Goal: Task Accomplishment & Management: Manage account settings

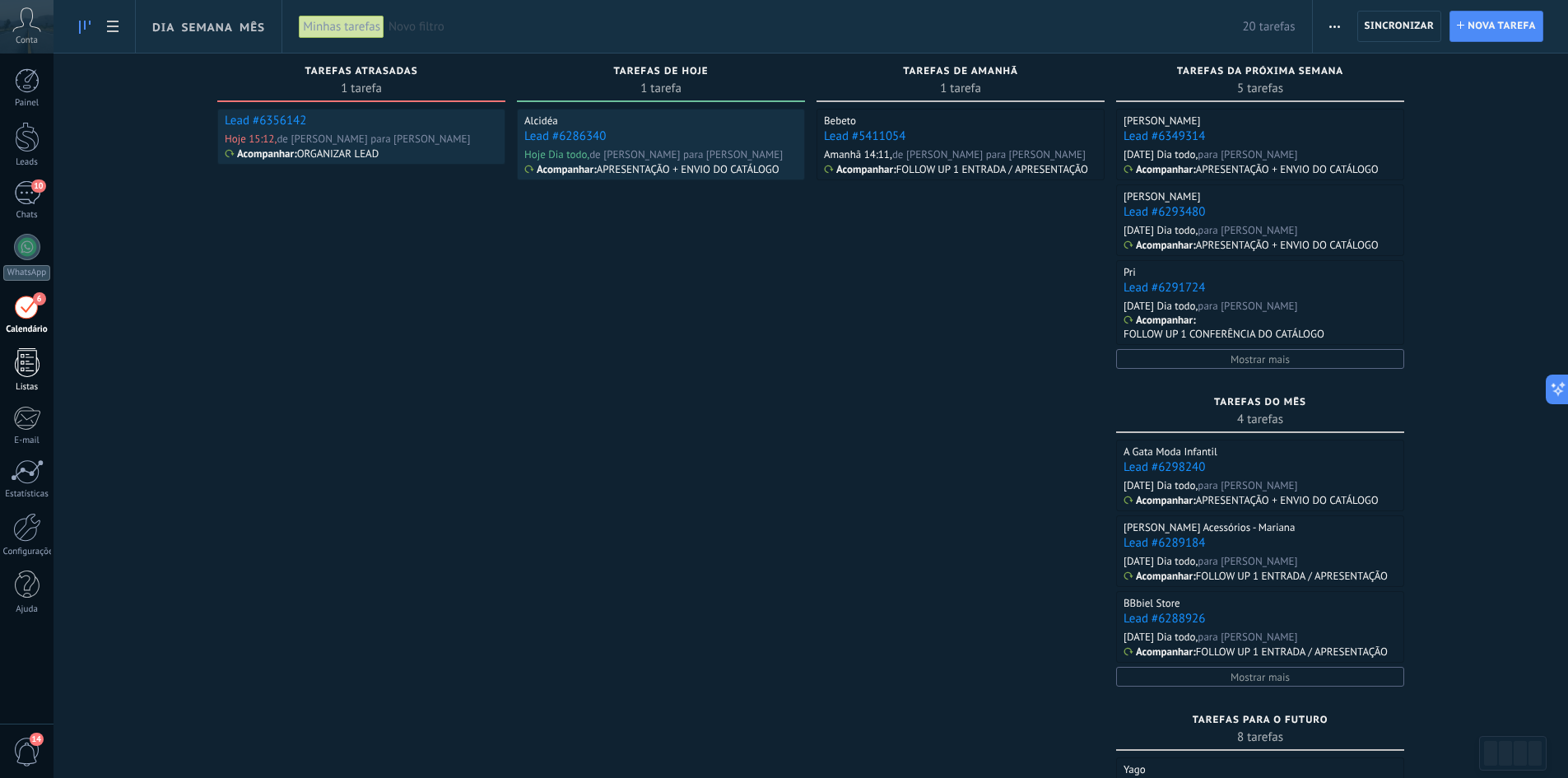
click at [26, 357] on div at bounding box center [26, 363] width 25 height 29
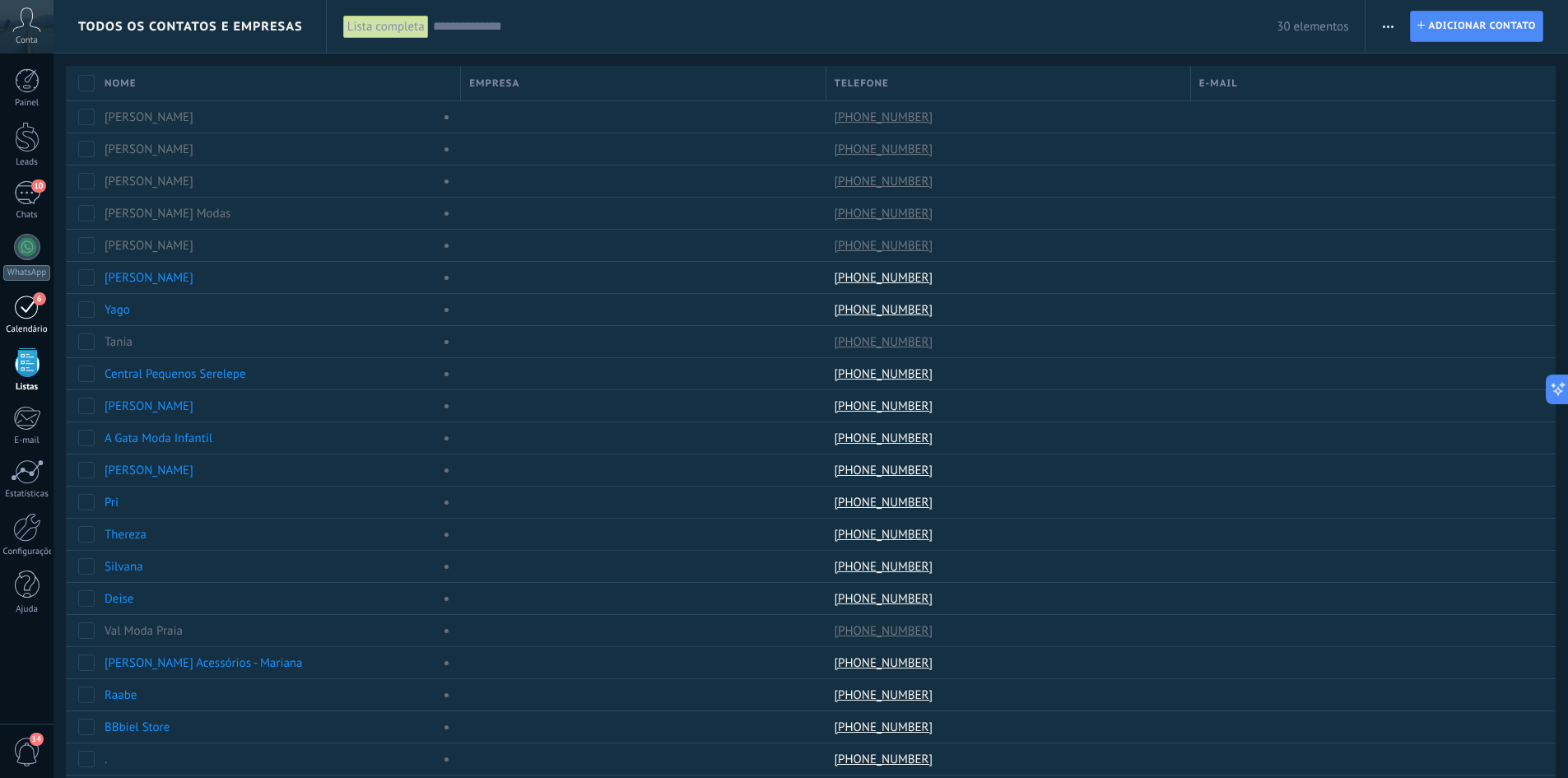
click at [30, 310] on div "6" at bounding box center [27, 307] width 26 height 25
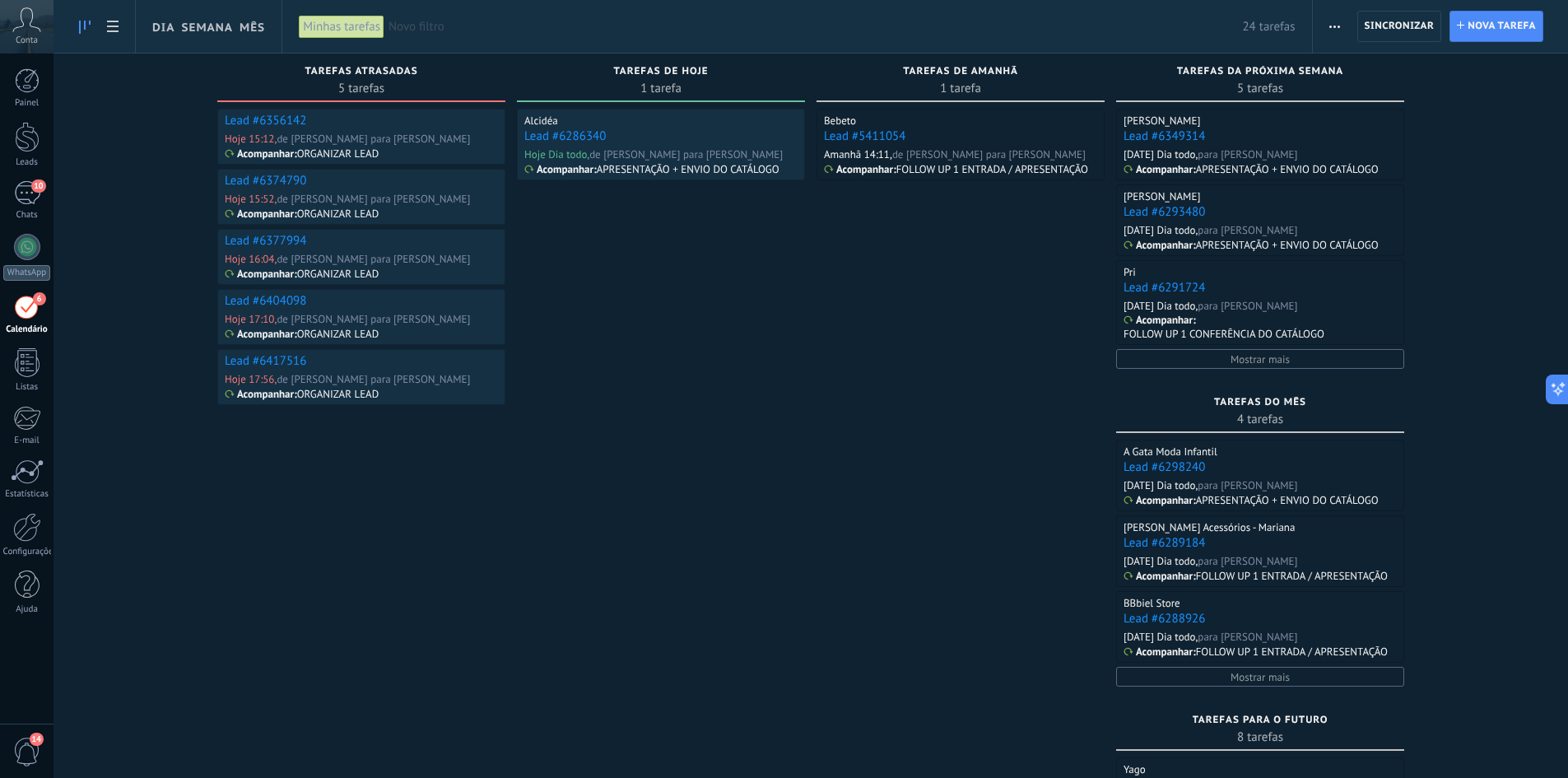
click at [770, 588] on div "Alcidéa Lead #6286340 Hoje Dia todo, de [PERSON_NAME] para [PERSON_NAME] Acompa…" at bounding box center [661, 570] width 288 height 925
click at [24, 133] on div at bounding box center [26, 137] width 25 height 31
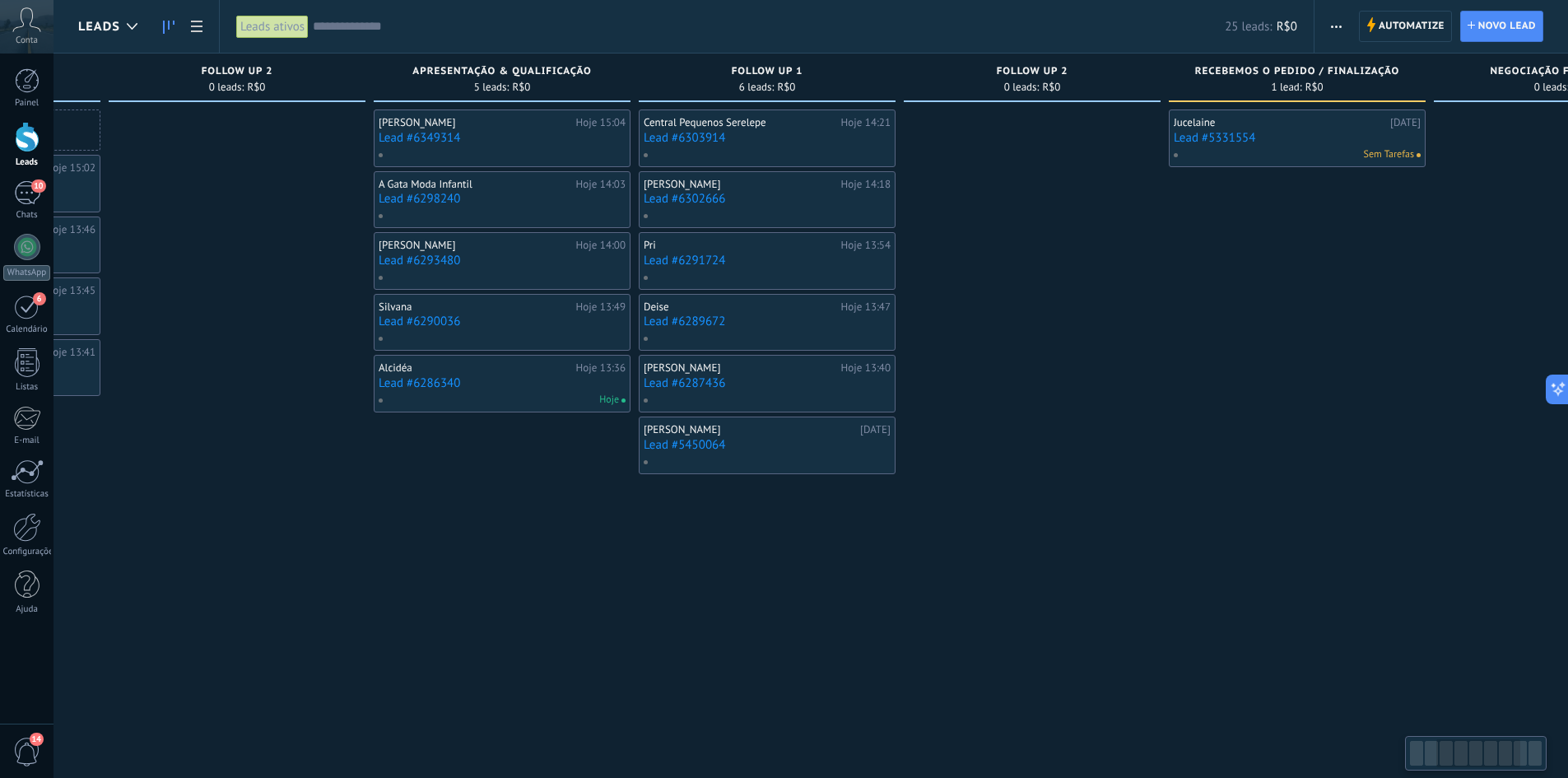
drag, startPoint x: 1002, startPoint y: 640, endPoint x: 781, endPoint y: 635, distance: 221.1
click at [781, 635] on div "Central Pequenos Serelepe Hoje 14:21 Lead #6303914 [PERSON_NAME] 14:18 Lead #63…" at bounding box center [767, 392] width 257 height 566
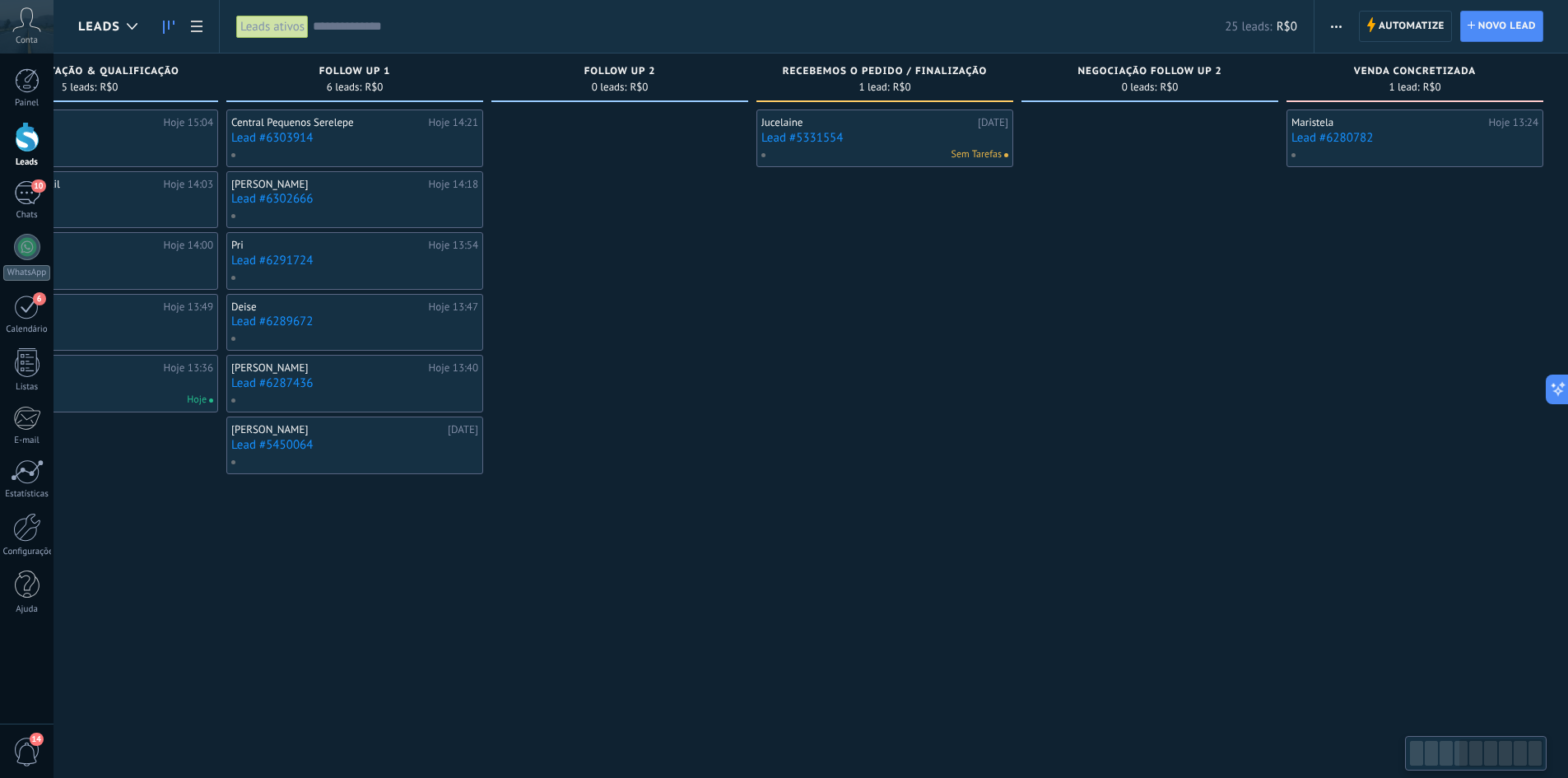
drag, startPoint x: 875, startPoint y: 560, endPoint x: 1247, endPoint y: 546, distance: 372.3
click at [575, 560] on div at bounding box center [620, 392] width 257 height 566
click at [735, 494] on div "Etapa de leads de entrada solicitações: 8 0 0 0 8 0 0 0 8 de: [PERSON_NAME] 17:…" at bounding box center [363, 364] width 2410 height 622
click at [748, 536] on div at bounding box center [620, 392] width 257 height 566
click at [483, 552] on div "Central Pequenos Serelepe Hoje 14:21 Lead #6303914 [PERSON_NAME] 14:18 Lead #63…" at bounding box center [354, 392] width 257 height 566
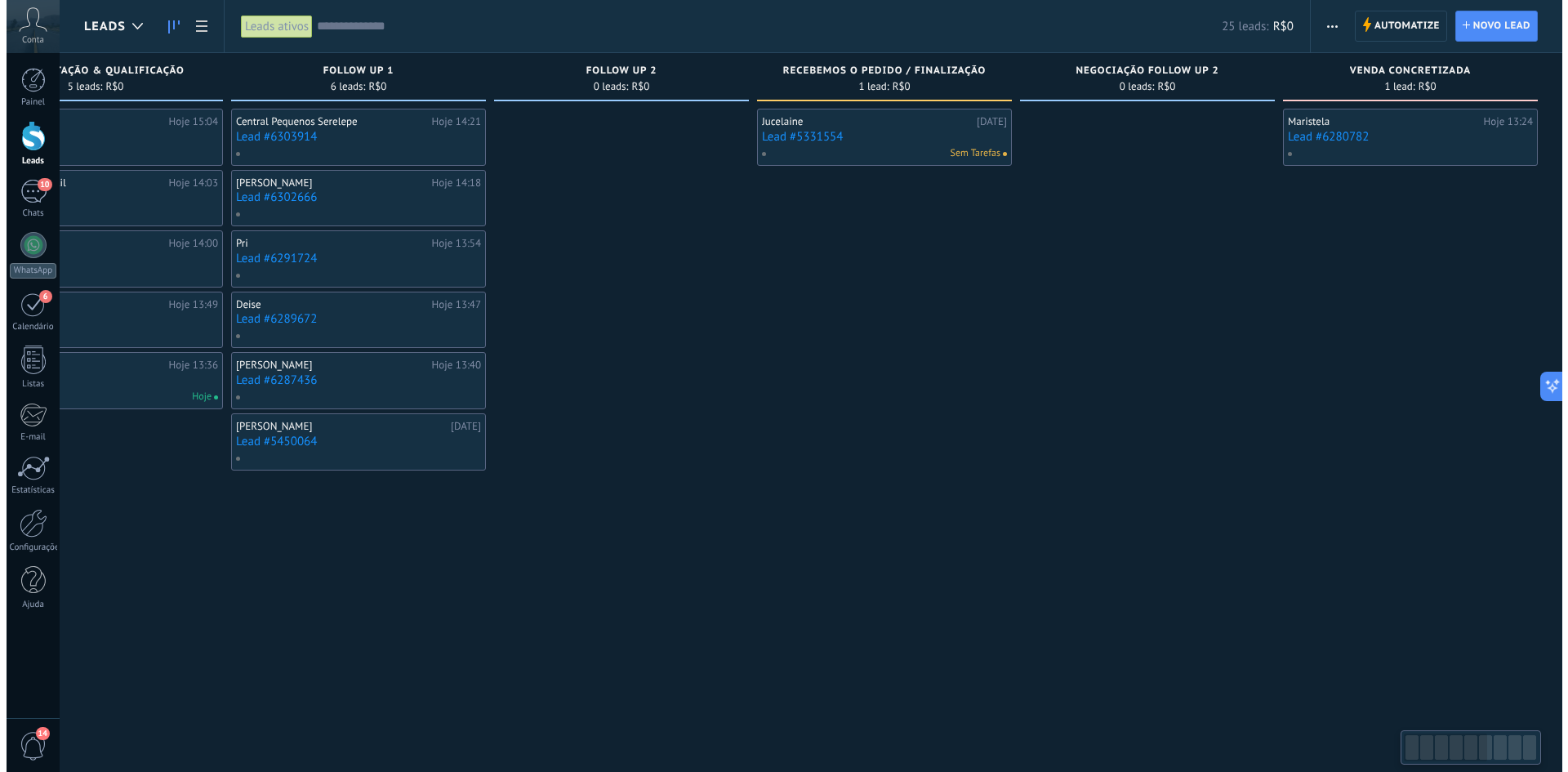
scroll to position [0, 0]
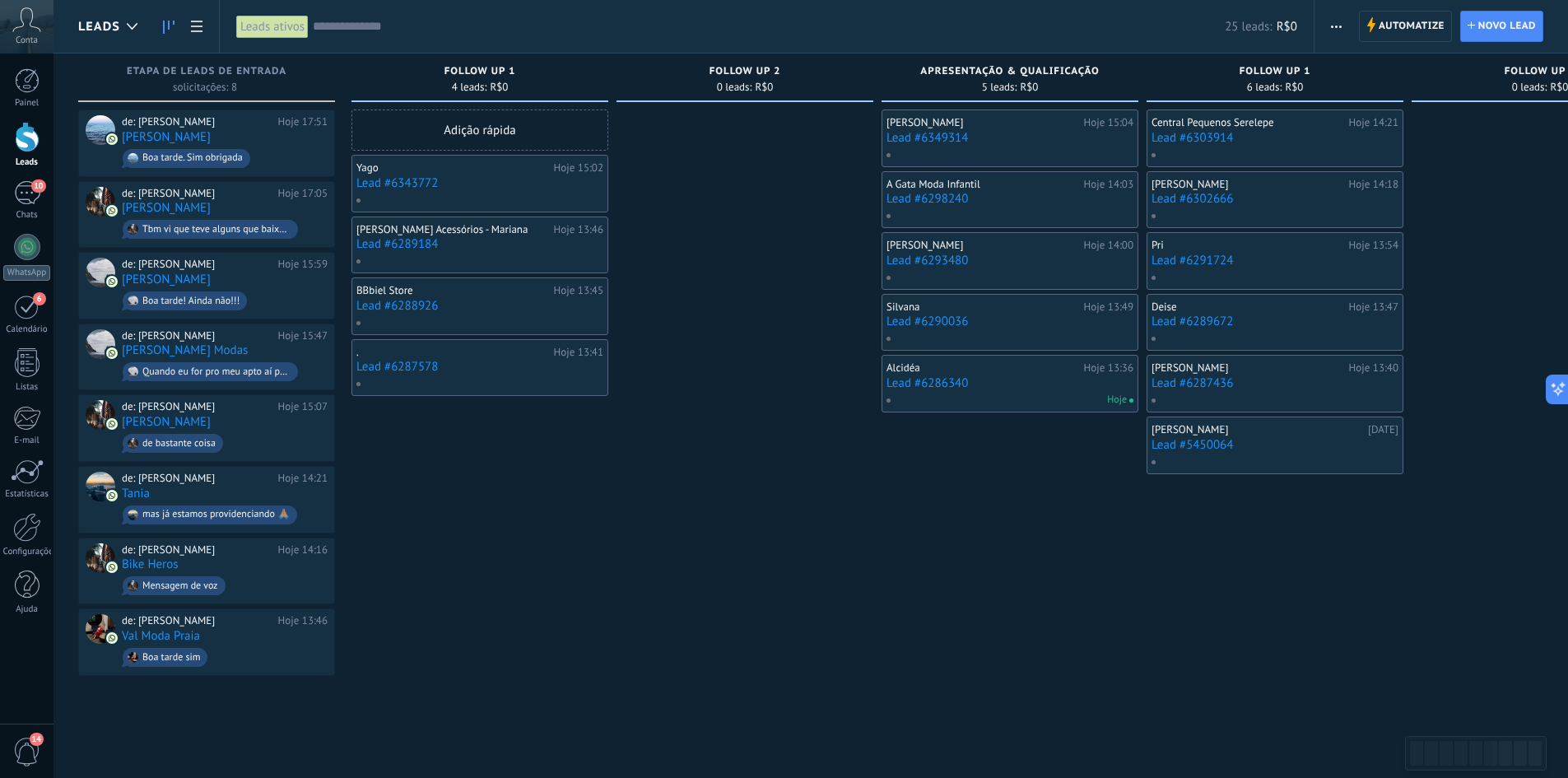
click at [748, 565] on div "Etapa de leads de entrada solicitações: 8 0 0 0 8 0 0 0 8 de: [PERSON_NAME] 17:…" at bounding box center [1283, 364] width 2410 height 622
click at [676, 542] on div at bounding box center [744, 392] width 257 height 566
click at [22, 306] on div "6" at bounding box center [27, 307] width 26 height 25
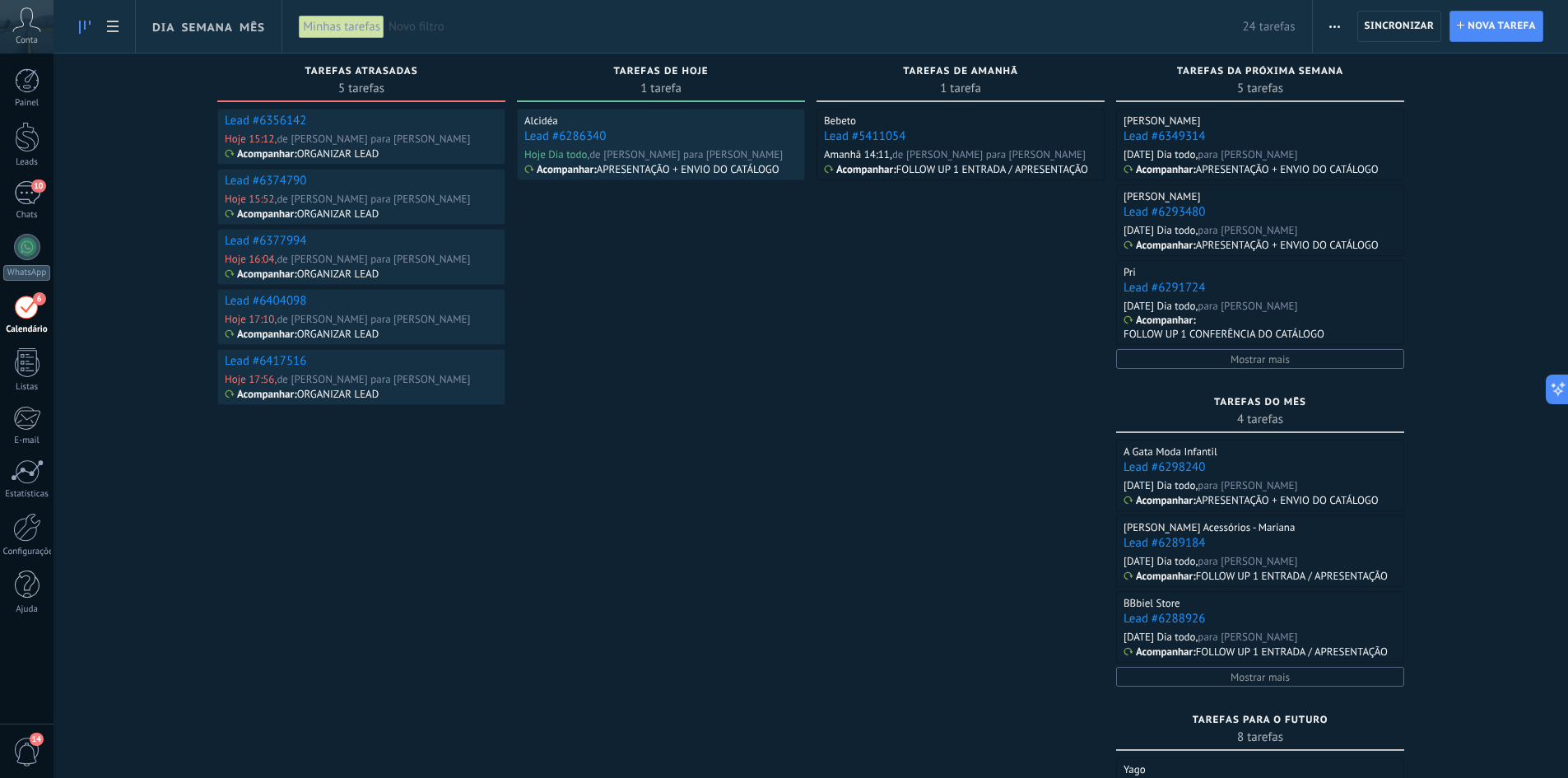
drag, startPoint x: 982, startPoint y: 501, endPoint x: 789, endPoint y: 501, distance: 193.0
click at [789, 501] on div "Tarefas concluídas 0 tarefas Tarefas atrasadas 5 tarefas Lead #6356142 Hoje 15:…" at bounding box center [810, 543] width 1515 height 980
drag, startPoint x: 686, startPoint y: 487, endPoint x: 832, endPoint y: 481, distance: 146.1
click at [832, 481] on div "Tarefas concluídas 0 tarefas Tarefas atrasadas 5 tarefas Lead #6356142 Hoje 15:…" at bounding box center [810, 543] width 1515 height 980
click at [280, 119] on link "Lead #6356142" at bounding box center [265, 120] width 81 height 15
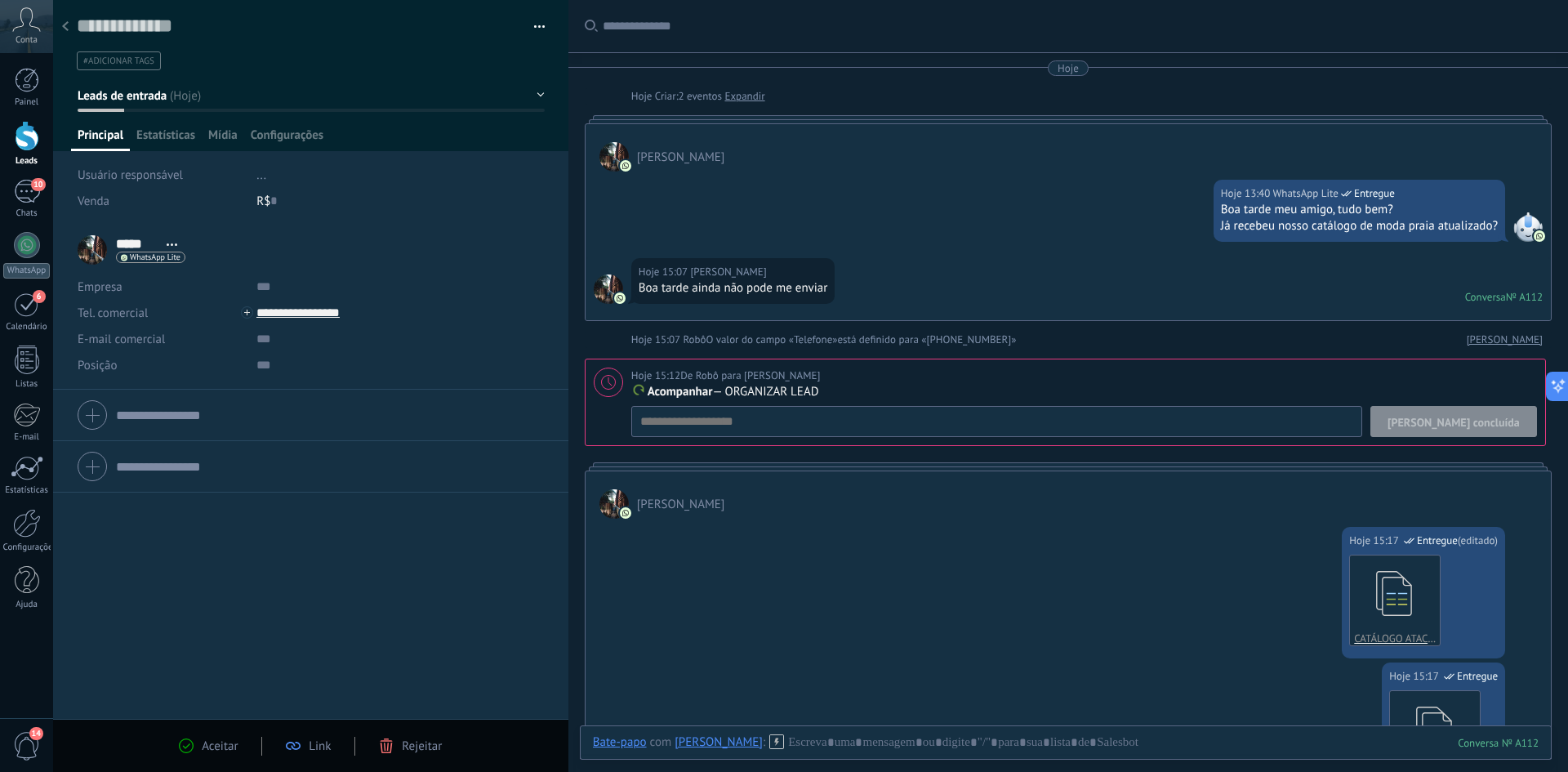
click at [1493, 424] on span "[PERSON_NAME] concluída" at bounding box center [1453, 422] width 132 height 12
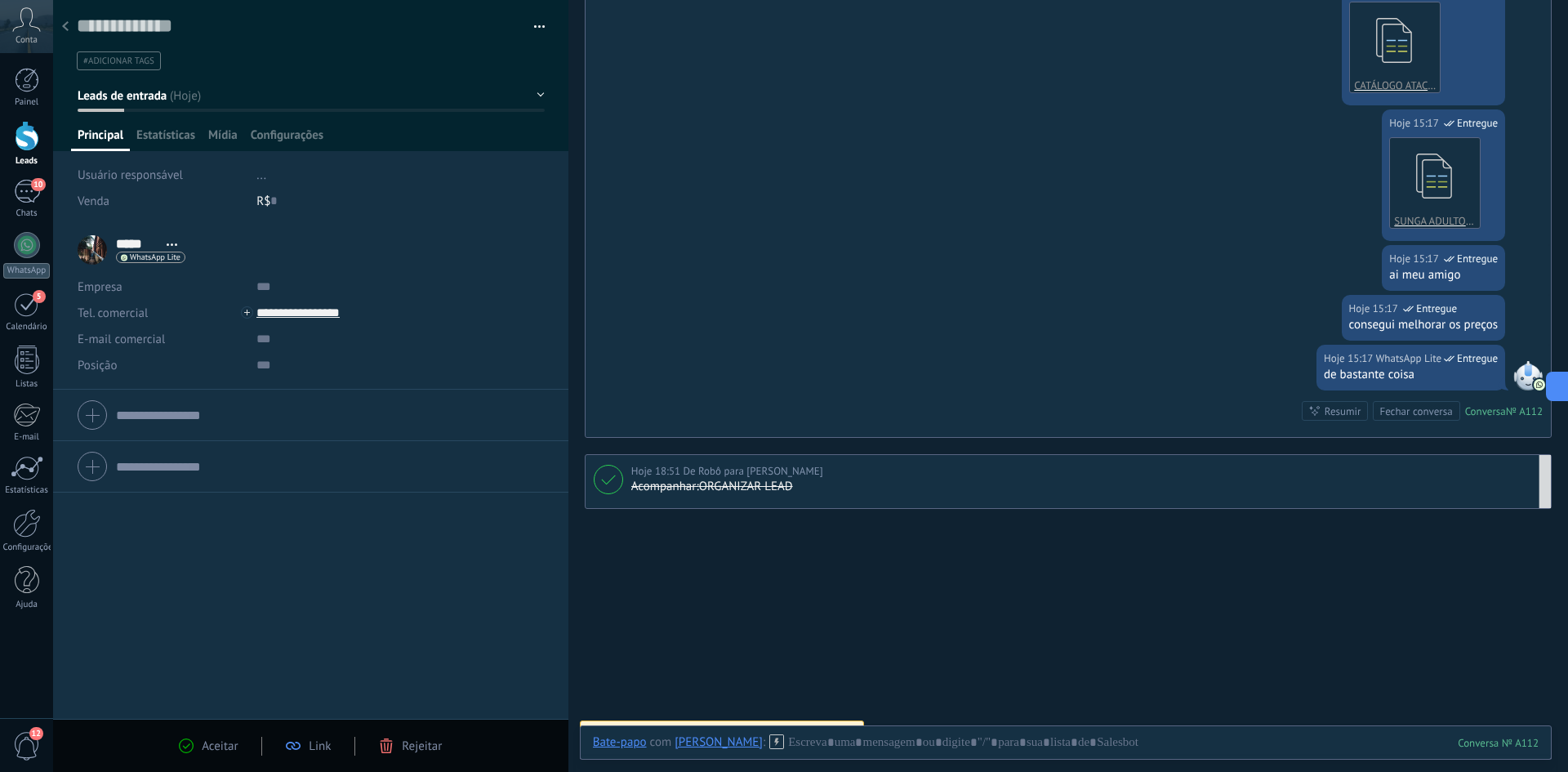
scroll to position [471, 0]
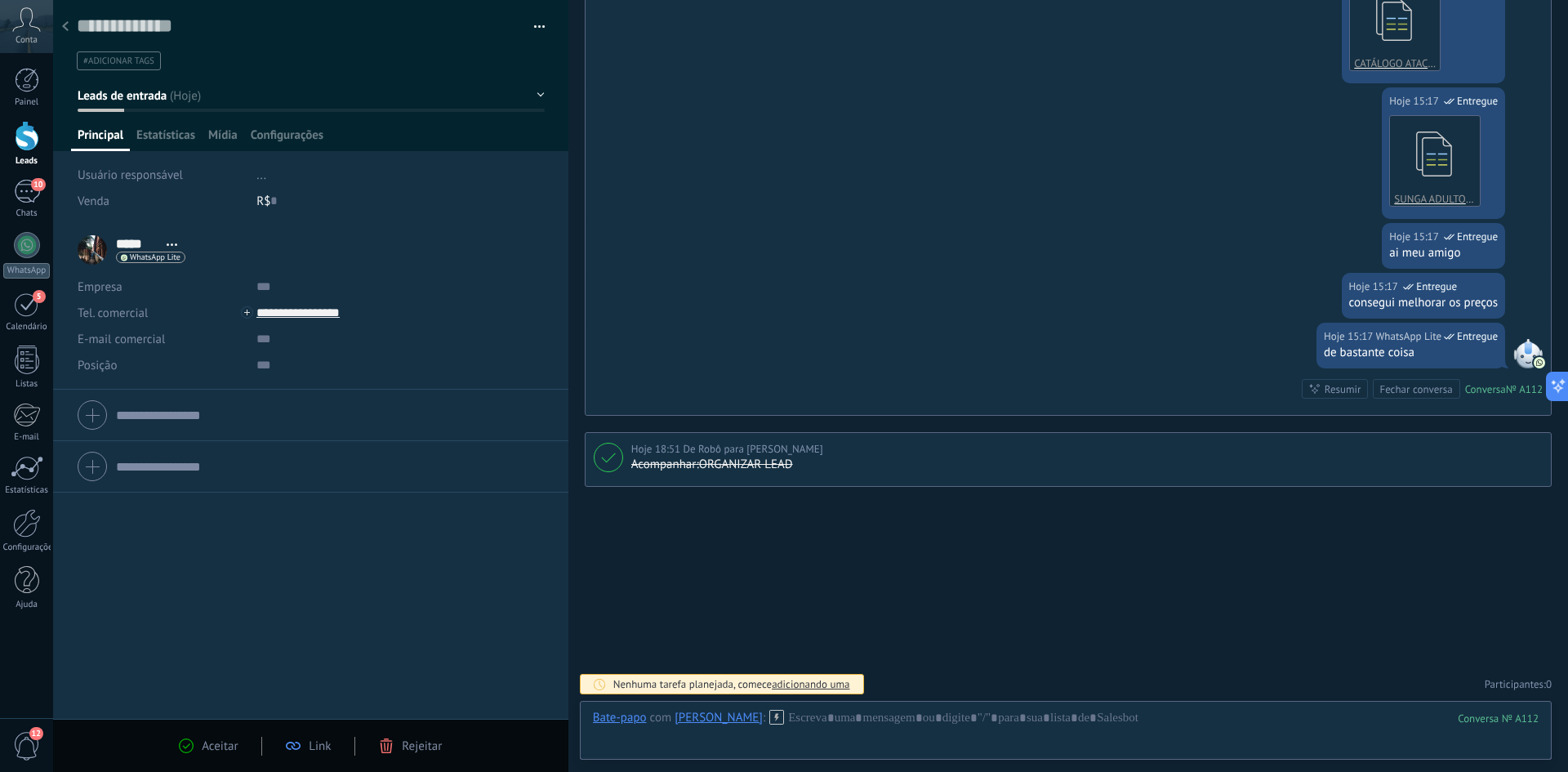
click at [227, 733] on div "Aceitar Link Rejeitar" at bounding box center [310, 745] width 515 height 53
click at [221, 739] on span "Aceitar" at bounding box center [219, 746] width 36 height 15
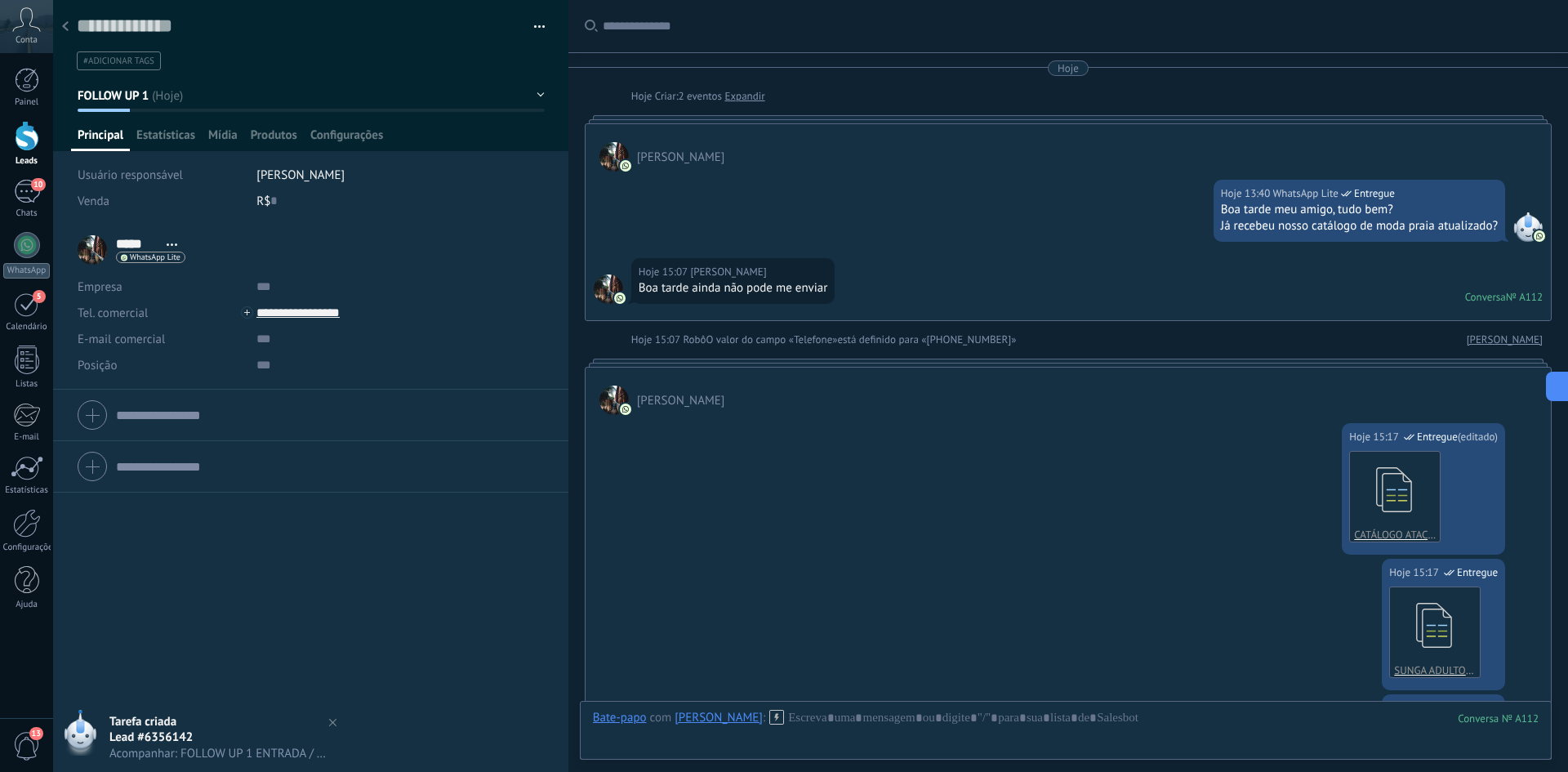
scroll to position [521, 0]
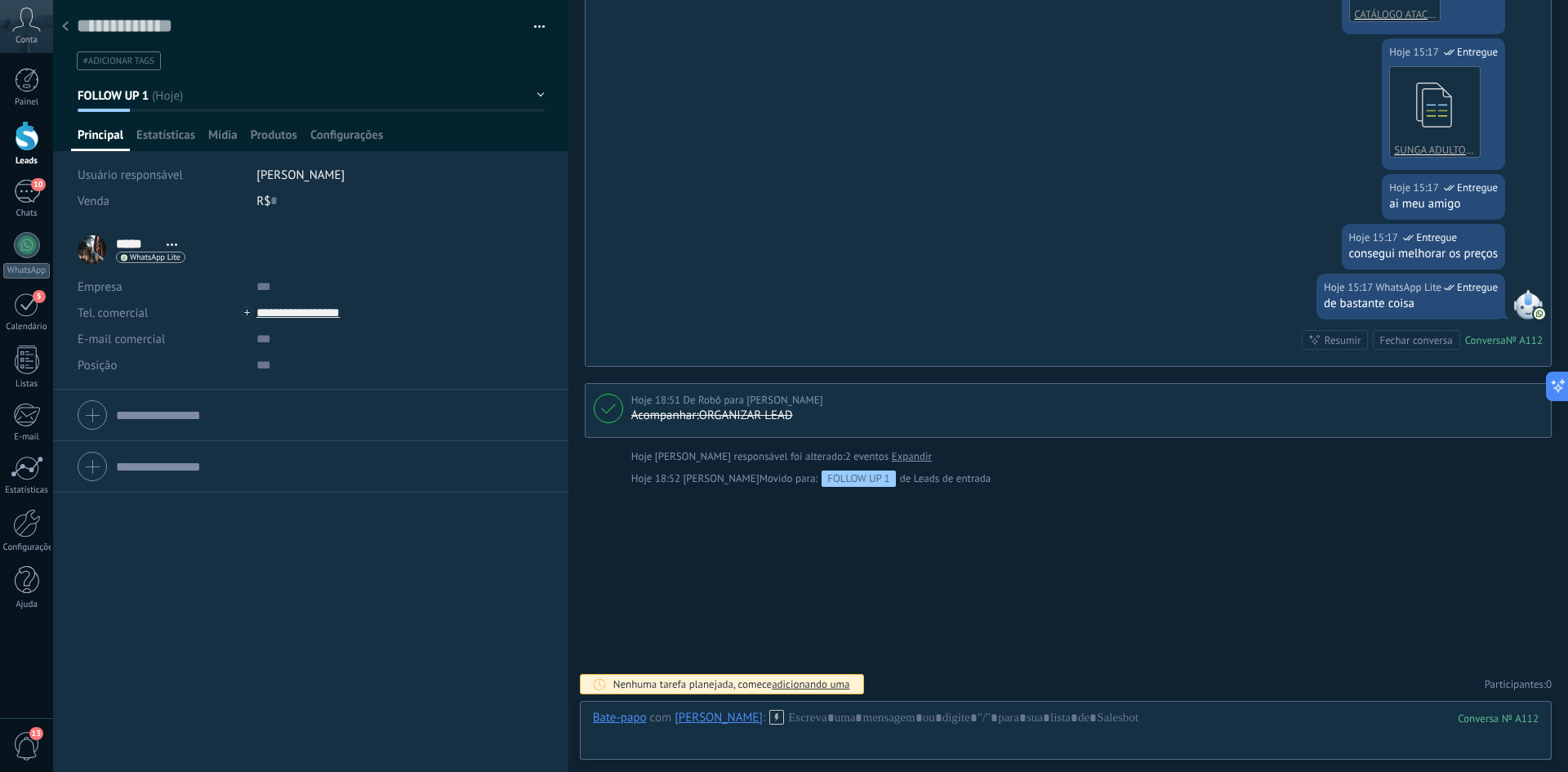
click at [160, 91] on button "FOLLOW UP 1" at bounding box center [311, 95] width 467 height 29
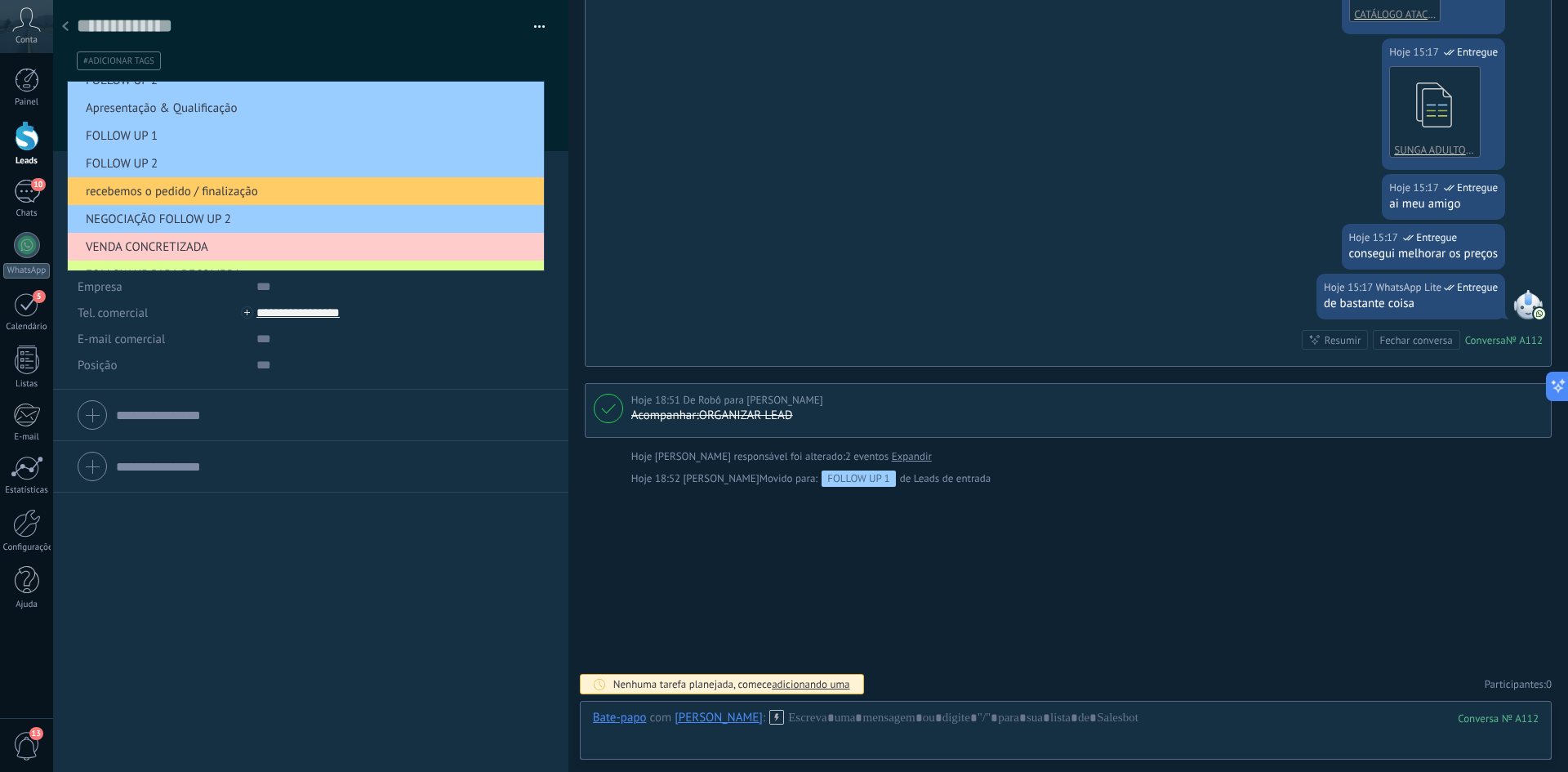
scroll to position [0, 0]
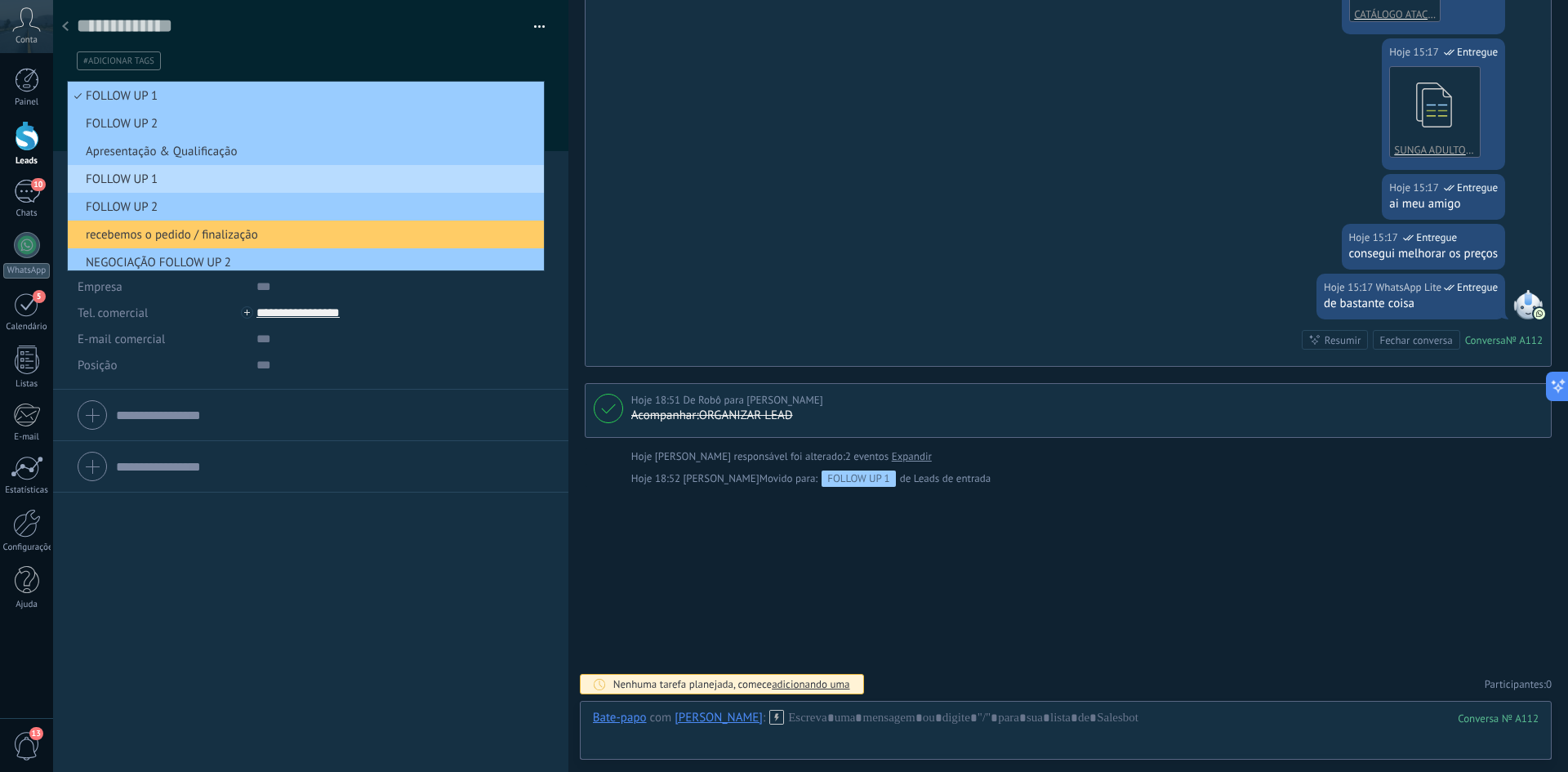
click at [146, 186] on span "FOLLOW UP 1" at bounding box center [304, 179] width 471 height 15
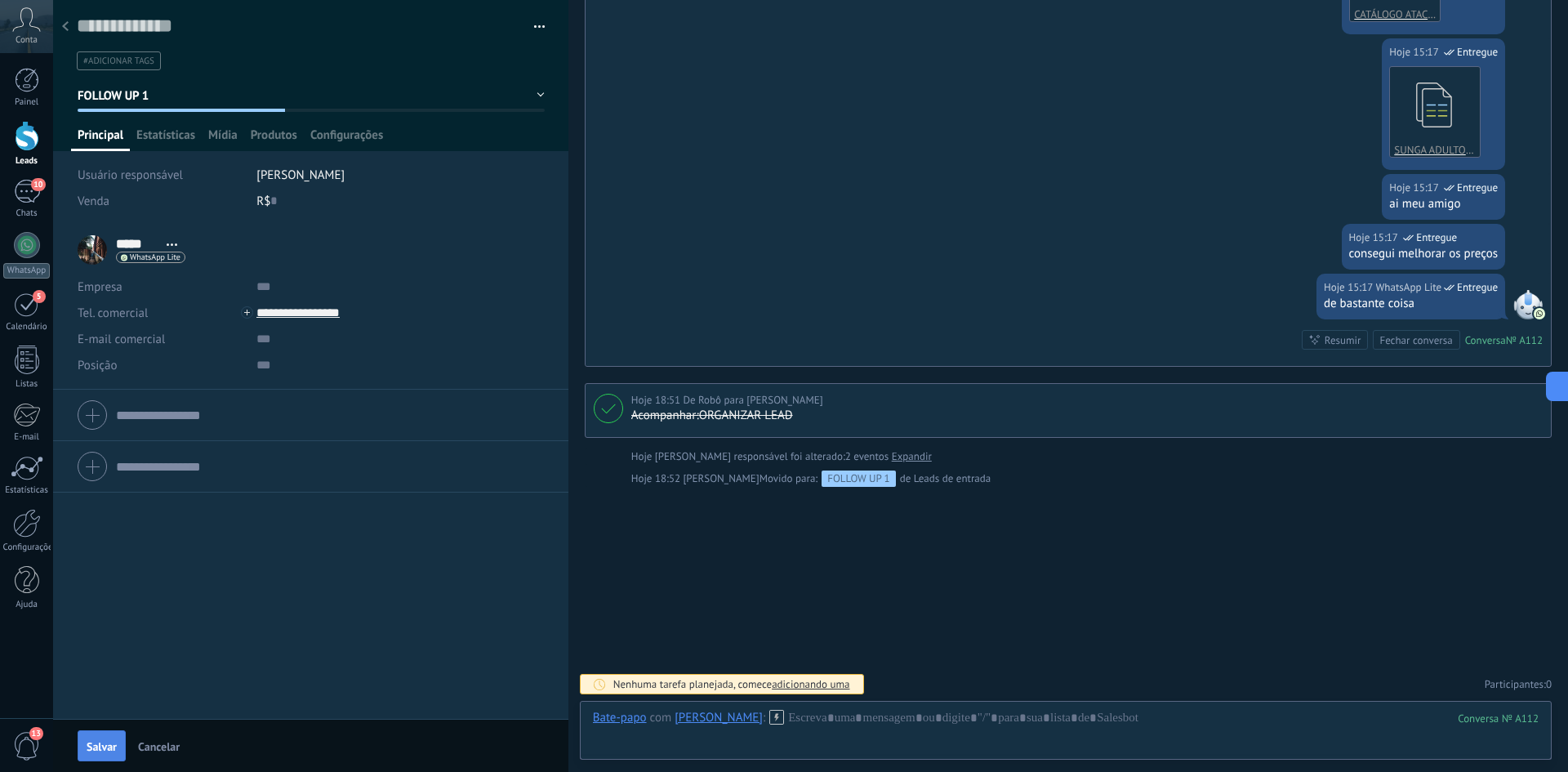
click at [107, 745] on span "Salvar" at bounding box center [102, 747] width 30 height 12
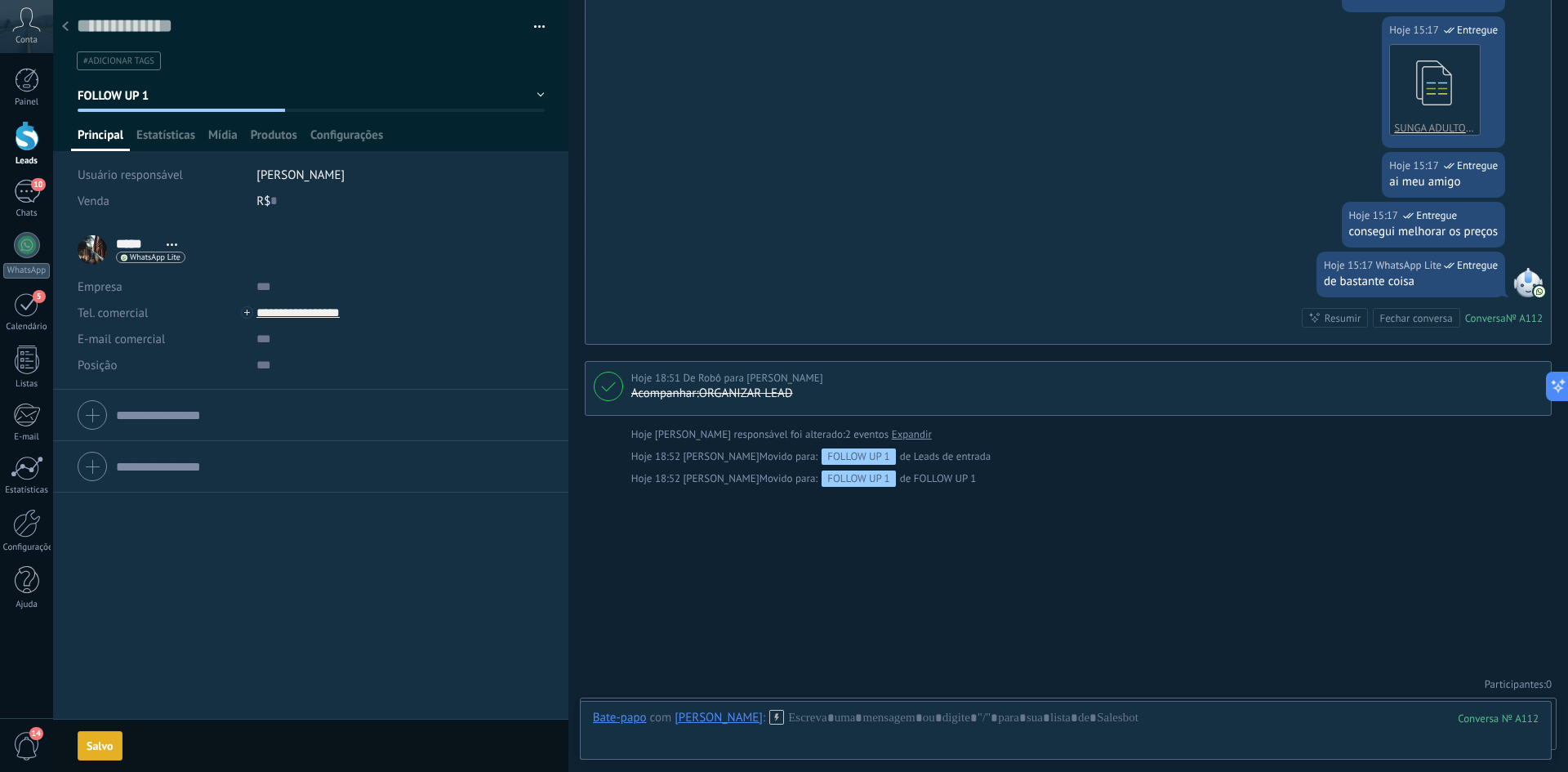
scroll to position [600, 0]
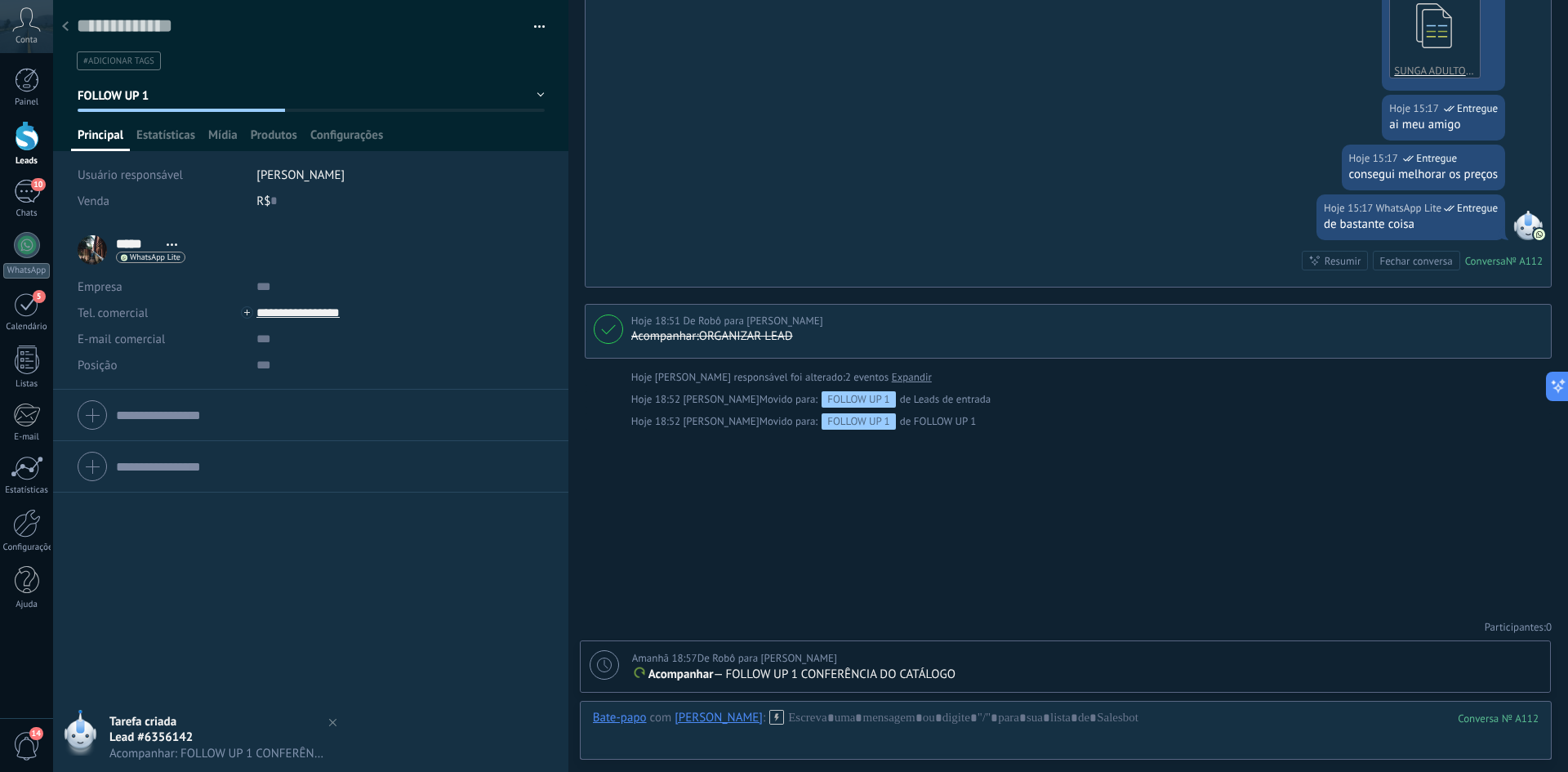
click at [593, 681] on div "Amanhã 18:57 De Robô para [PERSON_NAME] rio Acompanhar — FOLLOW UP 1 CONFERÊNCI…" at bounding box center [1065, 666] width 969 height 50
type textarea "**********"
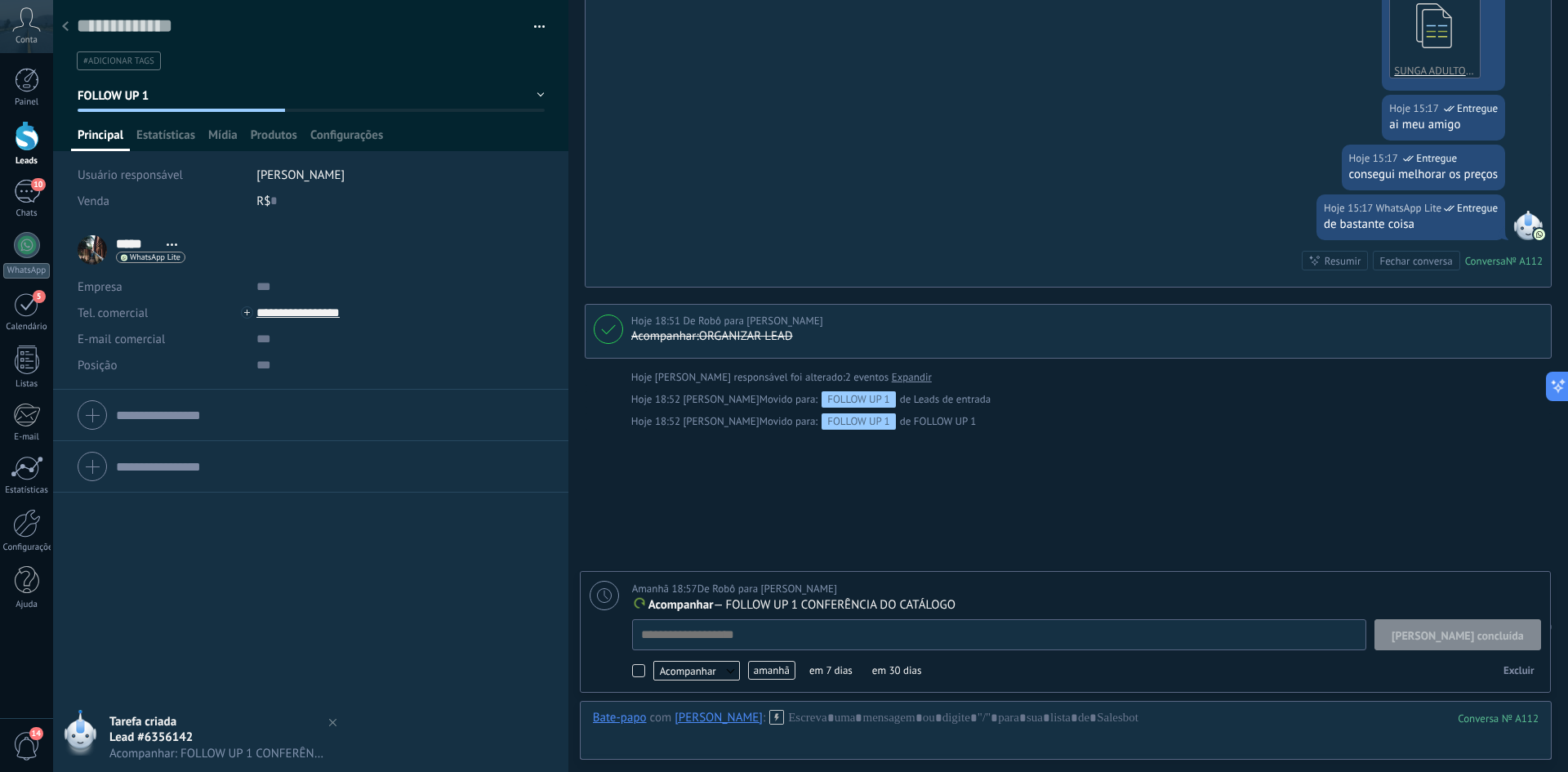
scroll to position [16, 0]
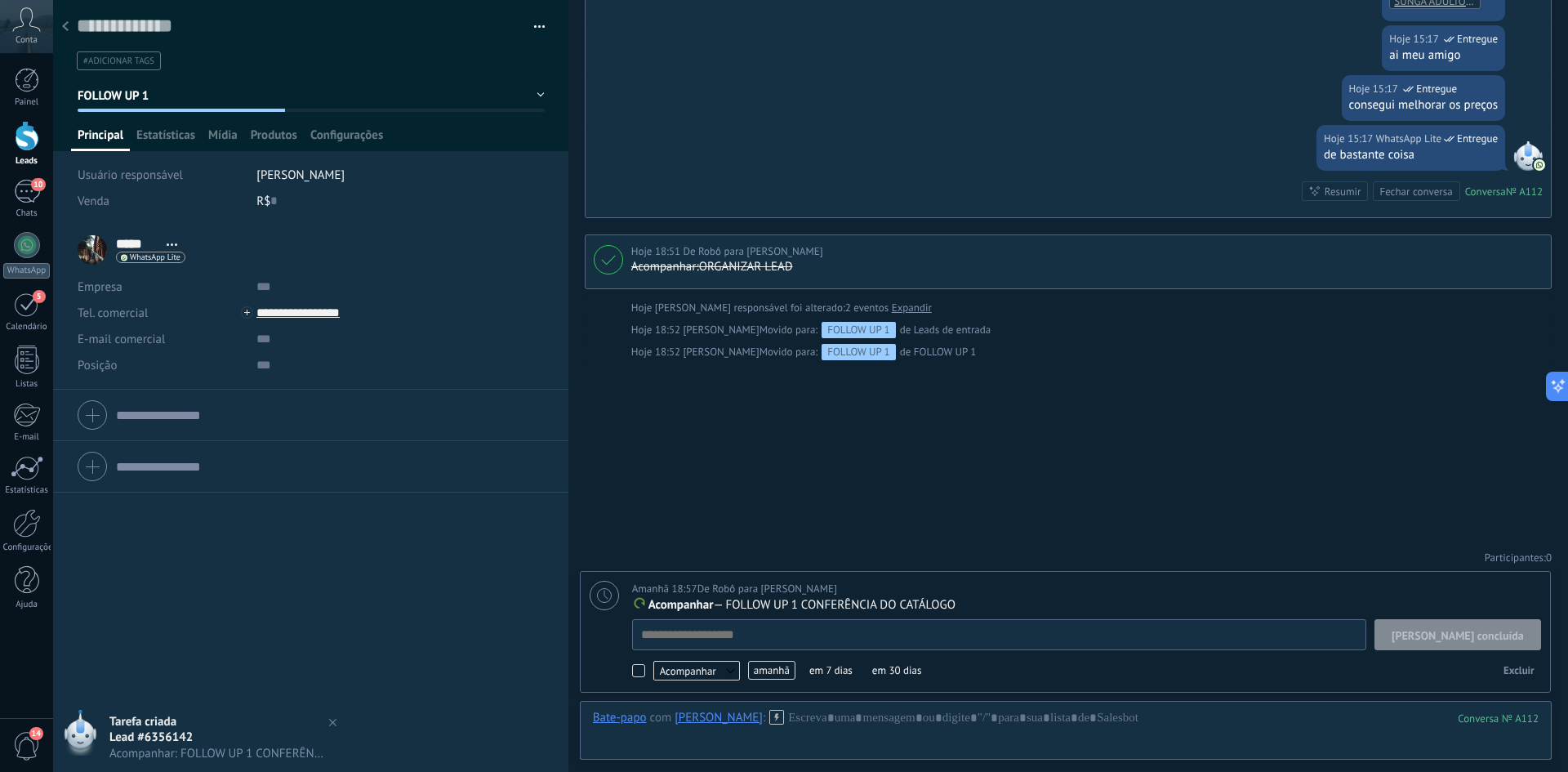
click at [772, 668] on span "amanhã" at bounding box center [772, 670] width 47 height 19
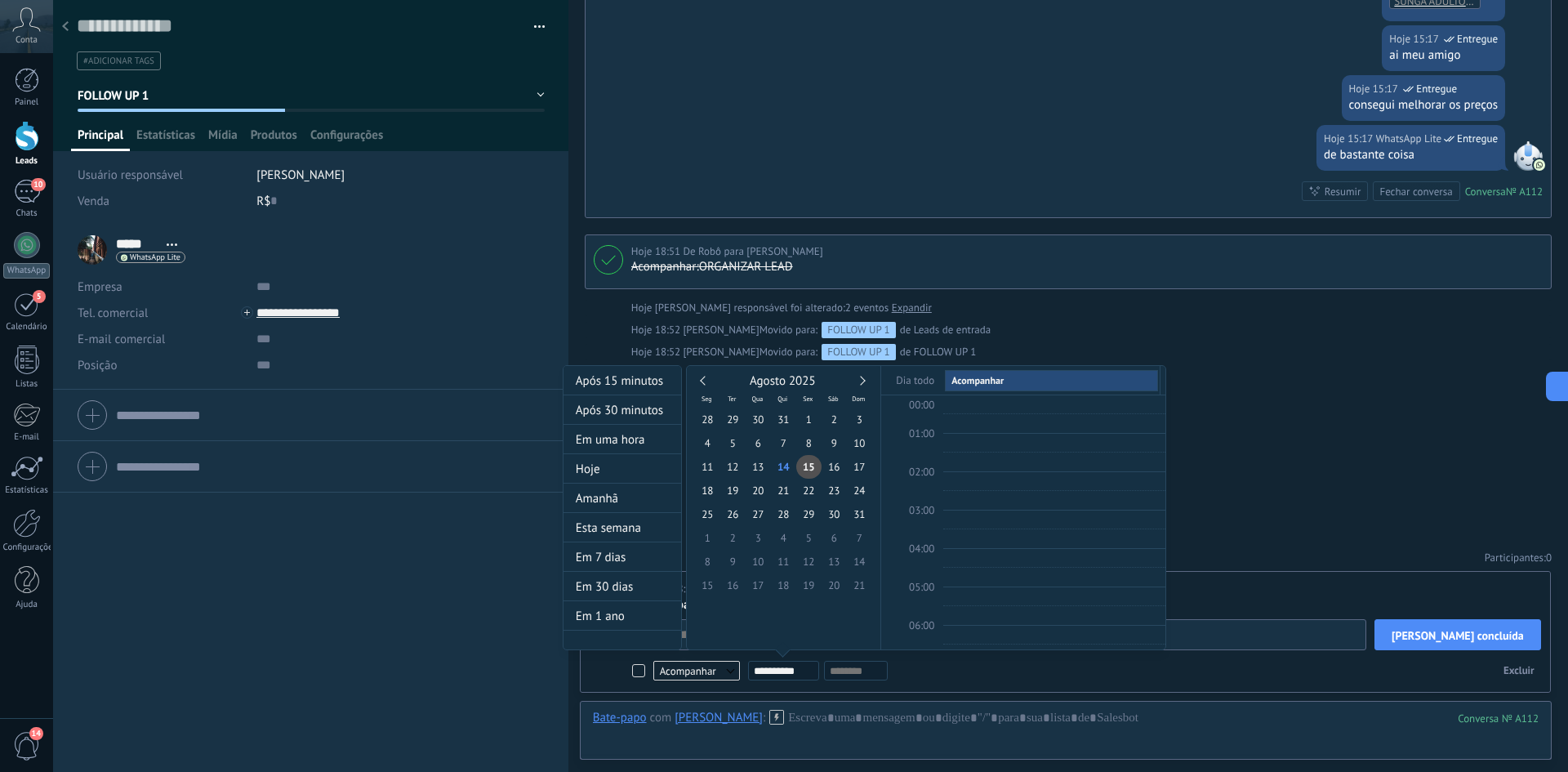
scroll to position [308, 0]
click at [789, 513] on span "28" at bounding box center [784, 514] width 25 height 24
type input "**********"
click at [1347, 426] on div at bounding box center [784, 386] width 1568 height 772
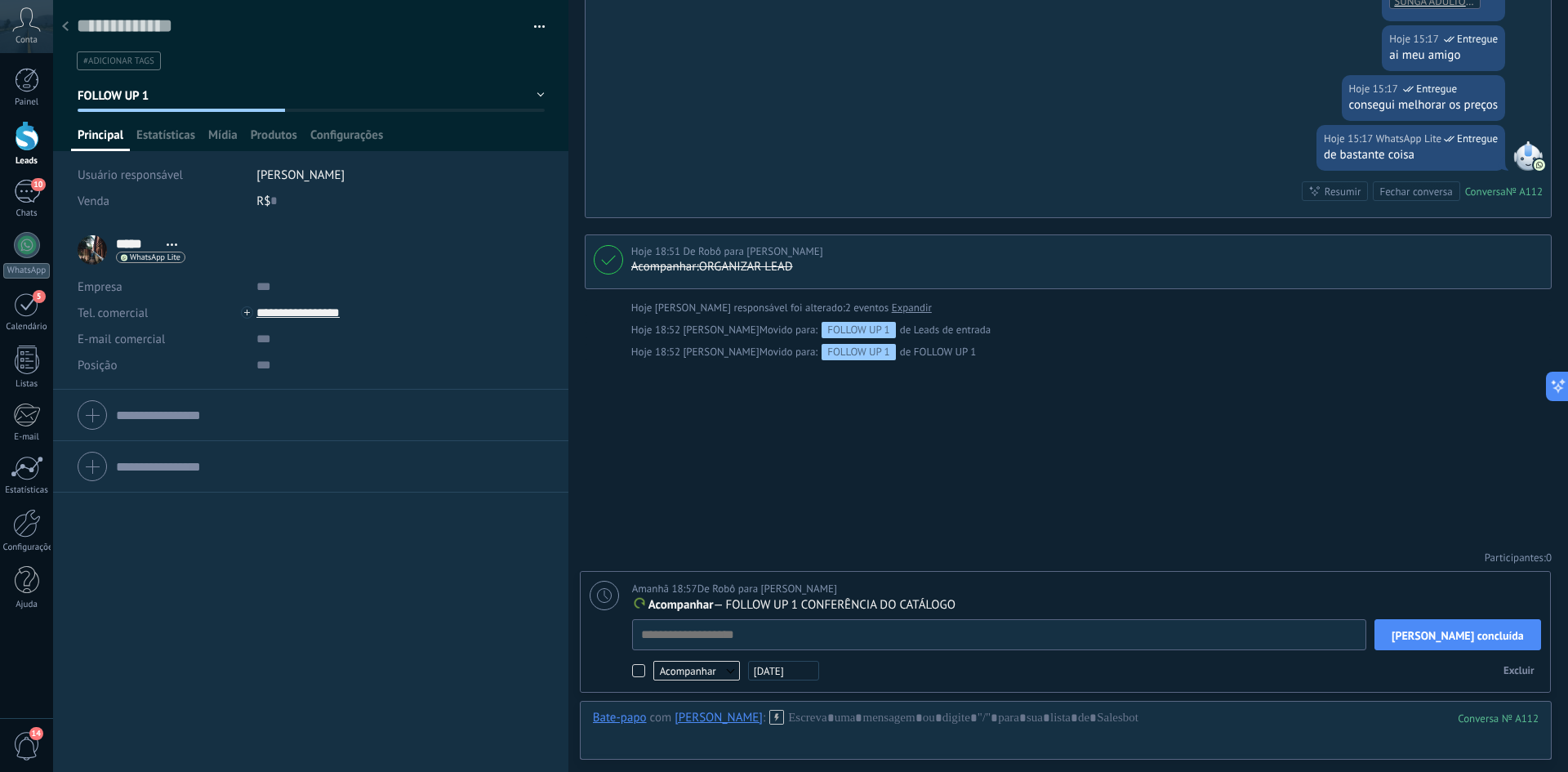
click at [1343, 431] on div "Buscar Carregar mais Hoje Hoje Criar: 2 eventos Expandir [PERSON_NAME] 13:40 Wh…" at bounding box center [1068, 51] width 1000 height 1441
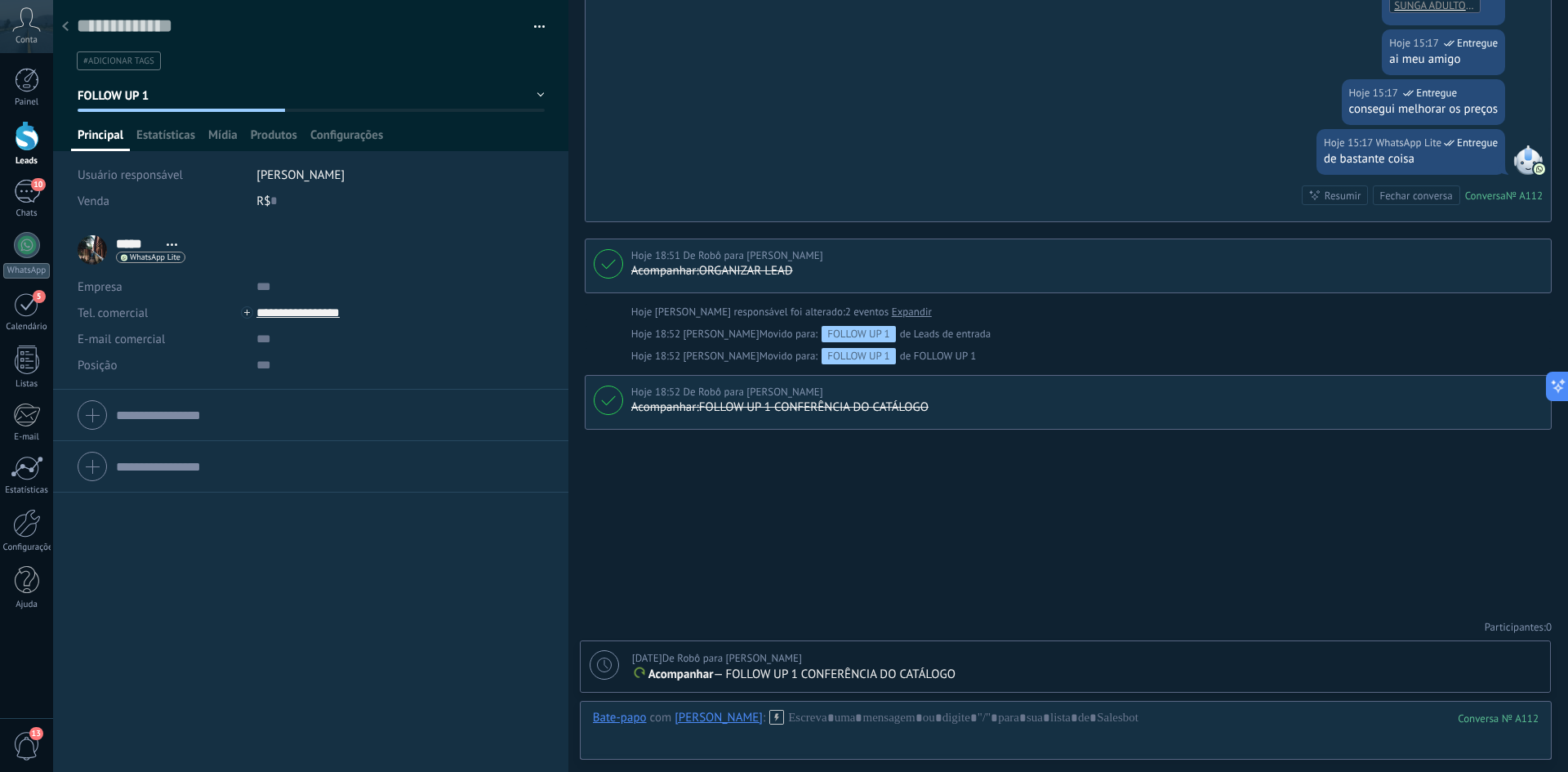
scroll to position [665, 0]
click at [71, 28] on div at bounding box center [65, 28] width 23 height 32
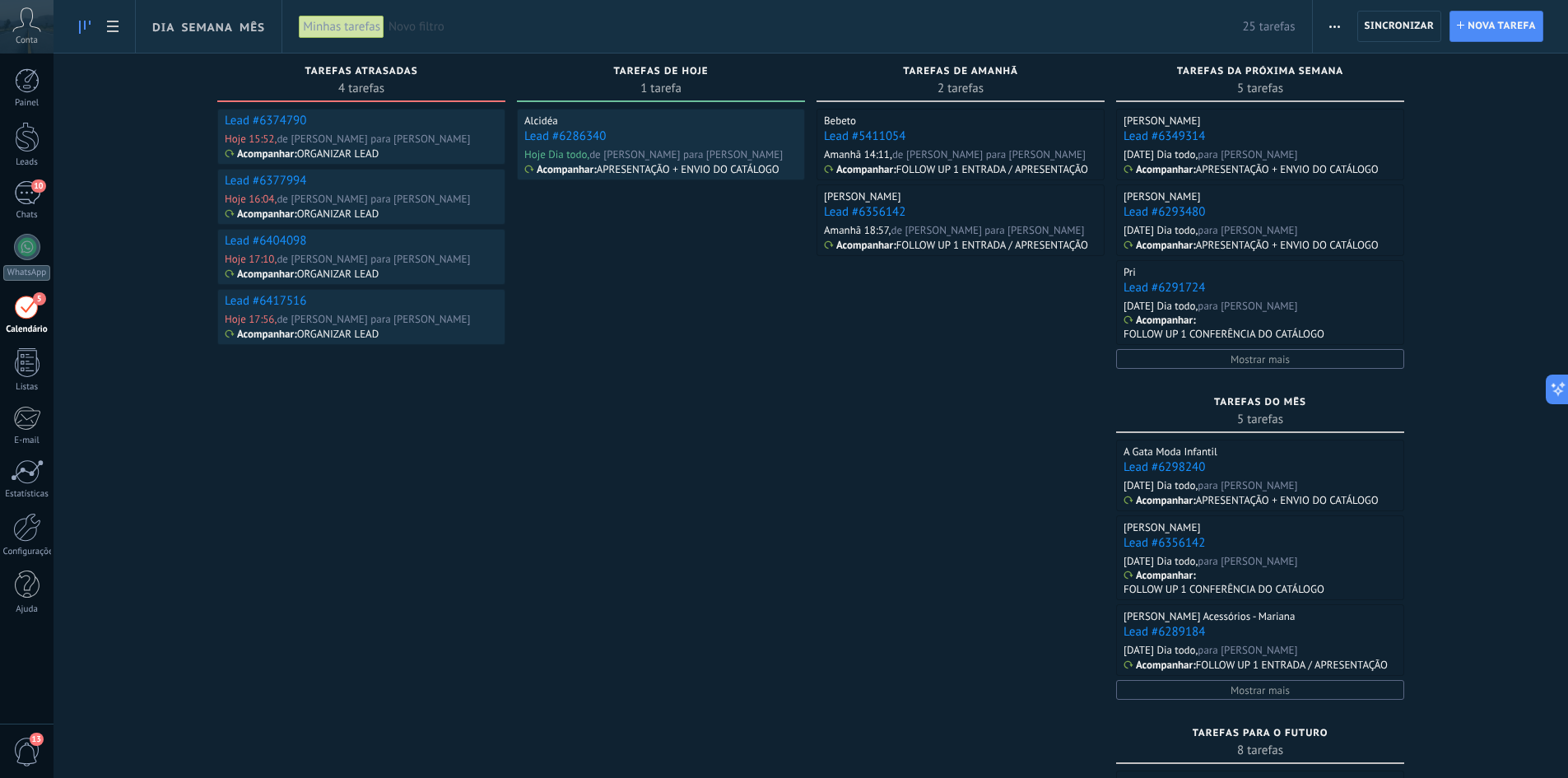
click at [260, 121] on link "Lead #6374790" at bounding box center [265, 120] width 81 height 15
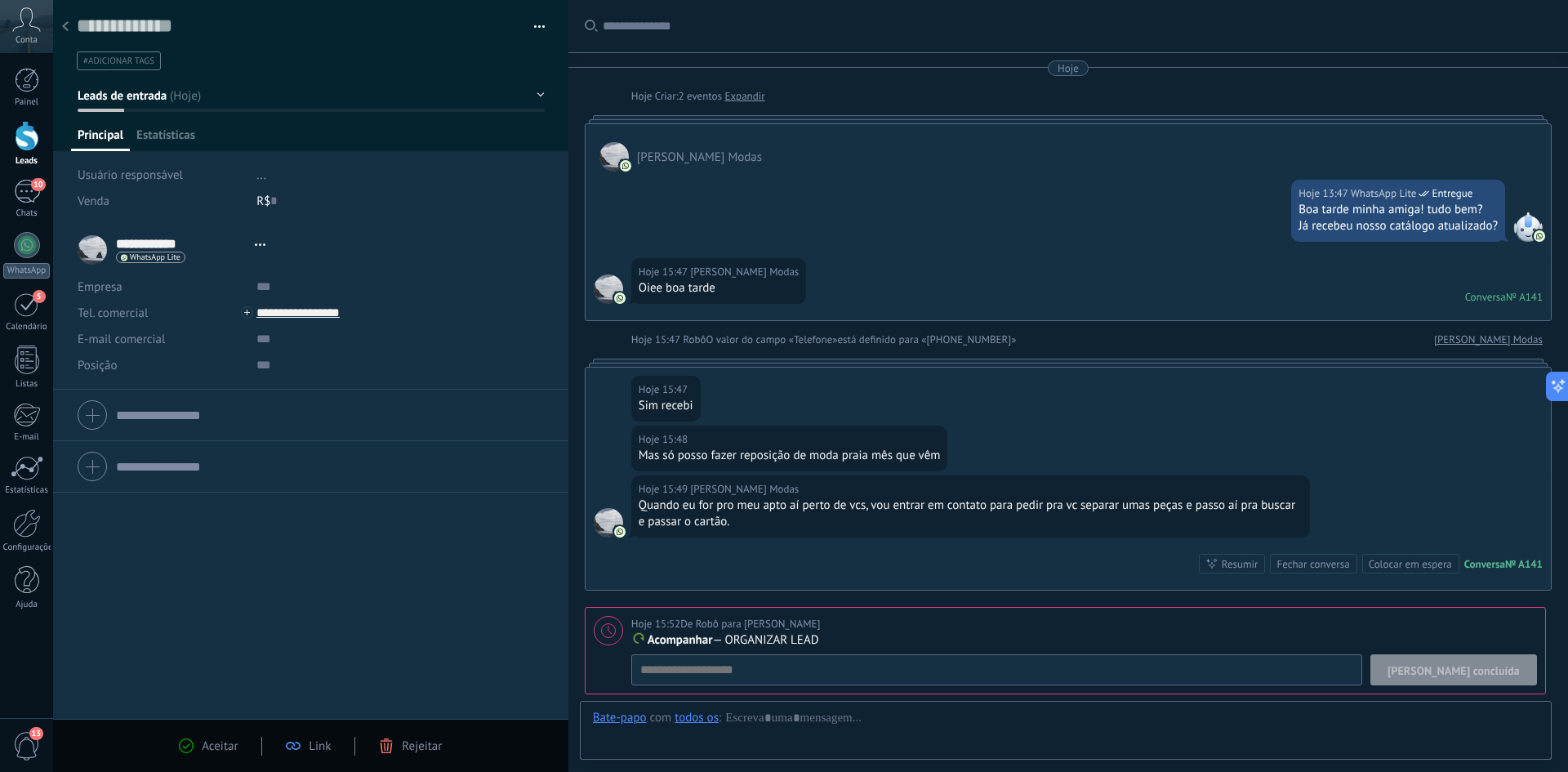
type textarea "**********"
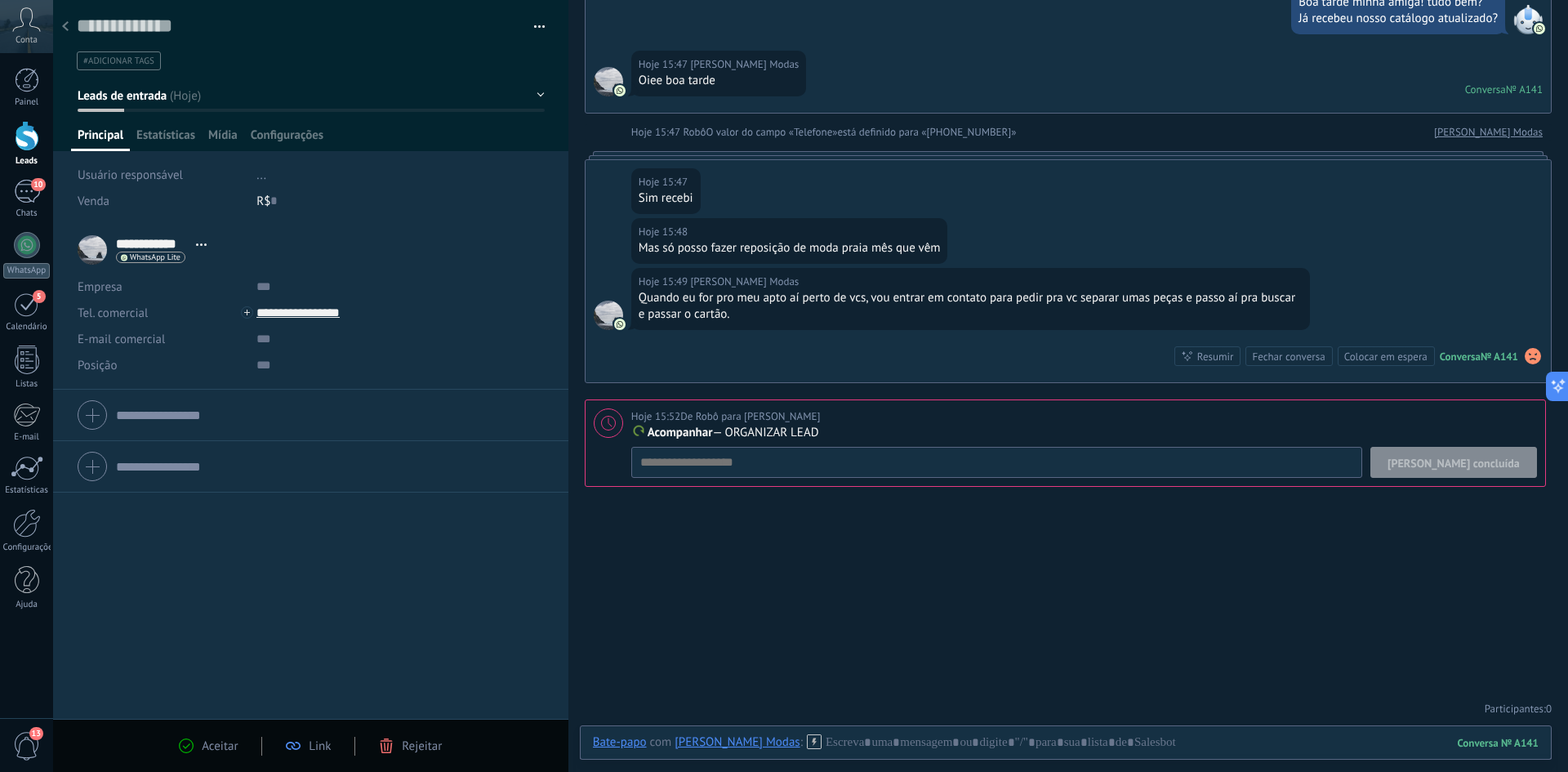
scroll to position [126, 0]
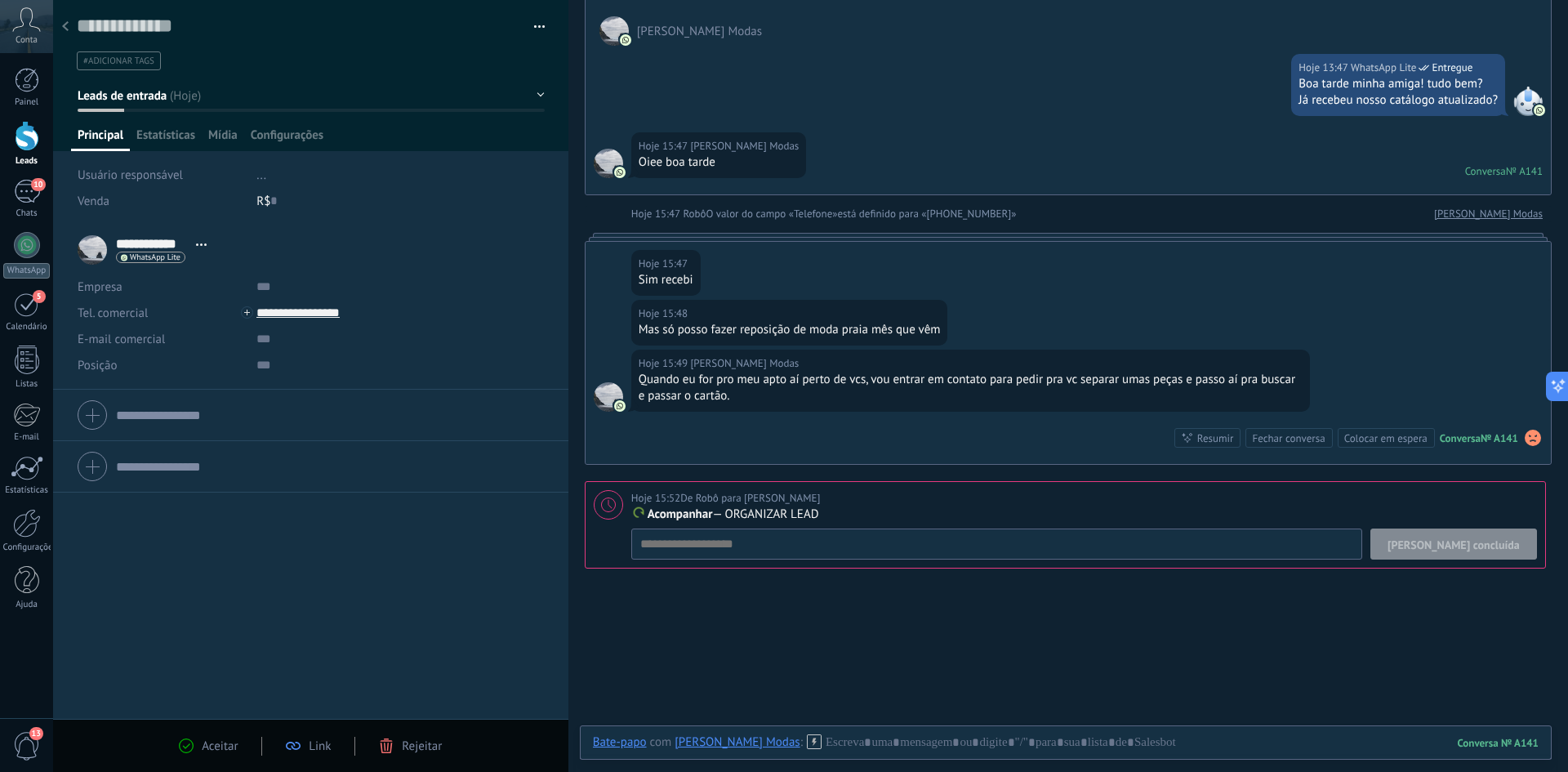
click at [1502, 213] on link "[PERSON_NAME] Modas" at bounding box center [1487, 214] width 108 height 16
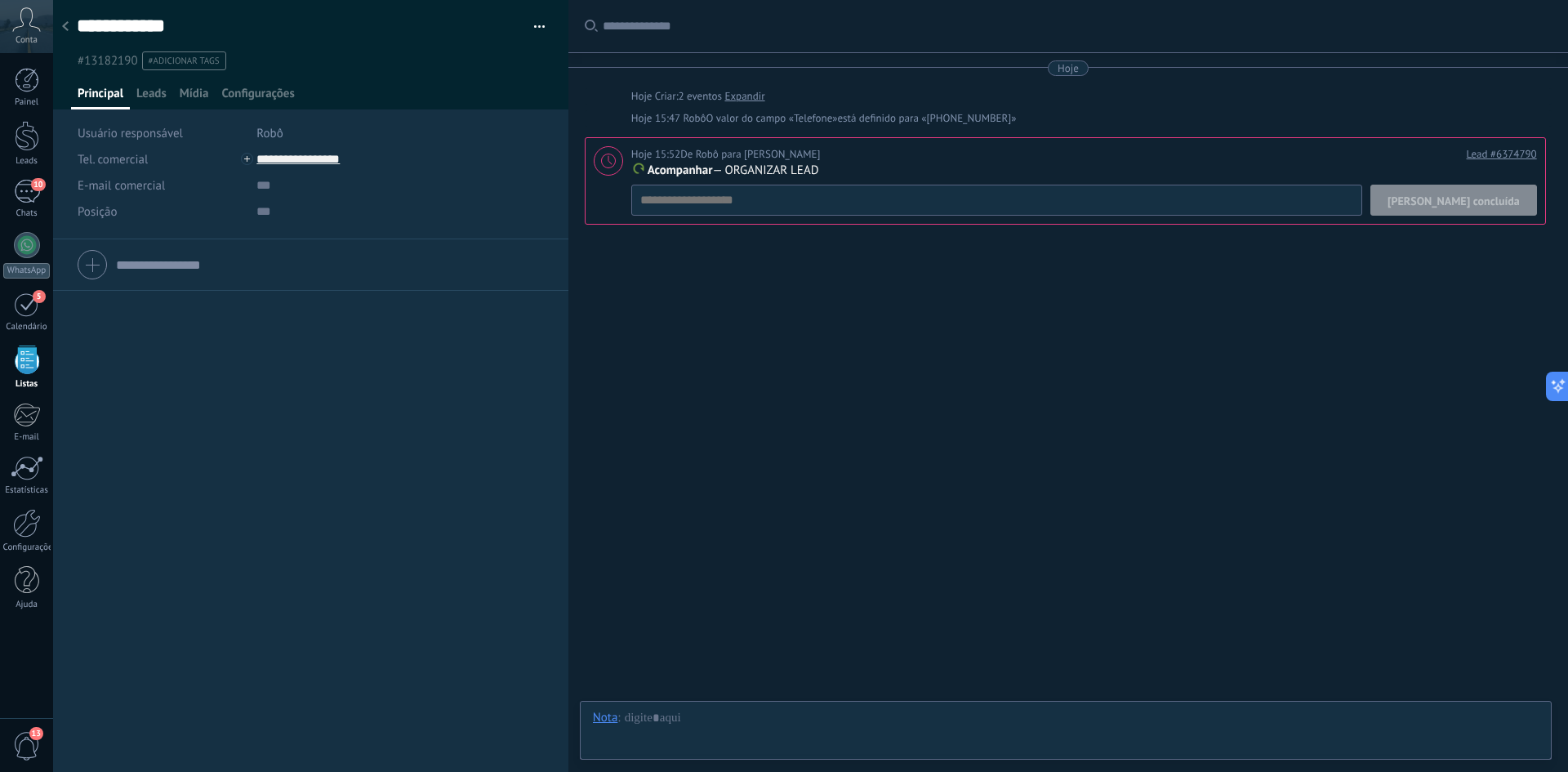
click at [1128, 70] on div "Hoje" at bounding box center [1068, 68] width 967 height 15
click at [1214, 63] on div "Hoje" at bounding box center [1068, 68] width 967 height 15
click at [1215, 40] on div at bounding box center [1077, 26] width 949 height 52
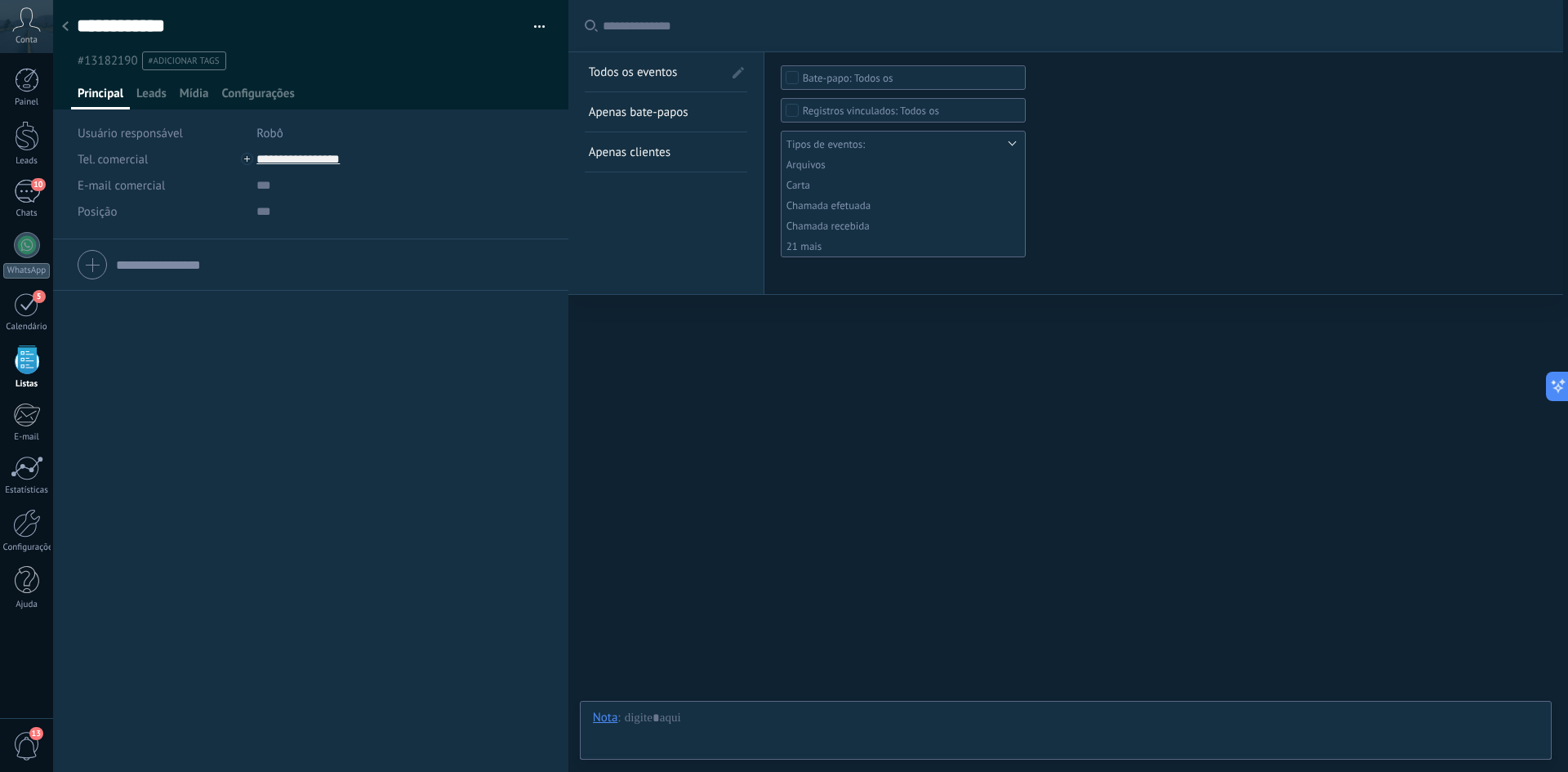
click at [1208, 56] on div "Selecionar tudo Bate-papo com o cliente Bate-papo com a equipe Todos os Selecio…" at bounding box center [1164, 172] width 799 height 241
click at [1149, 553] on div "Todos os eventos Buscar Todos os eventos Apenas bate-papos Apenas clientes Salv…" at bounding box center [1065, 386] width 995 height 772
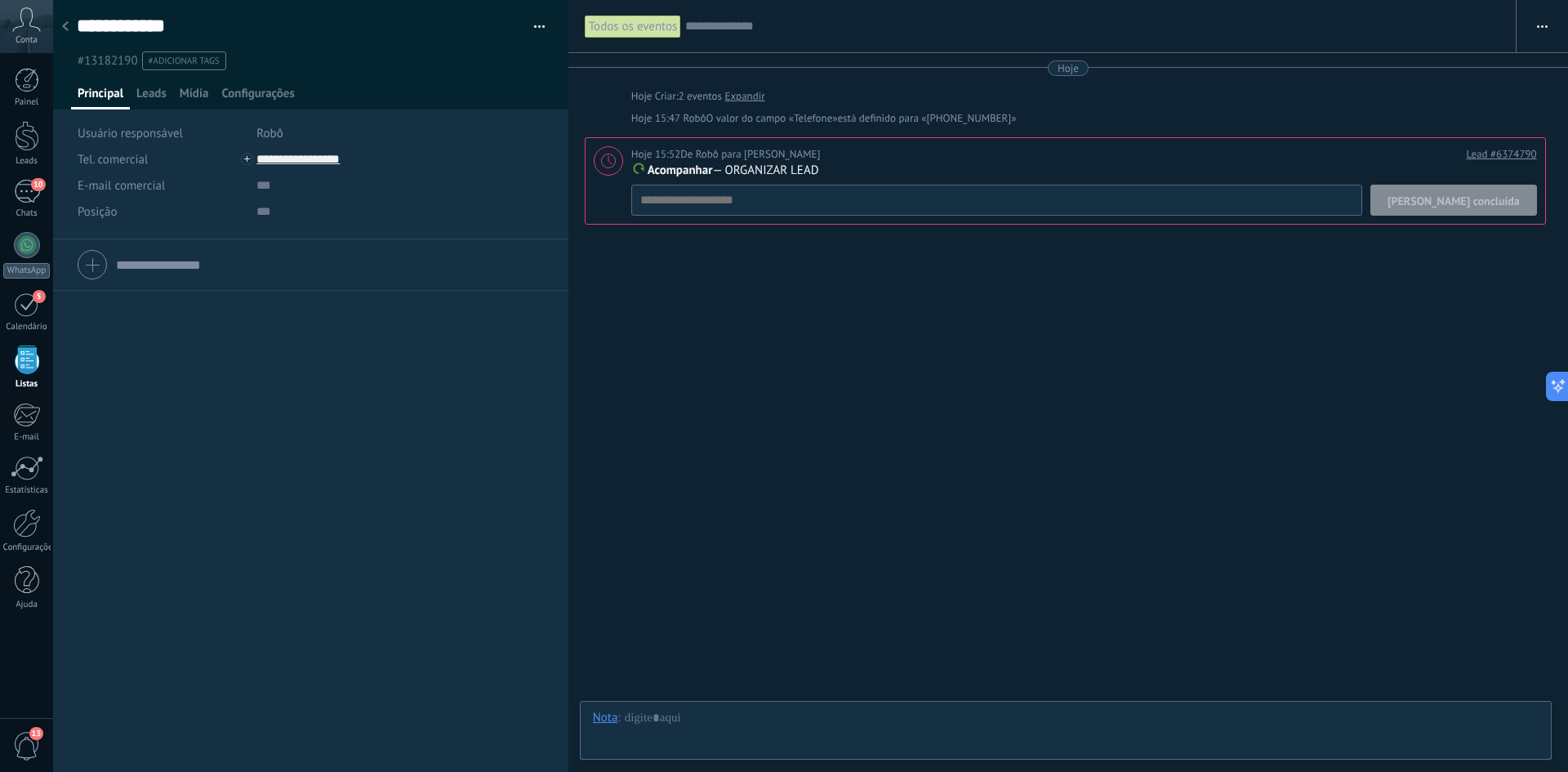
click at [1527, 11] on button "button" at bounding box center [1542, 26] width 51 height 31
click at [1432, 105] on span "Mostrar janelas de bate-papo" at bounding box center [1460, 102] width 153 height 33
click at [675, 727] on div at bounding box center [1065, 734] width 946 height 49
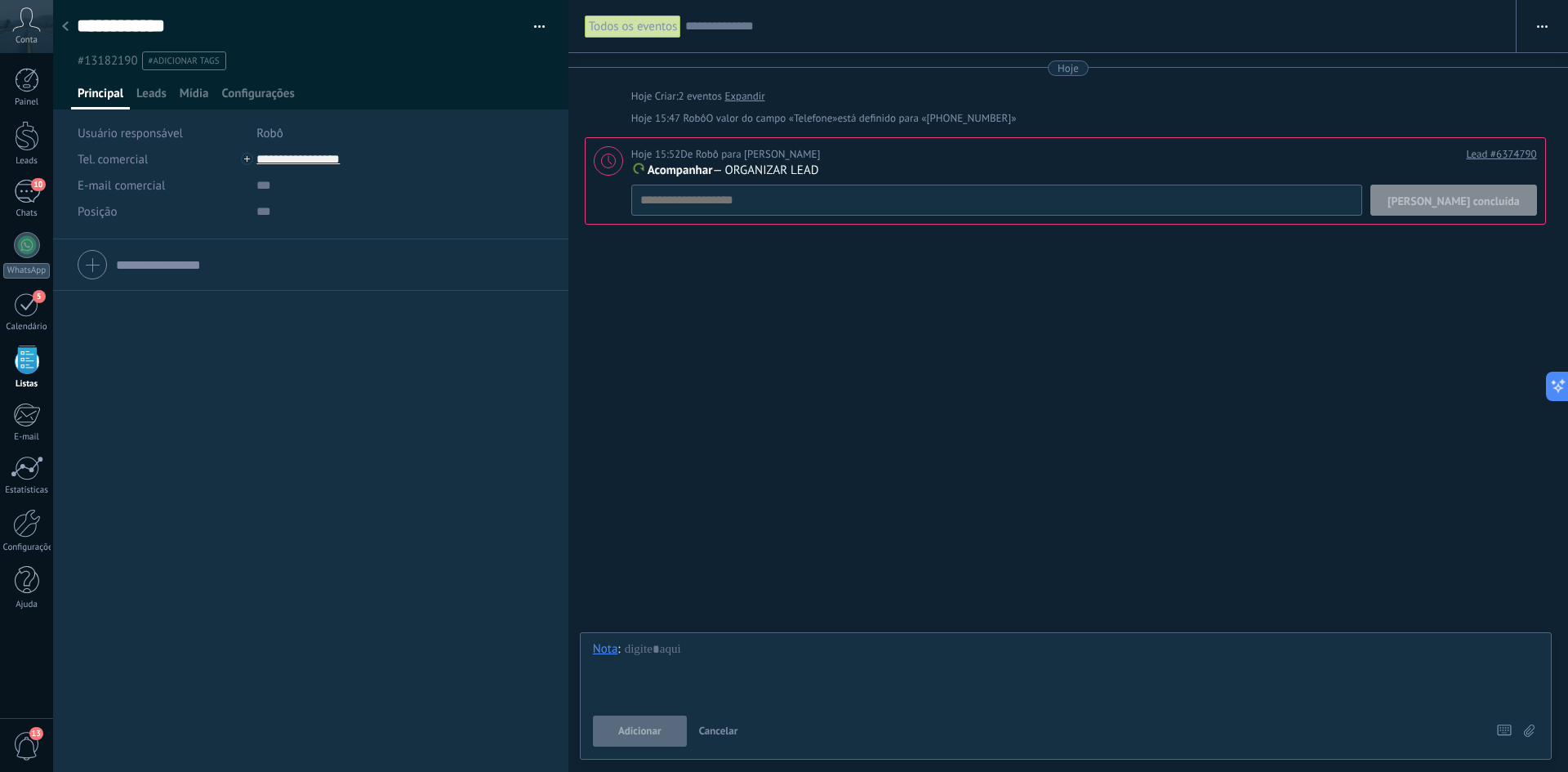
click at [1524, 24] on button "button" at bounding box center [1542, 26] width 51 height 31
click at [219, 669] on div "Tel. comercial Comercial direto Celular Faz Casa Outros Tel. comercial Ligar Co…" at bounding box center [310, 479] width 515 height 479
click at [1518, 14] on button "button" at bounding box center [1542, 26] width 51 height 31
click at [1425, 73] on span "Mostrar milissegundos" at bounding box center [1442, 69] width 118 height 33
drag, startPoint x: 1086, startPoint y: 95, endPoint x: 1081, endPoint y: 124, distance: 29.4
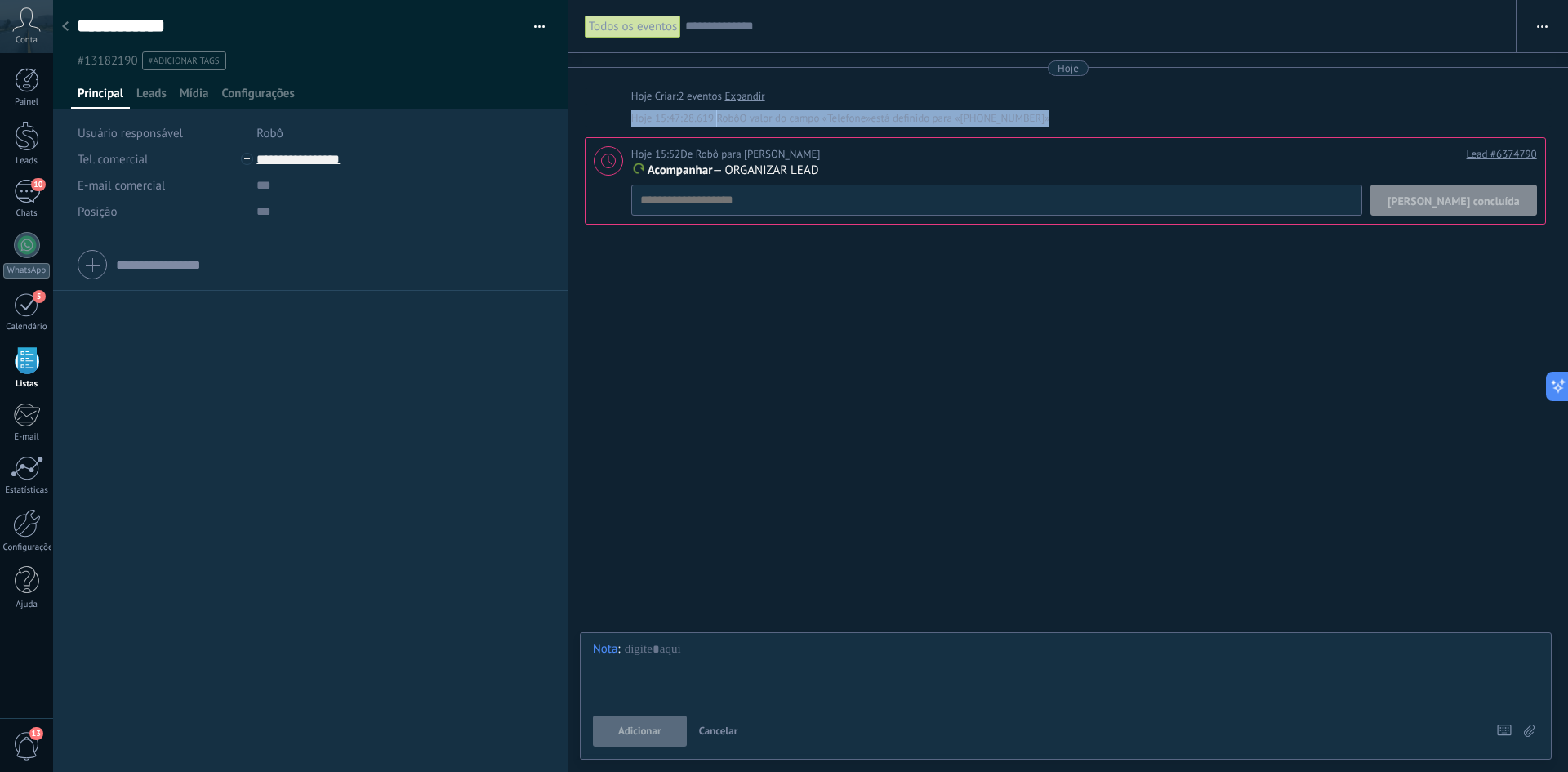
click at [1081, 124] on div "Hoje Hoje Criar: 2 eventos Expandir Hoje 15:47:28.619 Robô O valor do campo «Te…" at bounding box center [1068, 142] width 967 height 164
click at [1191, 108] on div "Hoje Hoje Criar: 2 eventos Expandir Hoje 15:47:28.619 Robô O valor do campo «Te…" at bounding box center [1068, 142] width 967 height 164
click at [1143, 463] on div "Todos os eventos Buscar Mostrar milissegundos Mostrar janelas de bate-papo Carr…" at bounding box center [1068, 386] width 1000 height 772
click at [1064, 71] on div "Hoje" at bounding box center [1068, 68] width 21 height 15
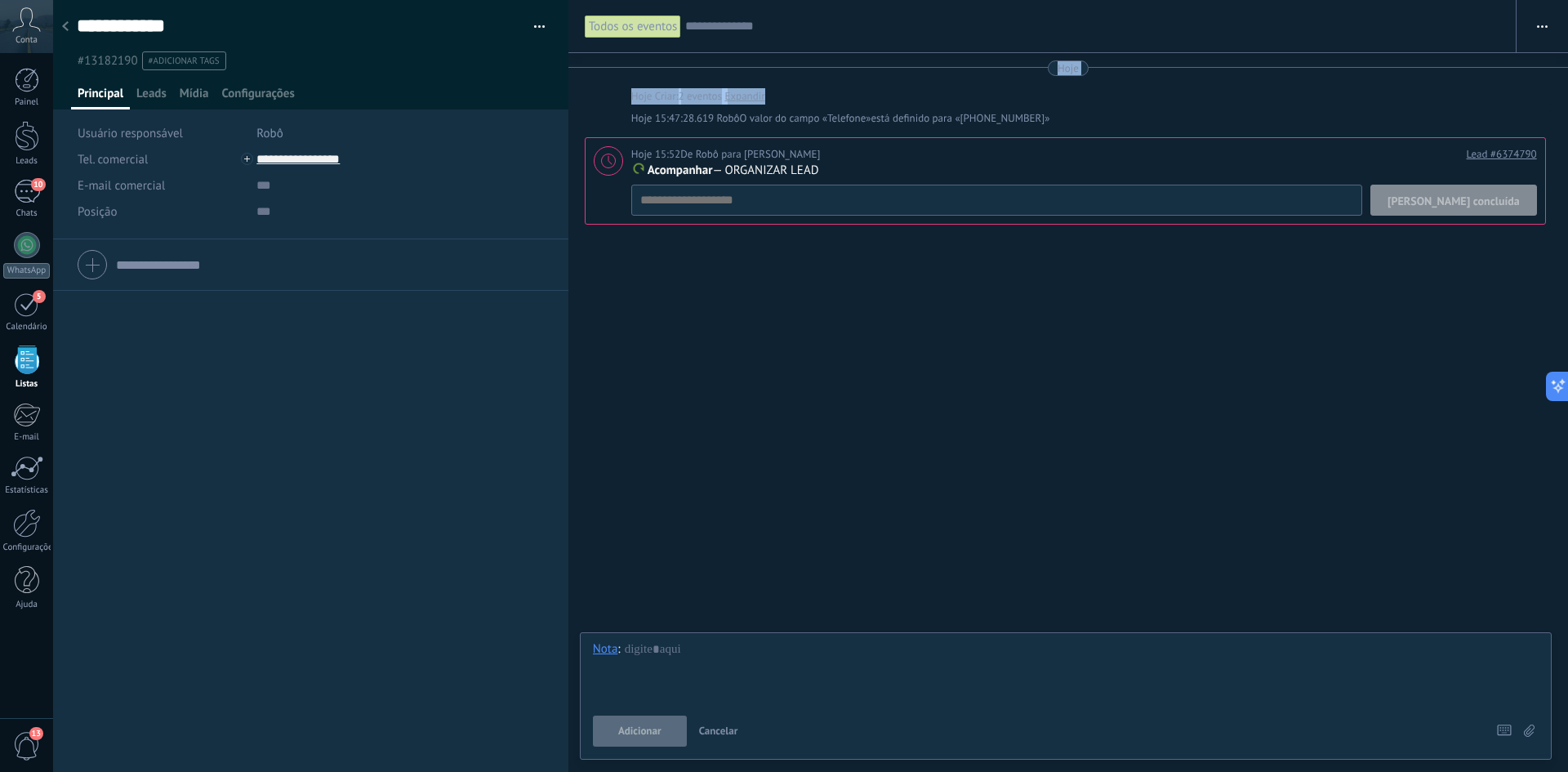
drag, startPoint x: 1064, startPoint y: 68, endPoint x: 1064, endPoint y: 93, distance: 25.0
click at [1064, 93] on div "Hoje Hoje Criar: 2 eventos Expandir Hoje 15:47:28.619 Robô O valor do campo «Te…" at bounding box center [1068, 142] width 967 height 164
click at [1063, 373] on div "Todos os eventos Buscar Mostrar milissegundos Mostrar janelas de bate-papo Carr…" at bounding box center [1068, 386] width 1000 height 772
click at [936, 402] on div "Todos os eventos Buscar Mostrar milissegundos Mostrar janelas de bate-papo Carr…" at bounding box center [1068, 386] width 1000 height 772
click at [288, 156] on input "**********" at bounding box center [378, 159] width 244 height 26
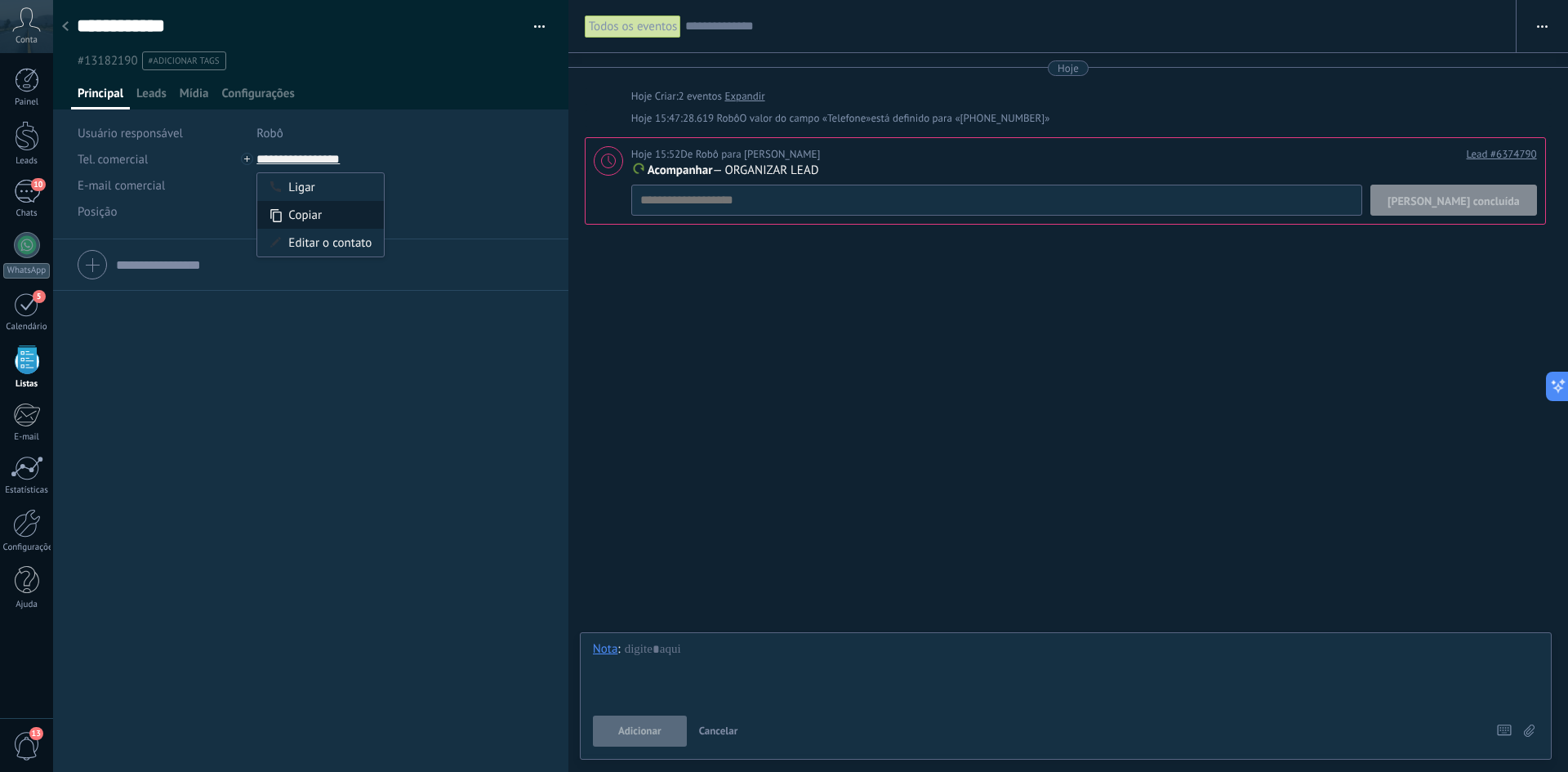
type input "**********"
click at [309, 214] on div "Copiar" at bounding box center [320, 214] width 127 height 28
click at [17, 155] on link "Leads" at bounding box center [26, 144] width 53 height 45
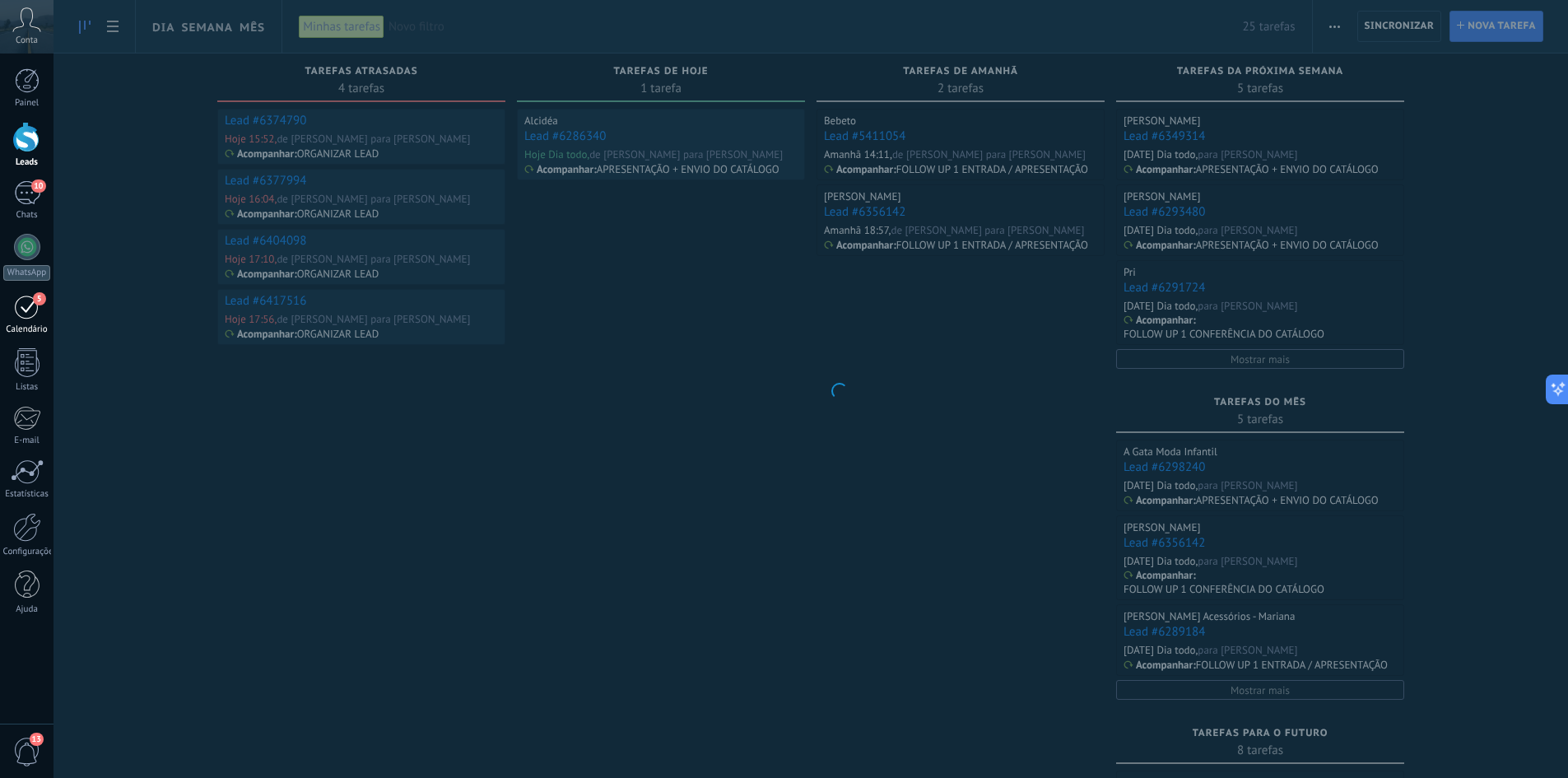
click at [27, 302] on div "5" at bounding box center [27, 307] width 26 height 25
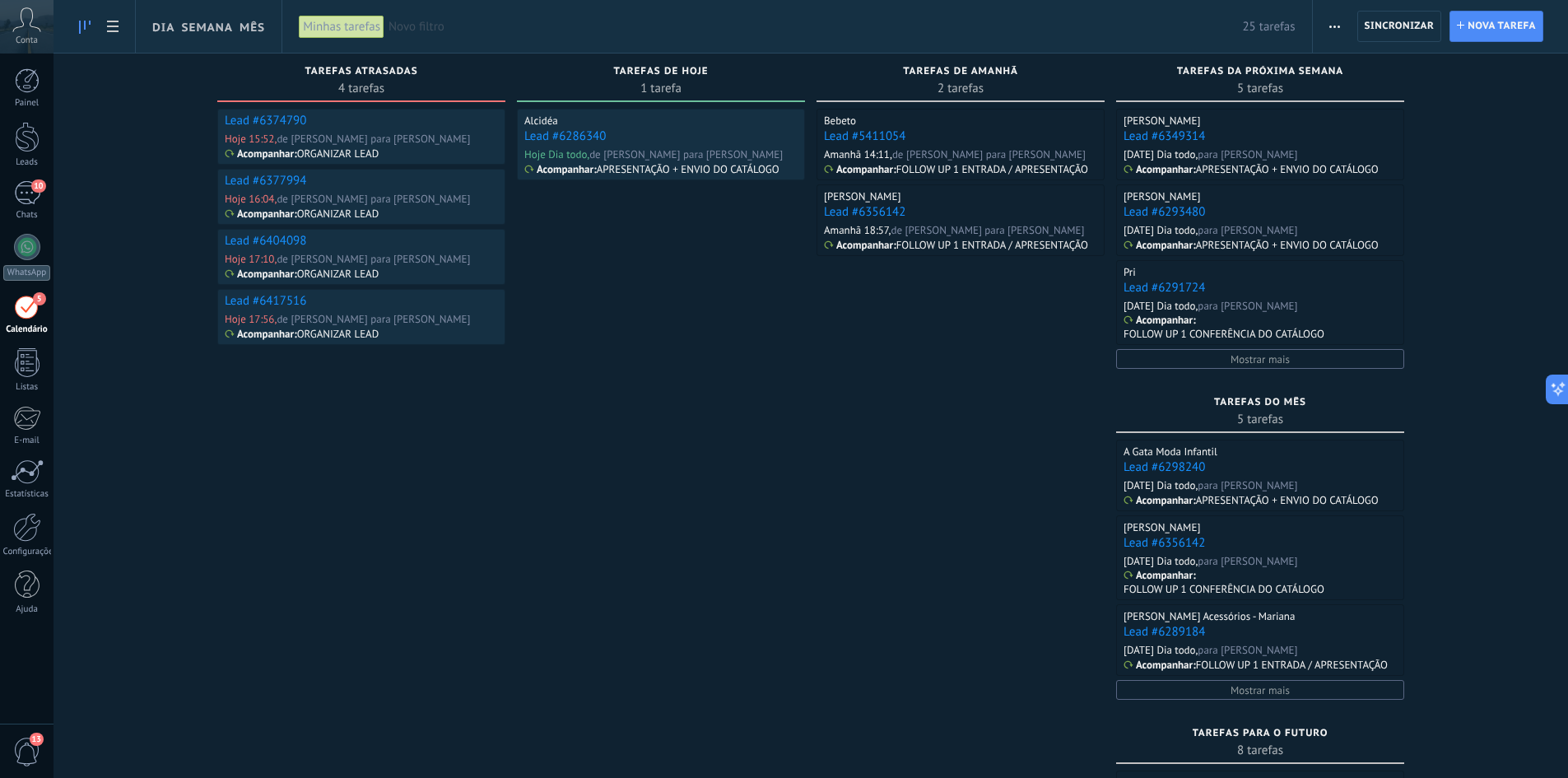
click at [275, 117] on link "Lead #6374790" at bounding box center [265, 120] width 81 height 15
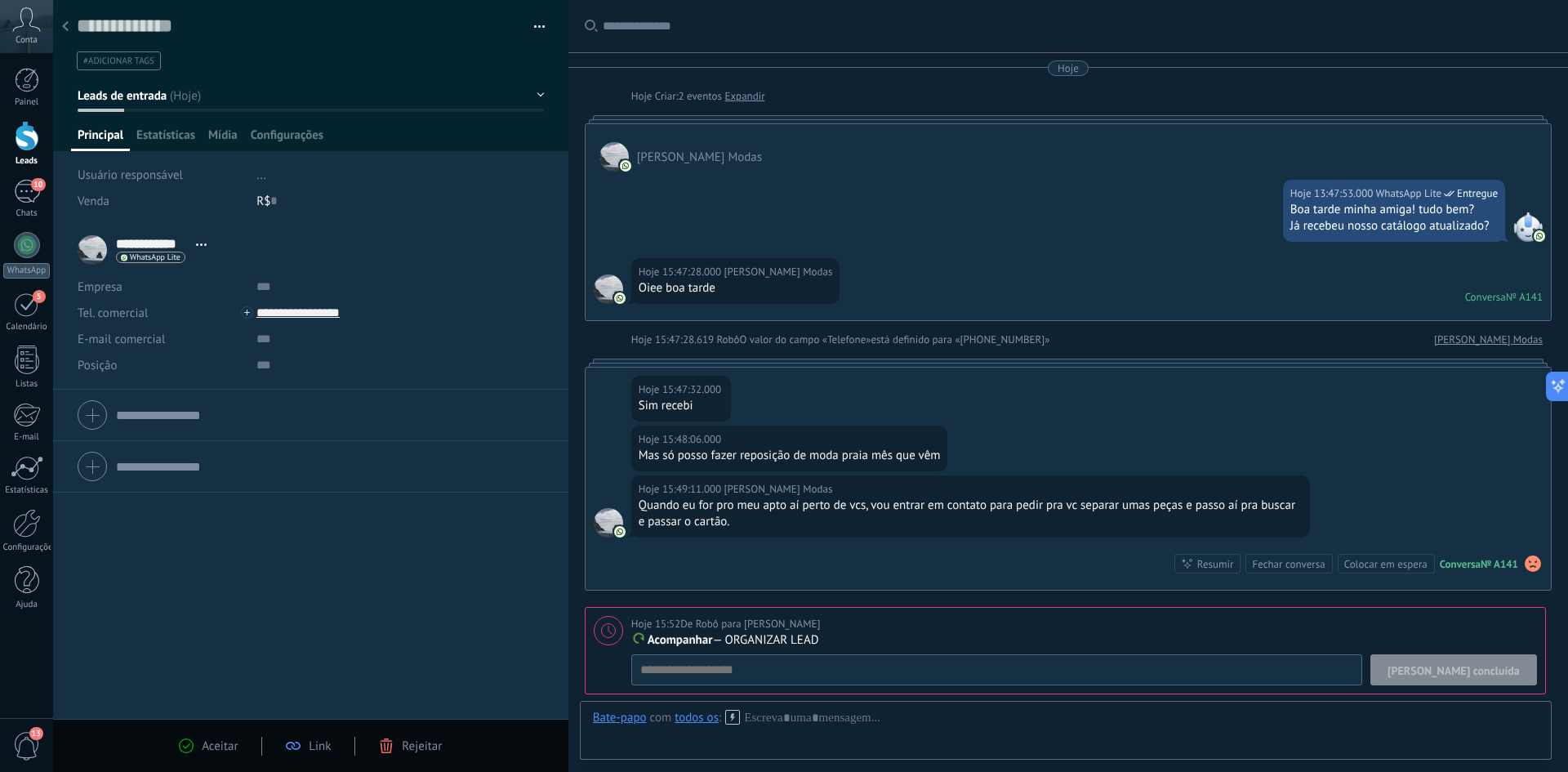
scroll to position [208, 0]
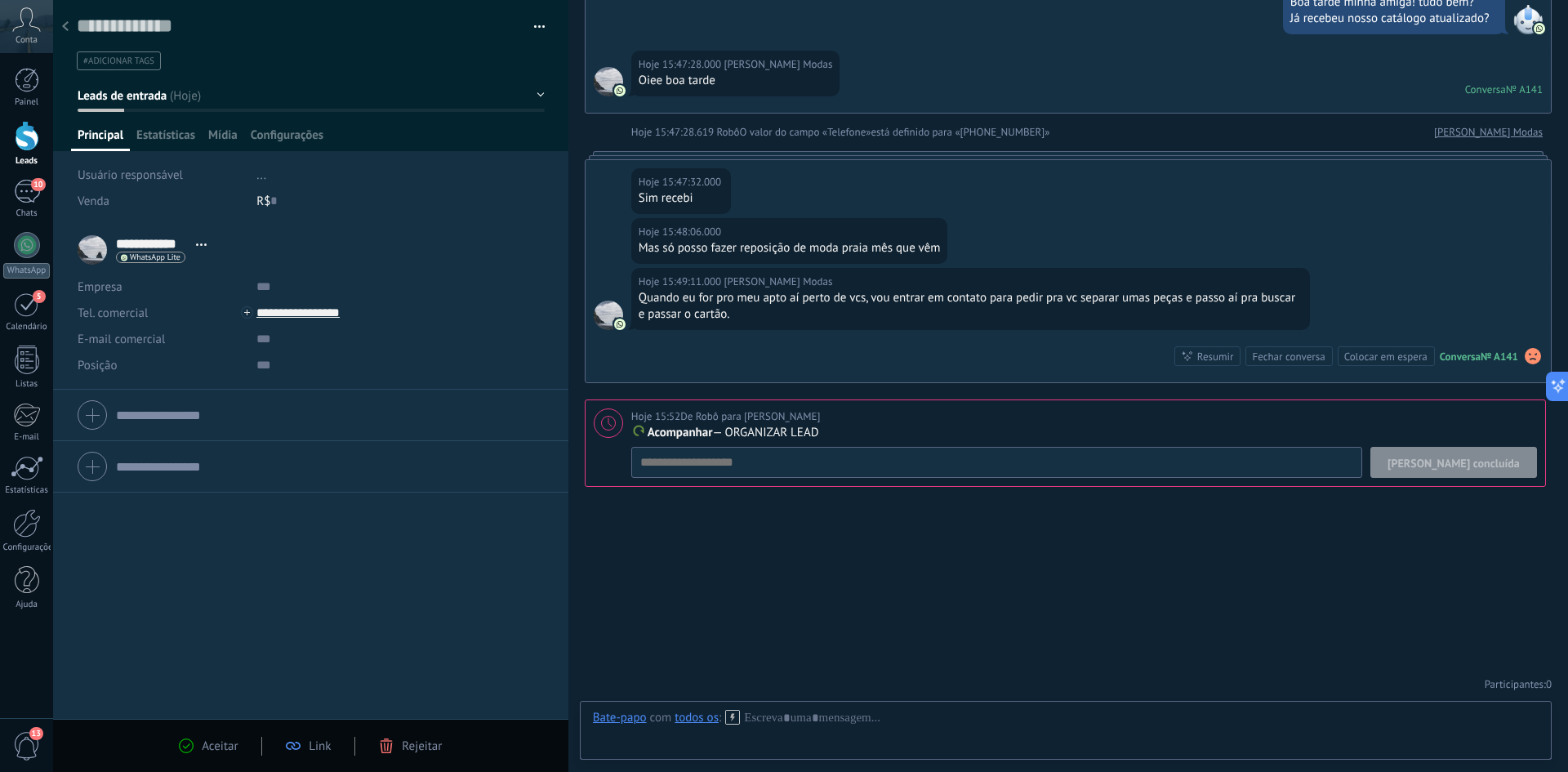
click at [198, 747] on div "Aceitar" at bounding box center [209, 745] width 59 height 14
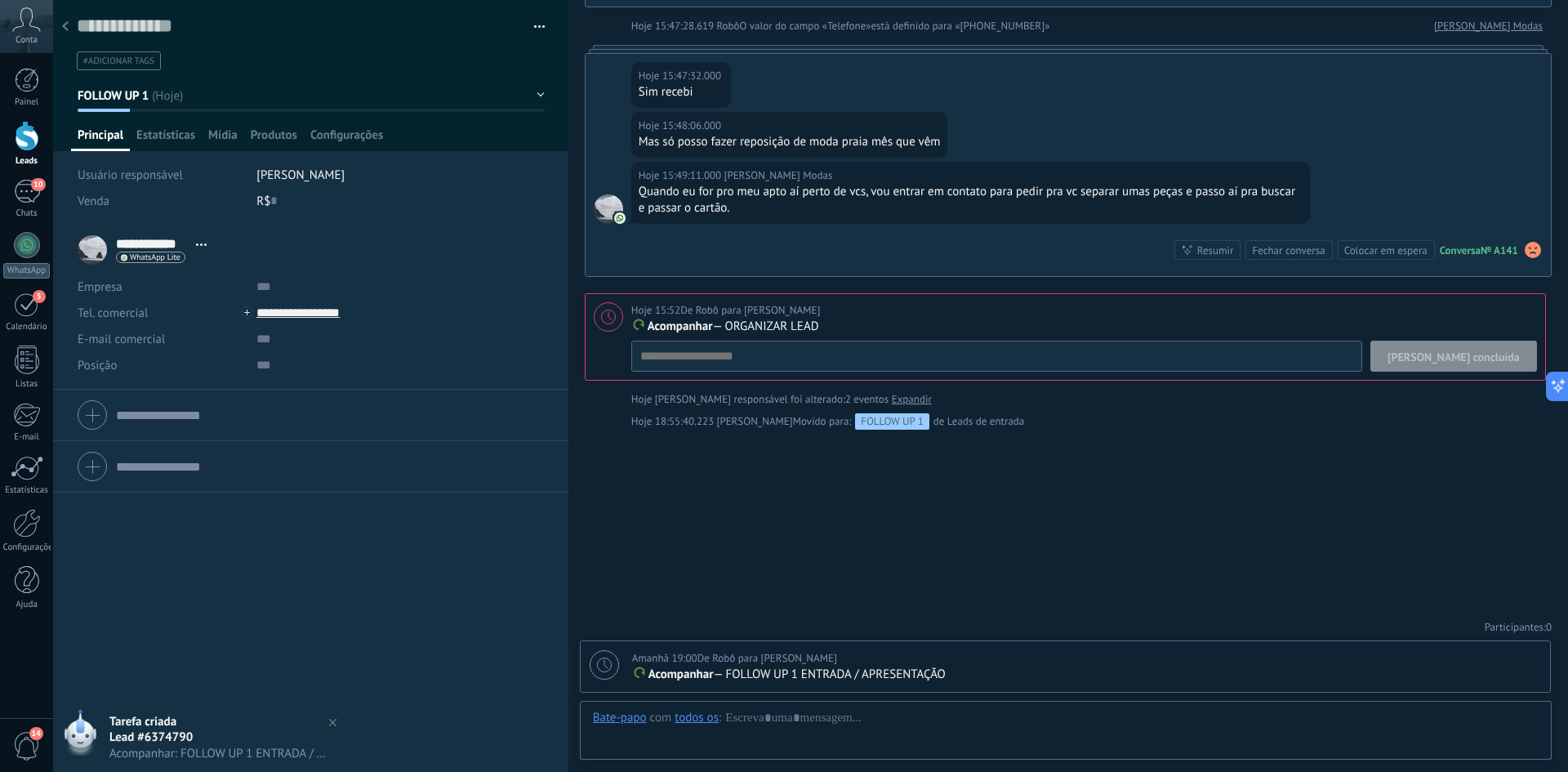
scroll to position [24, 0]
click at [1475, 353] on span "[PERSON_NAME] concluída" at bounding box center [1453, 357] width 132 height 12
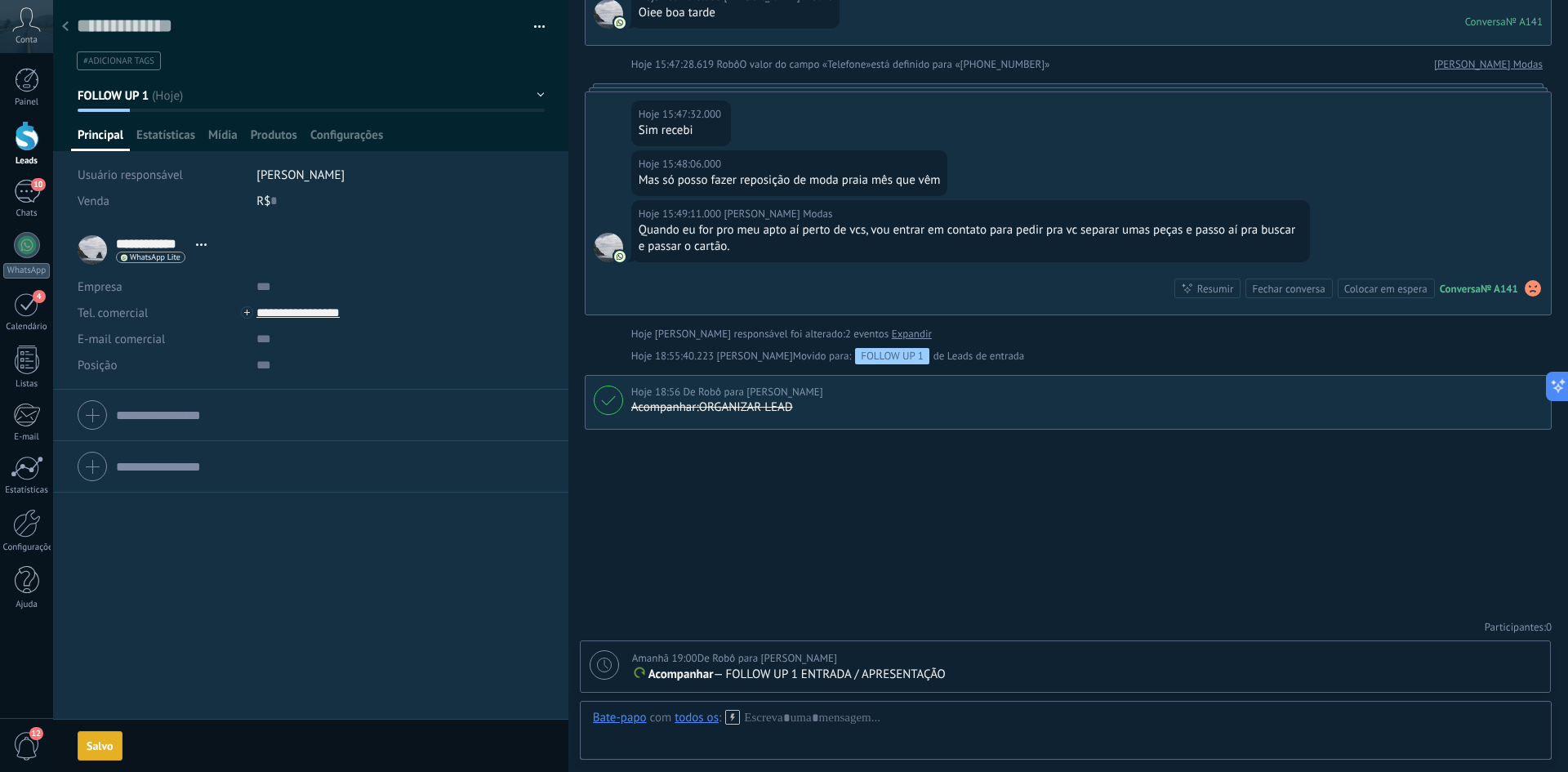
scroll to position [275, 0]
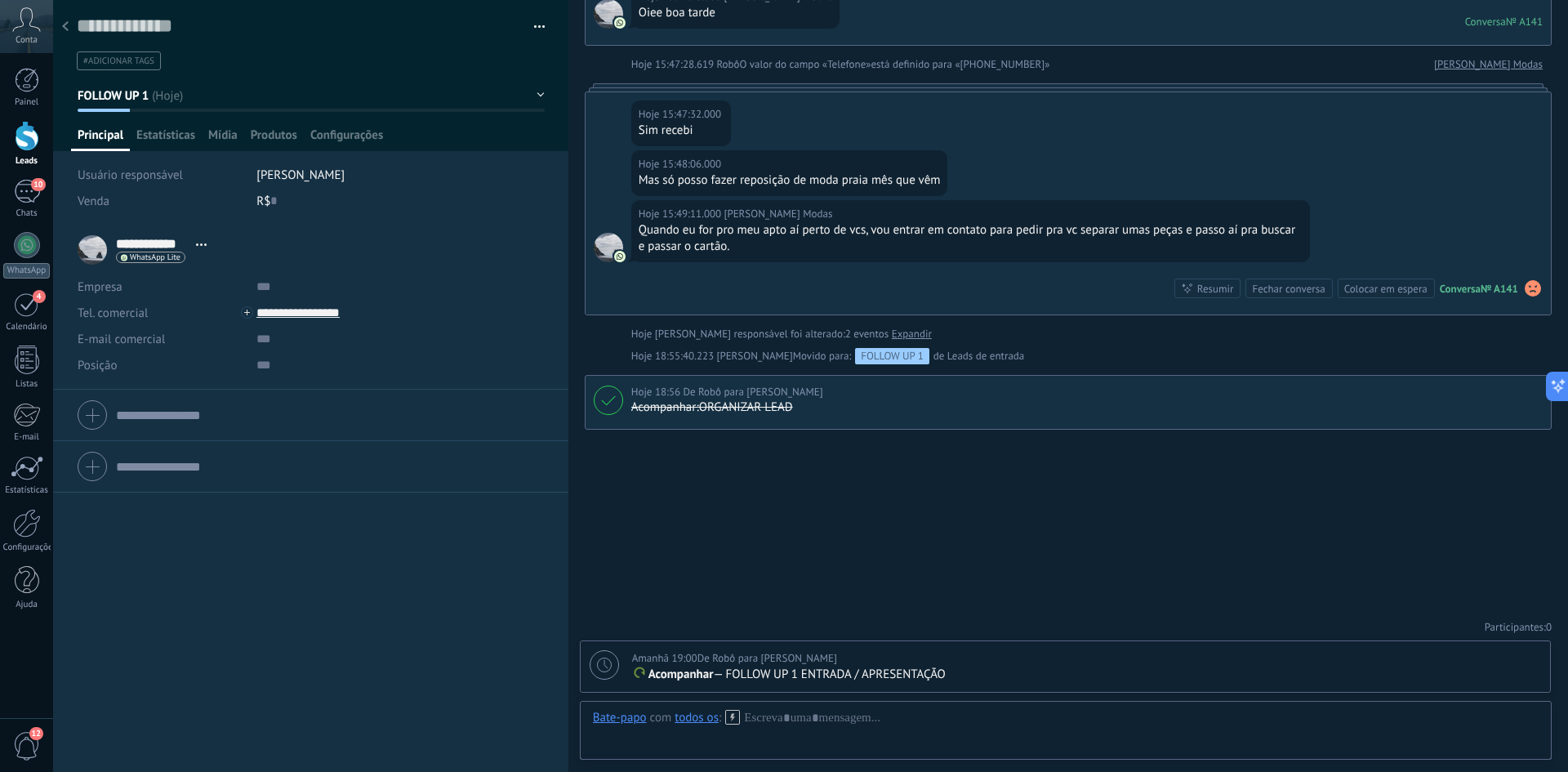
click at [597, 670] on icon at bounding box center [604, 664] width 14 height 14
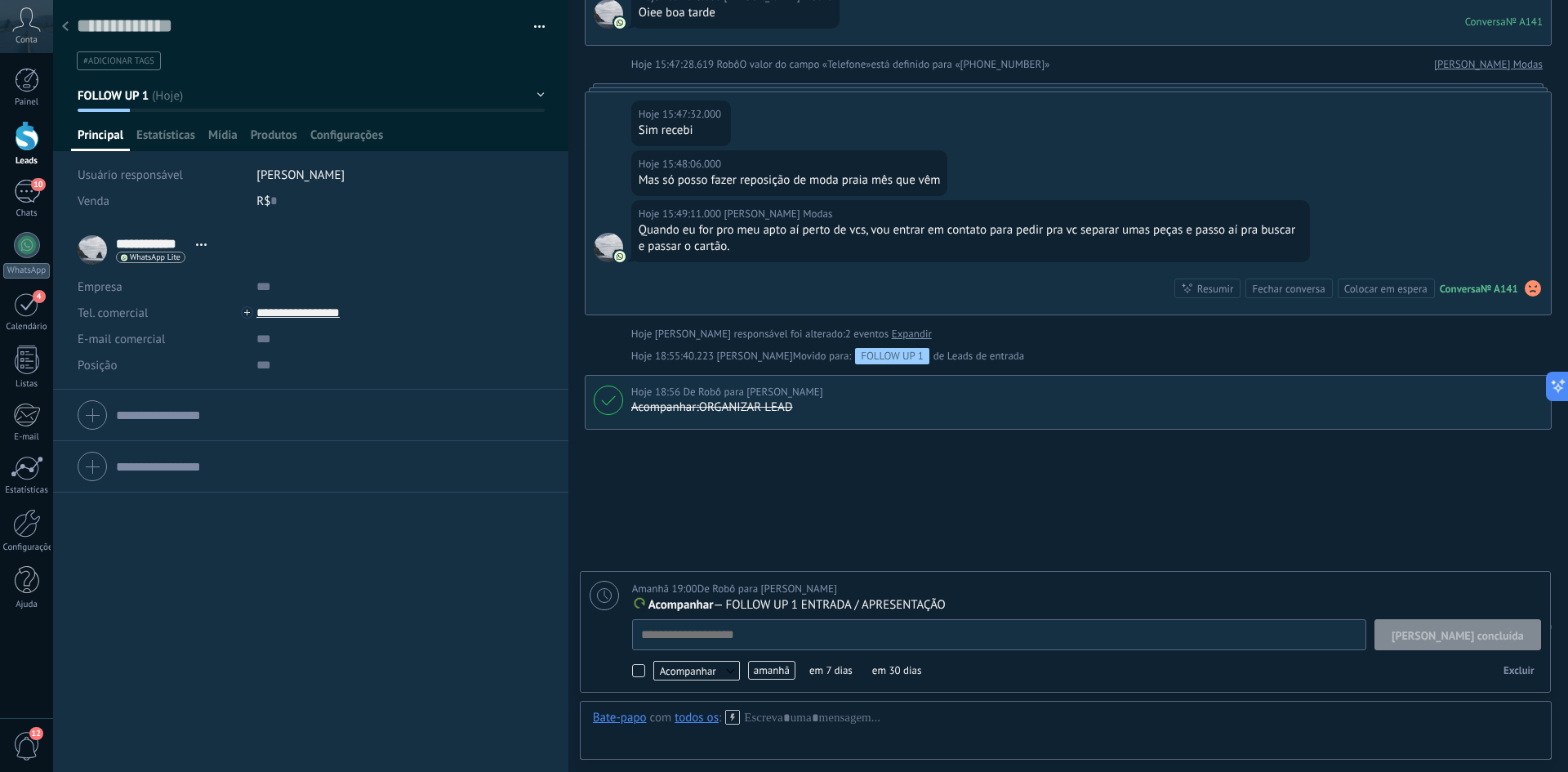
type textarea "**********"
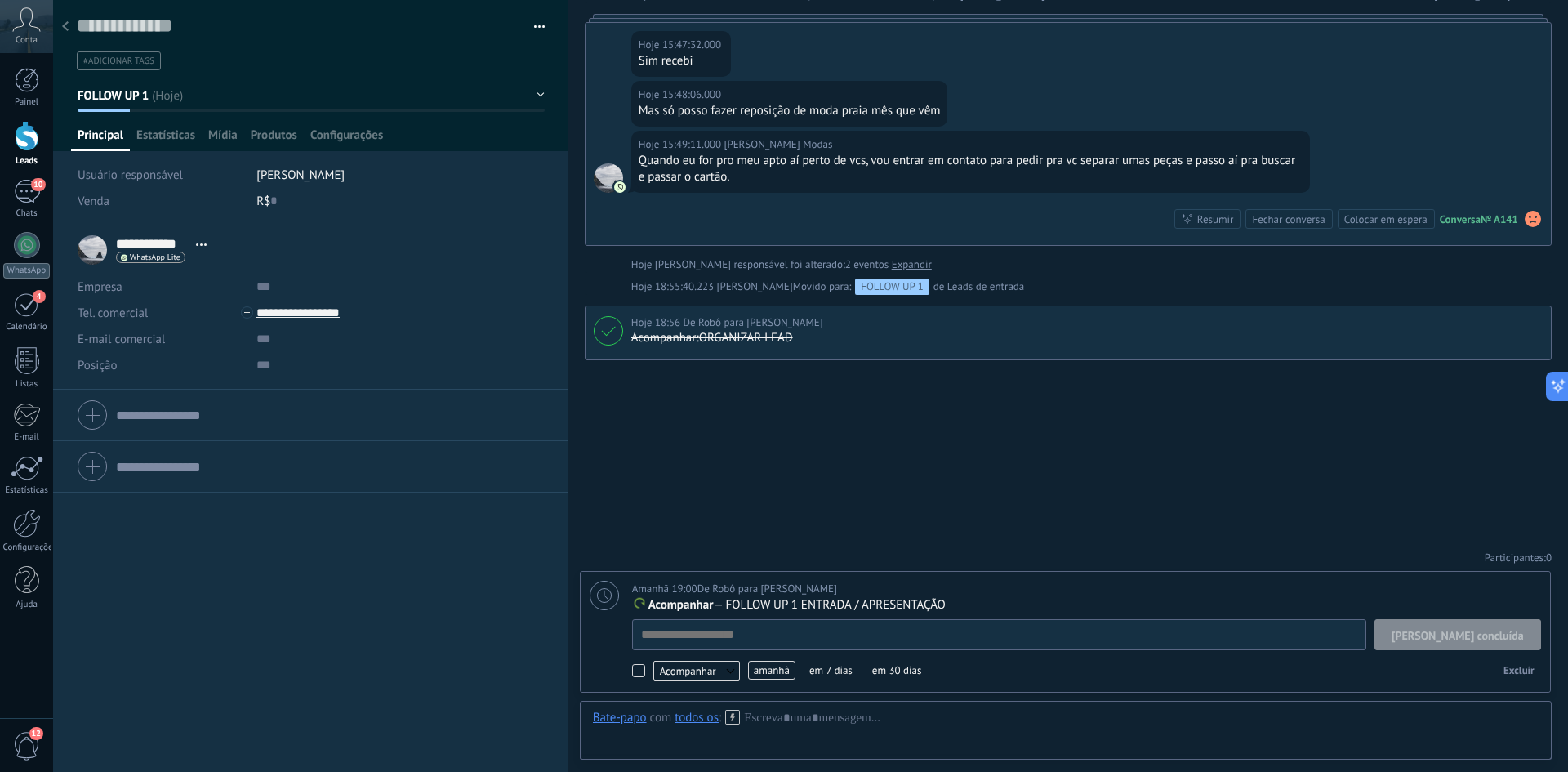
scroll to position [16, 0]
click at [136, 99] on span "FOLLOW UP 1" at bounding box center [113, 96] width 71 height 15
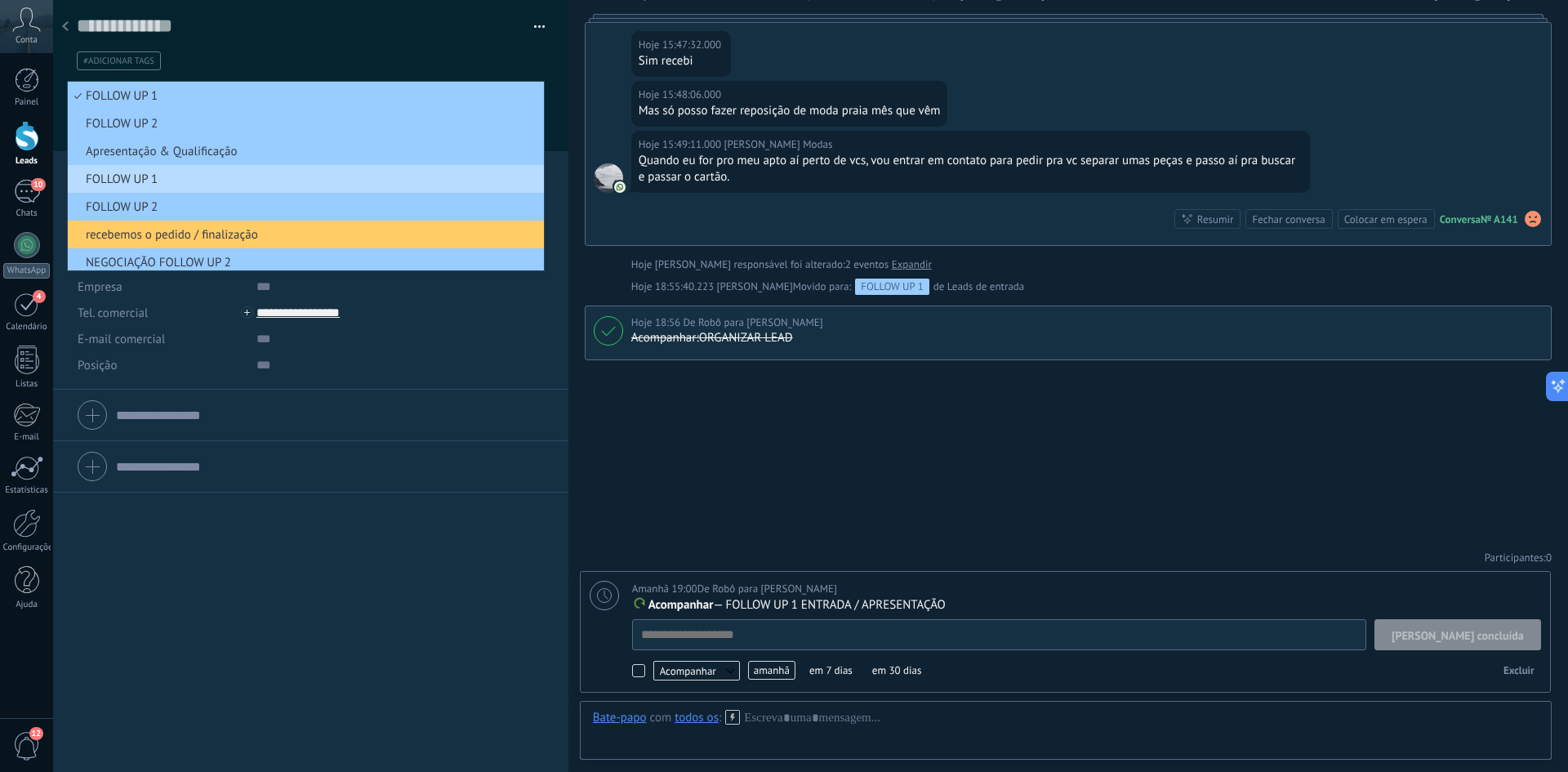
click at [118, 176] on span "FOLLOW UP 1" at bounding box center [304, 179] width 471 height 15
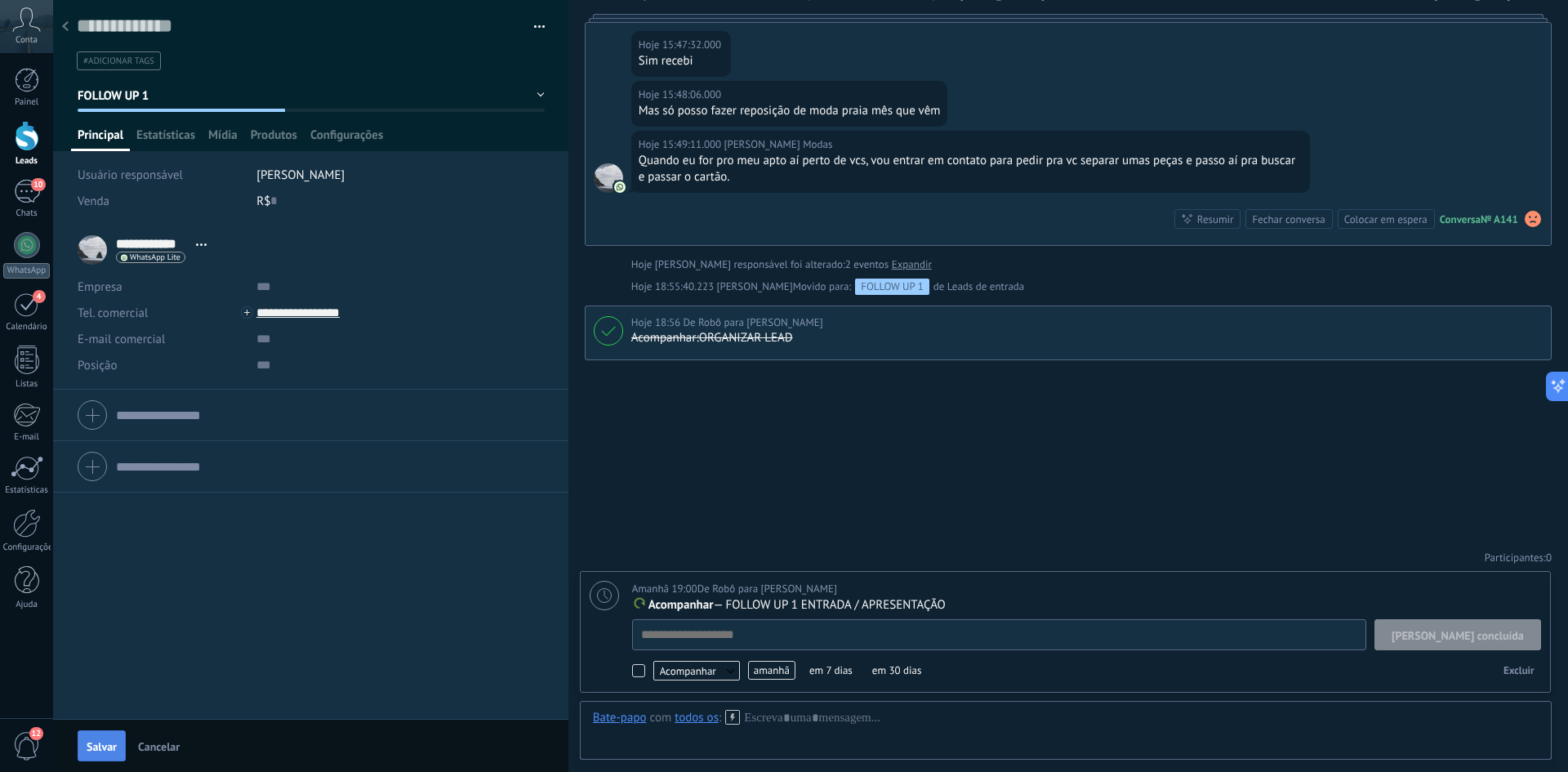
click at [97, 748] on span "Salvar" at bounding box center [102, 747] width 30 height 12
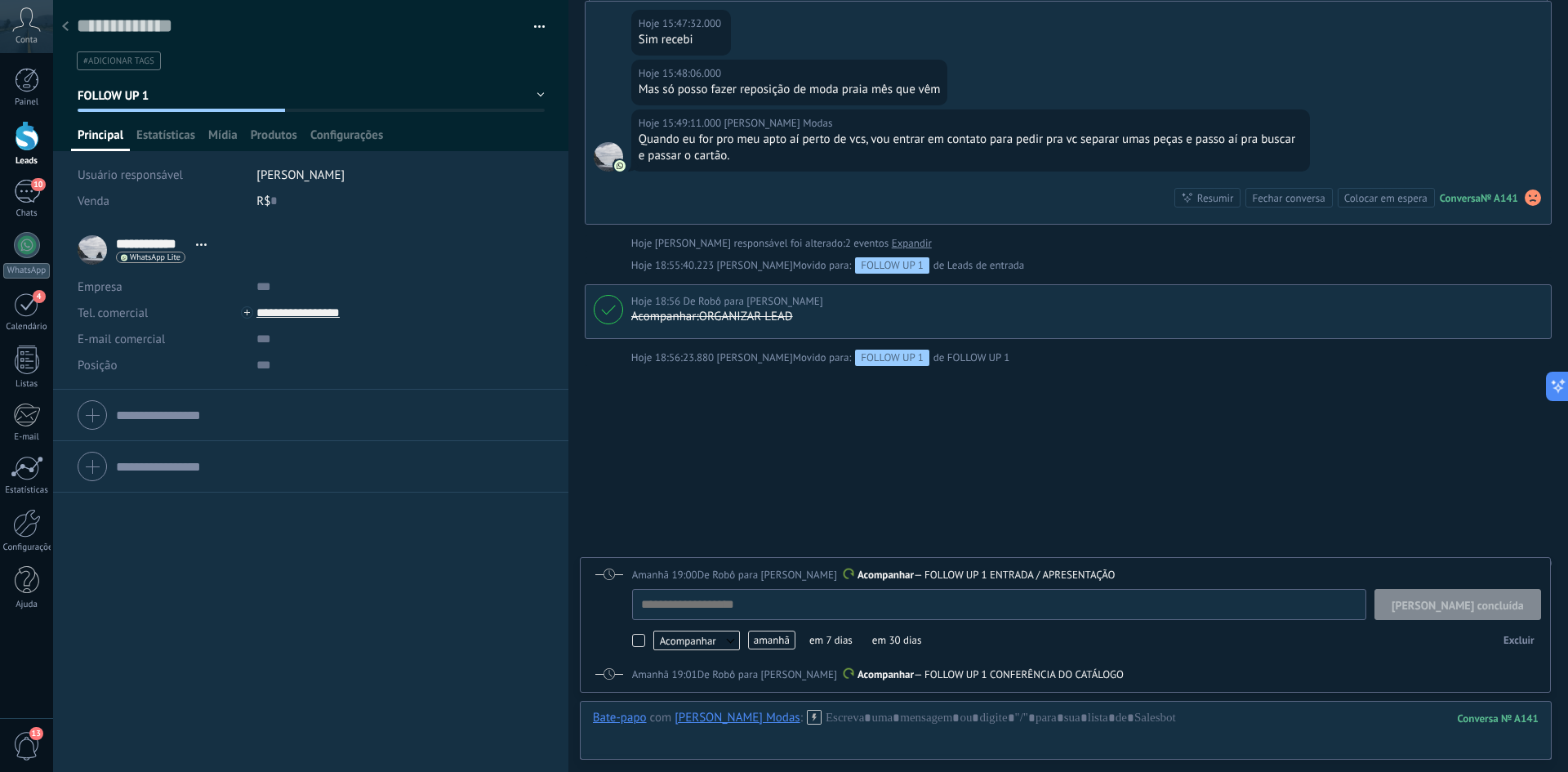
scroll to position [385, 0]
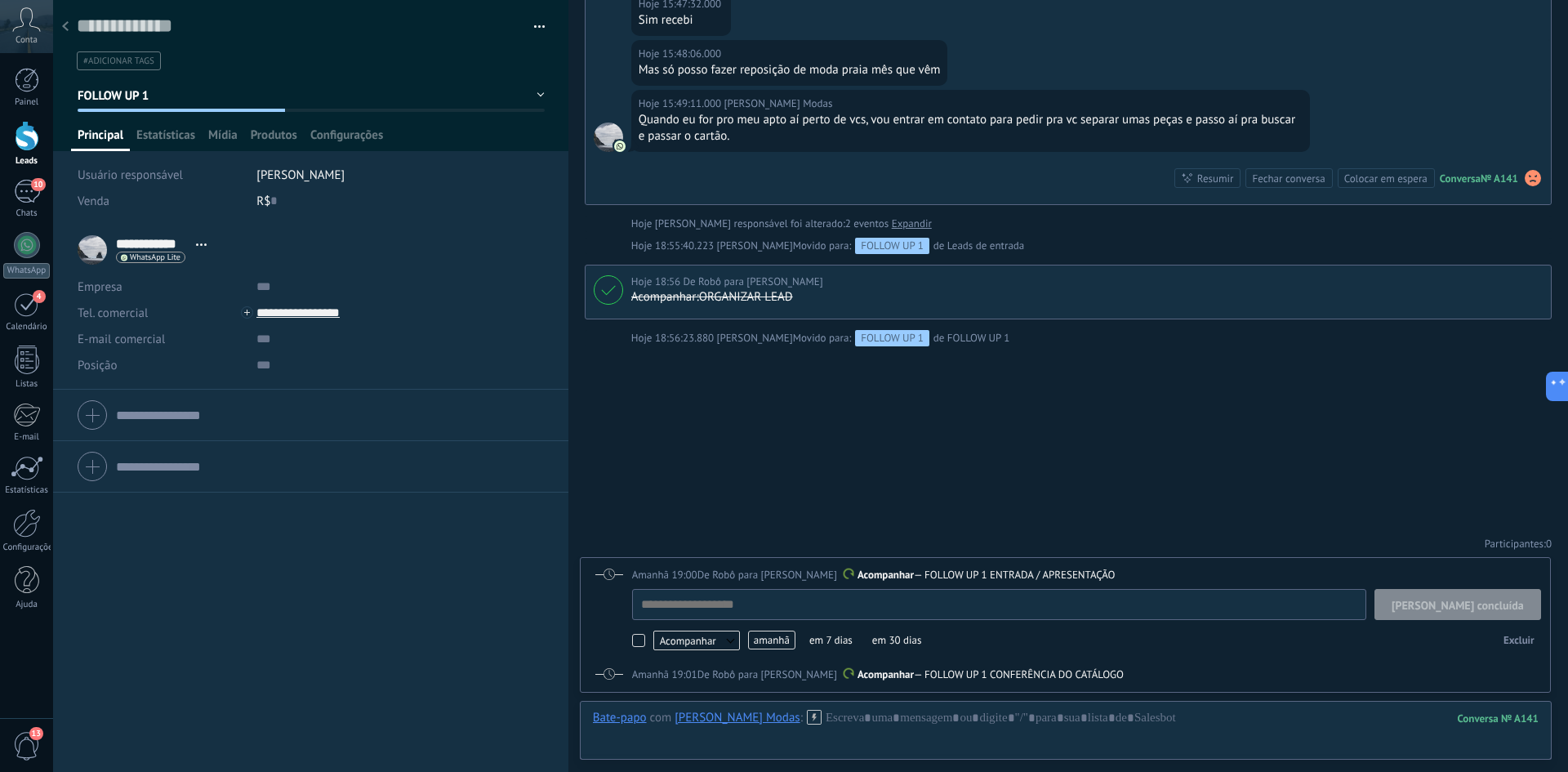
click at [779, 638] on span "amanhã" at bounding box center [772, 640] width 47 height 19
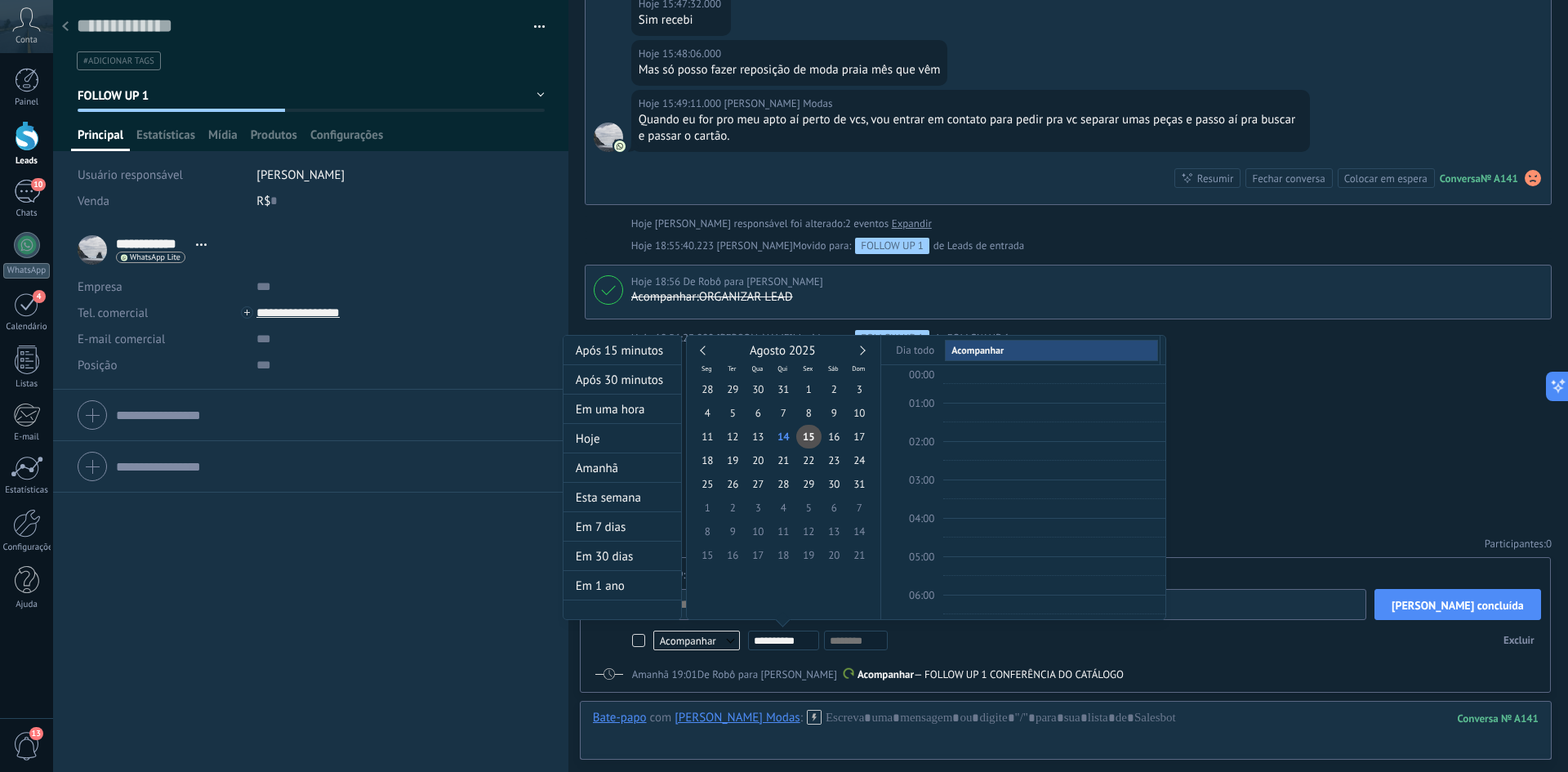
scroll to position [308, 0]
click at [789, 487] on span "28" at bounding box center [784, 484] width 25 height 24
type input "**********"
click at [1274, 435] on div at bounding box center [784, 386] width 1568 height 772
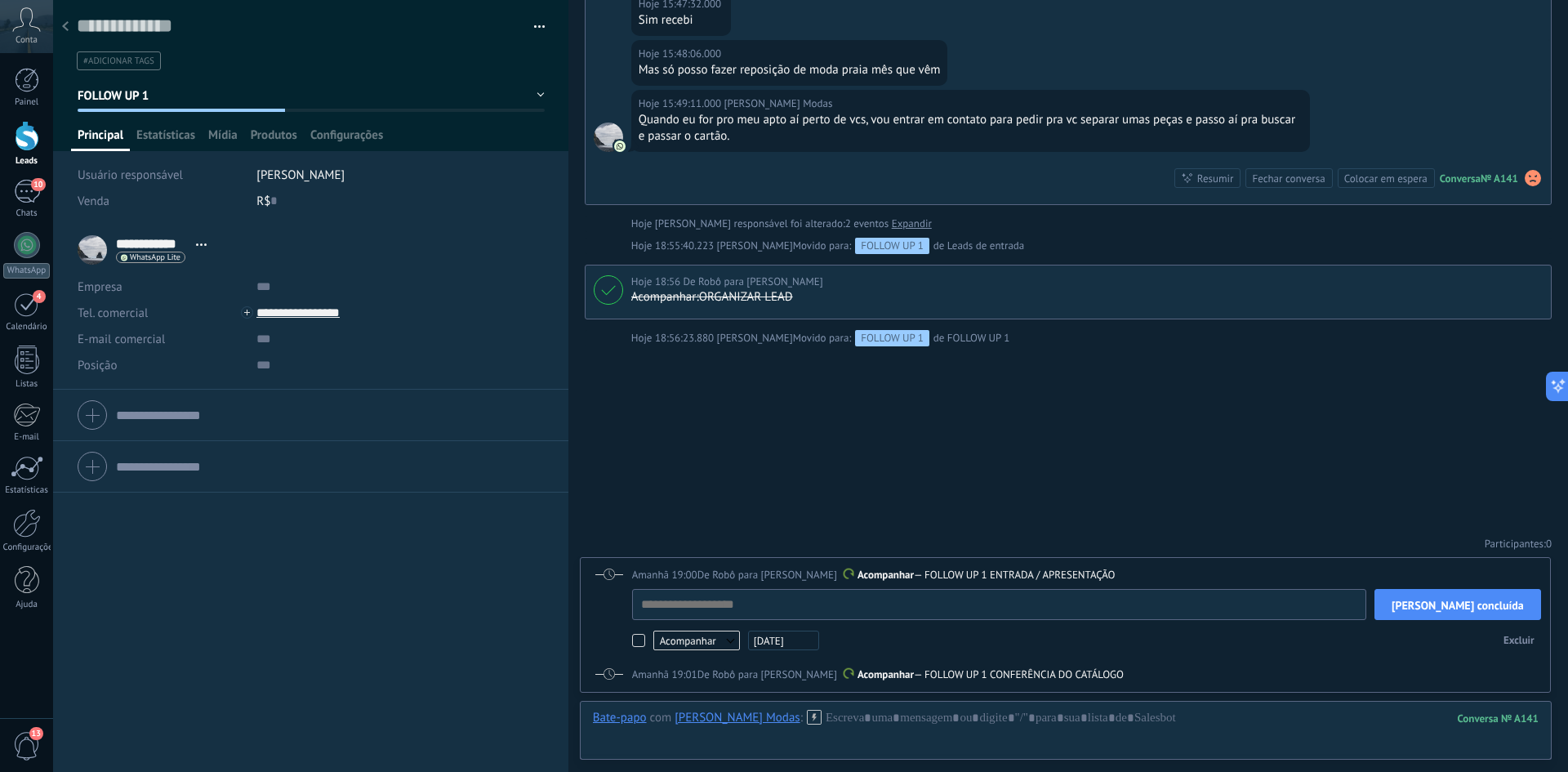
click at [1274, 435] on div "Buscar Carregar mais Hoje Hoje Criar: 2 eventos Expandir [PERSON_NAME] Modas Ho…" at bounding box center [1068, 193] width 1000 height 1157
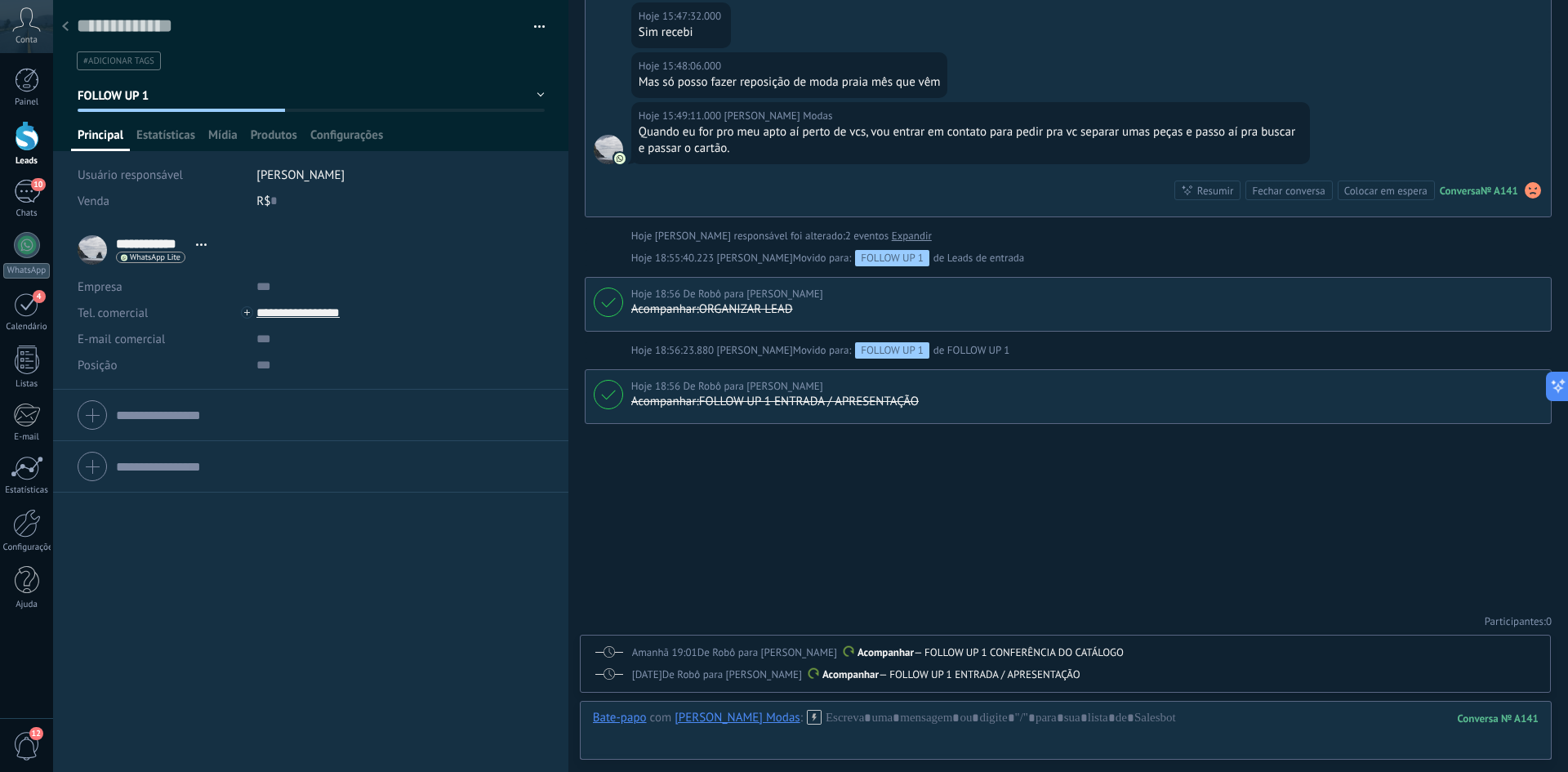
scroll to position [373, 0]
click at [1223, 649] on p "Acompanhar — FOLLOW UP 1 CONFERÊNCIA DO CATÁLOGO" at bounding box center [1086, 652] width 909 height 16
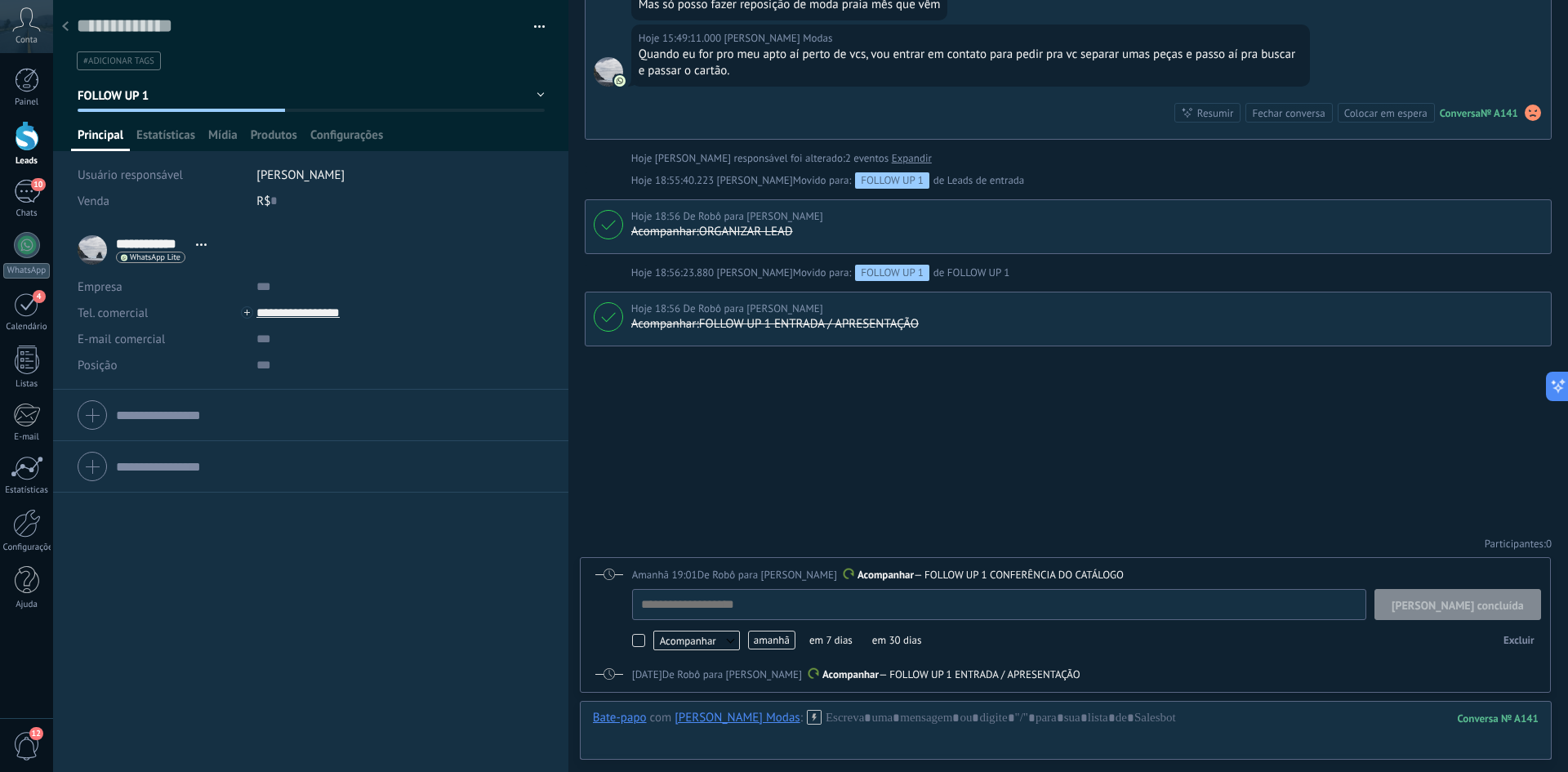
scroll to position [16, 0]
click at [1481, 611] on span "[PERSON_NAME] concluída" at bounding box center [1457, 605] width 132 height 12
type textarea "**********"
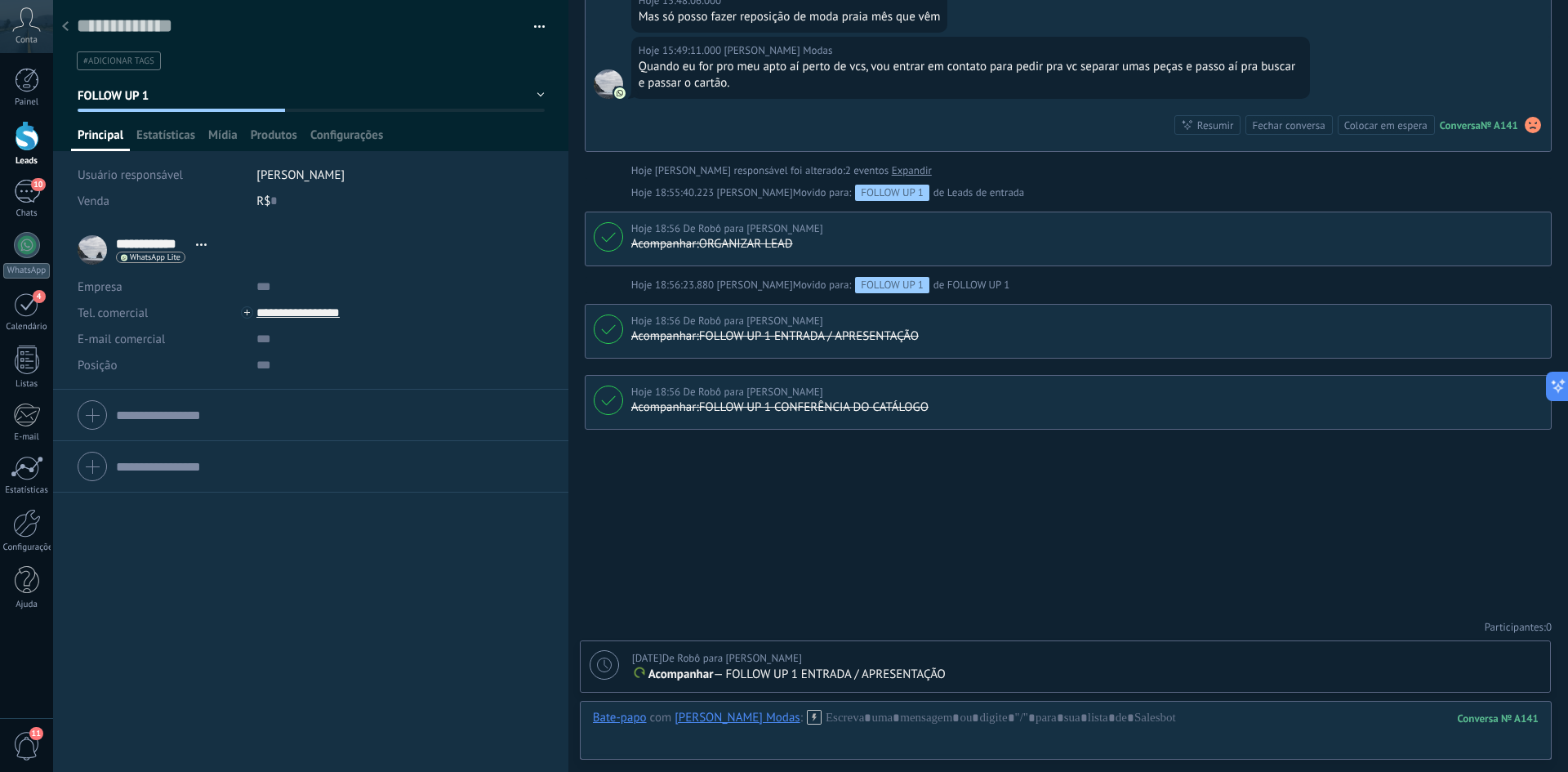
click at [837, 529] on div "Buscar Carregar mais Hoje Hoje Criar: 2 eventos Expandir [PERSON_NAME] Modas Ho…" at bounding box center [1068, 166] width 1000 height 1210
click at [62, 28] on icon at bounding box center [66, 26] width 7 height 10
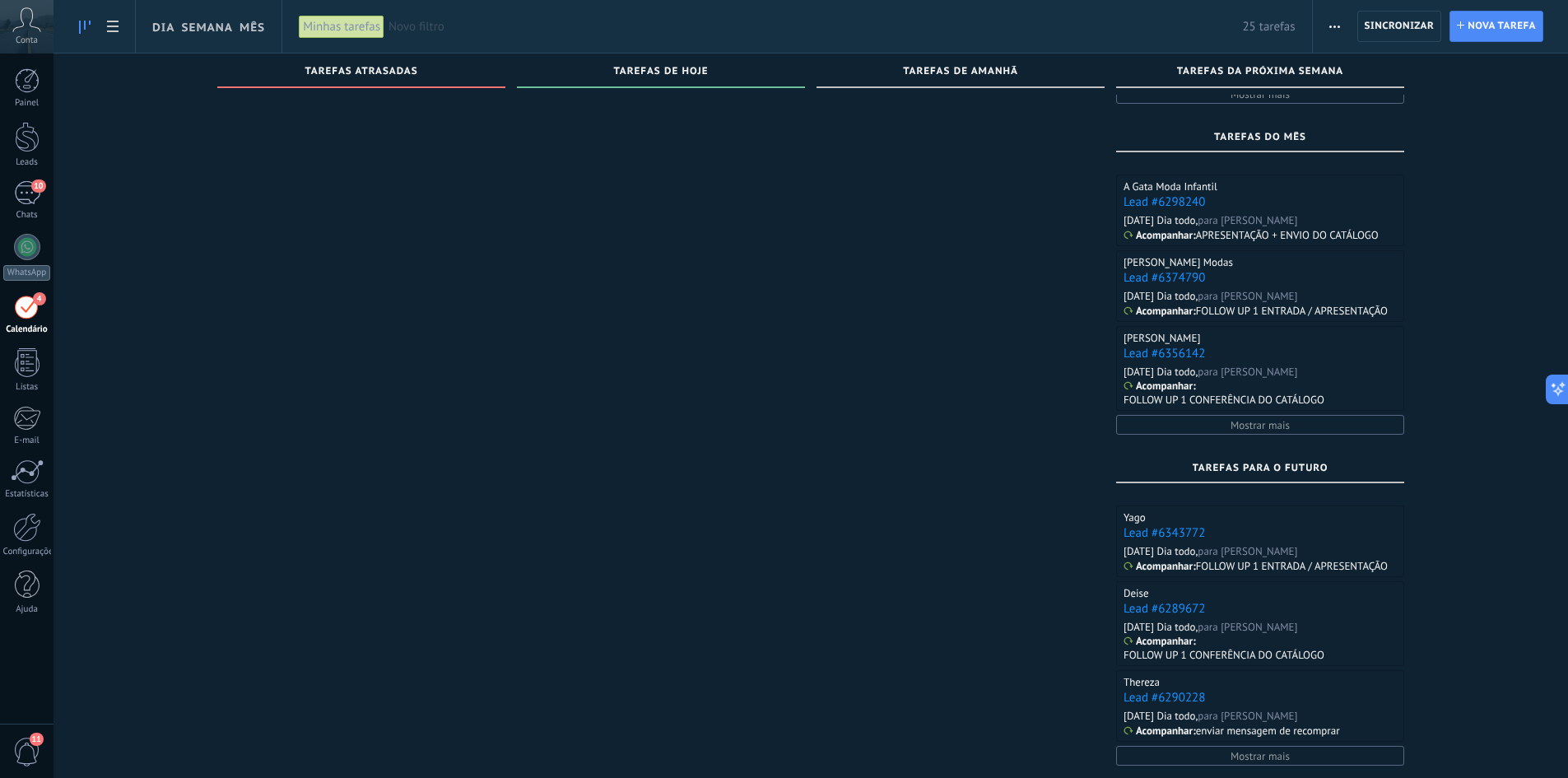
scroll to position [269, 0]
click at [1290, 753] on span "Mostrar mais" at bounding box center [1260, 753] width 59 height 14
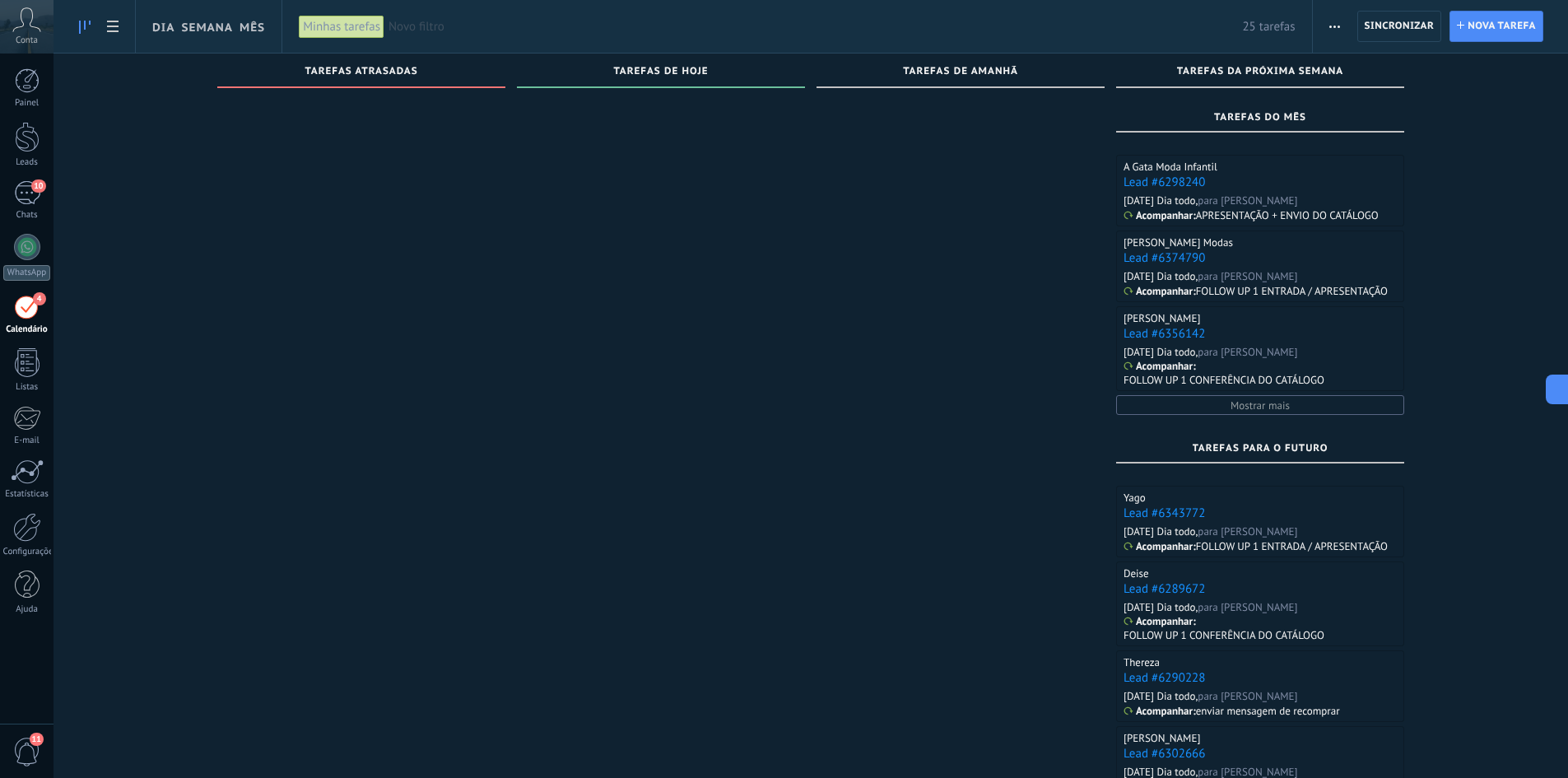
scroll to position [255, 0]
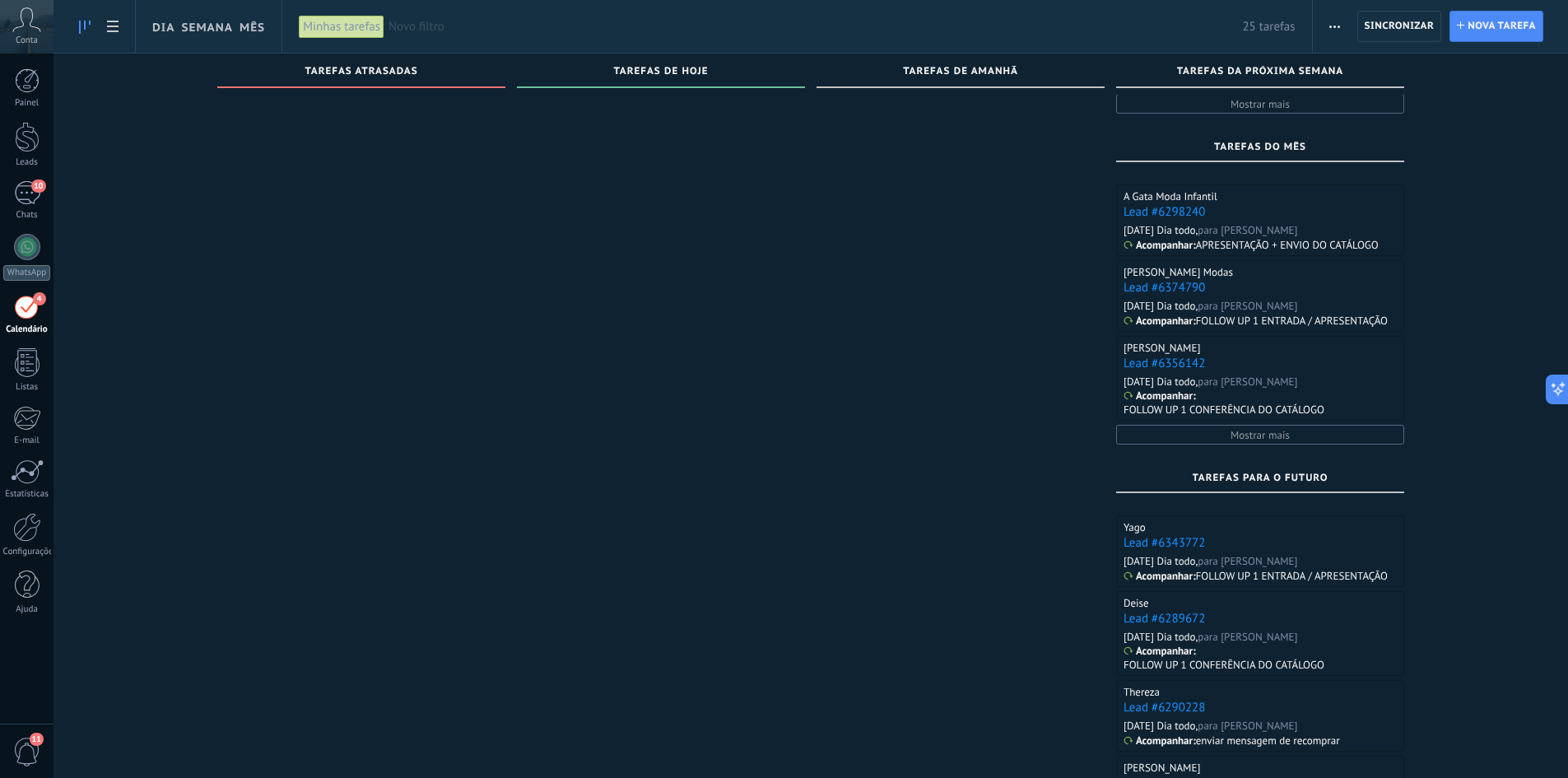
click at [1276, 433] on span "Mostrar mais" at bounding box center [1260, 435] width 59 height 14
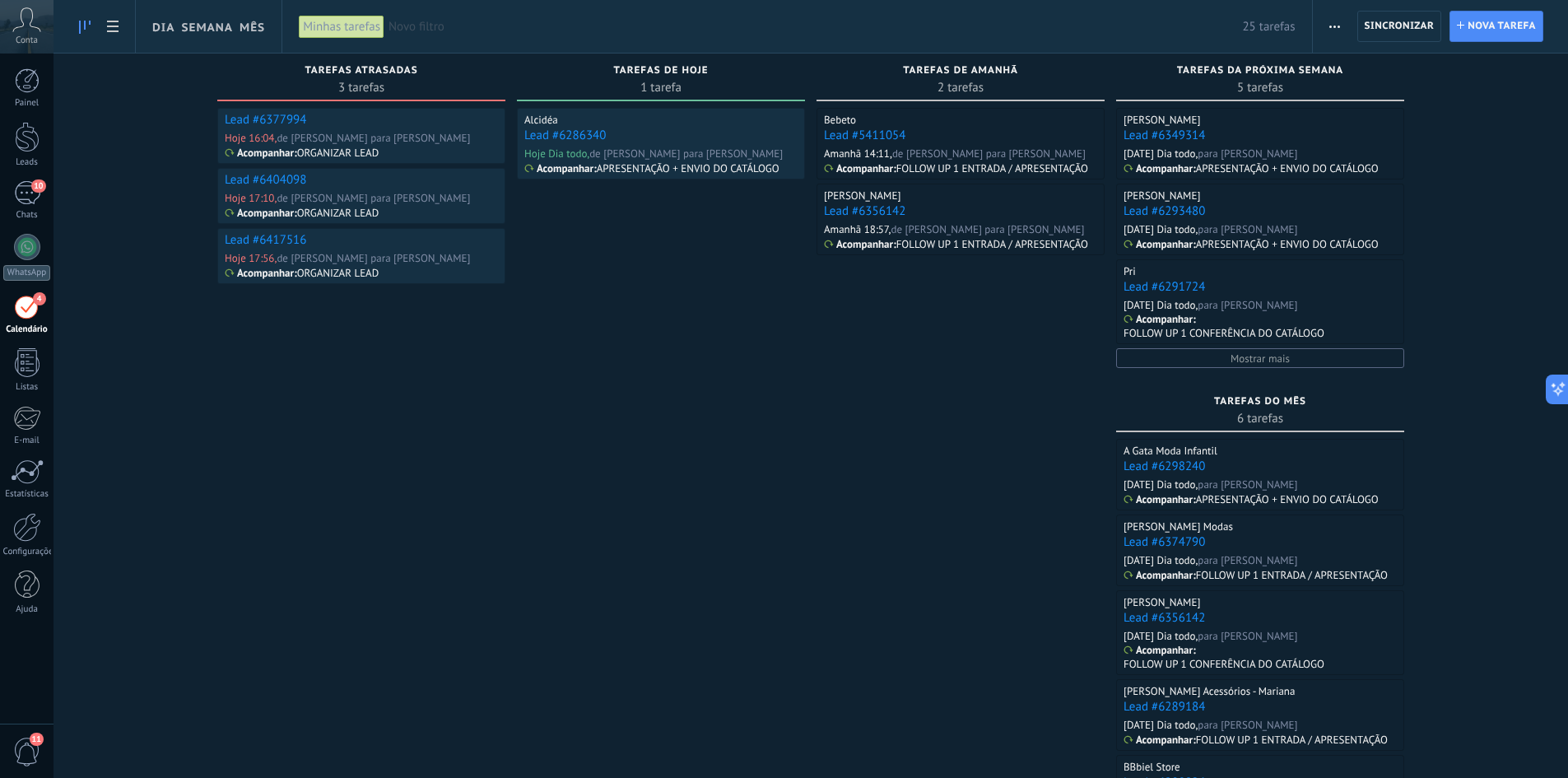
scroll to position [0, 0]
click at [1275, 357] on span "Mostrar mais" at bounding box center [1260, 359] width 59 height 14
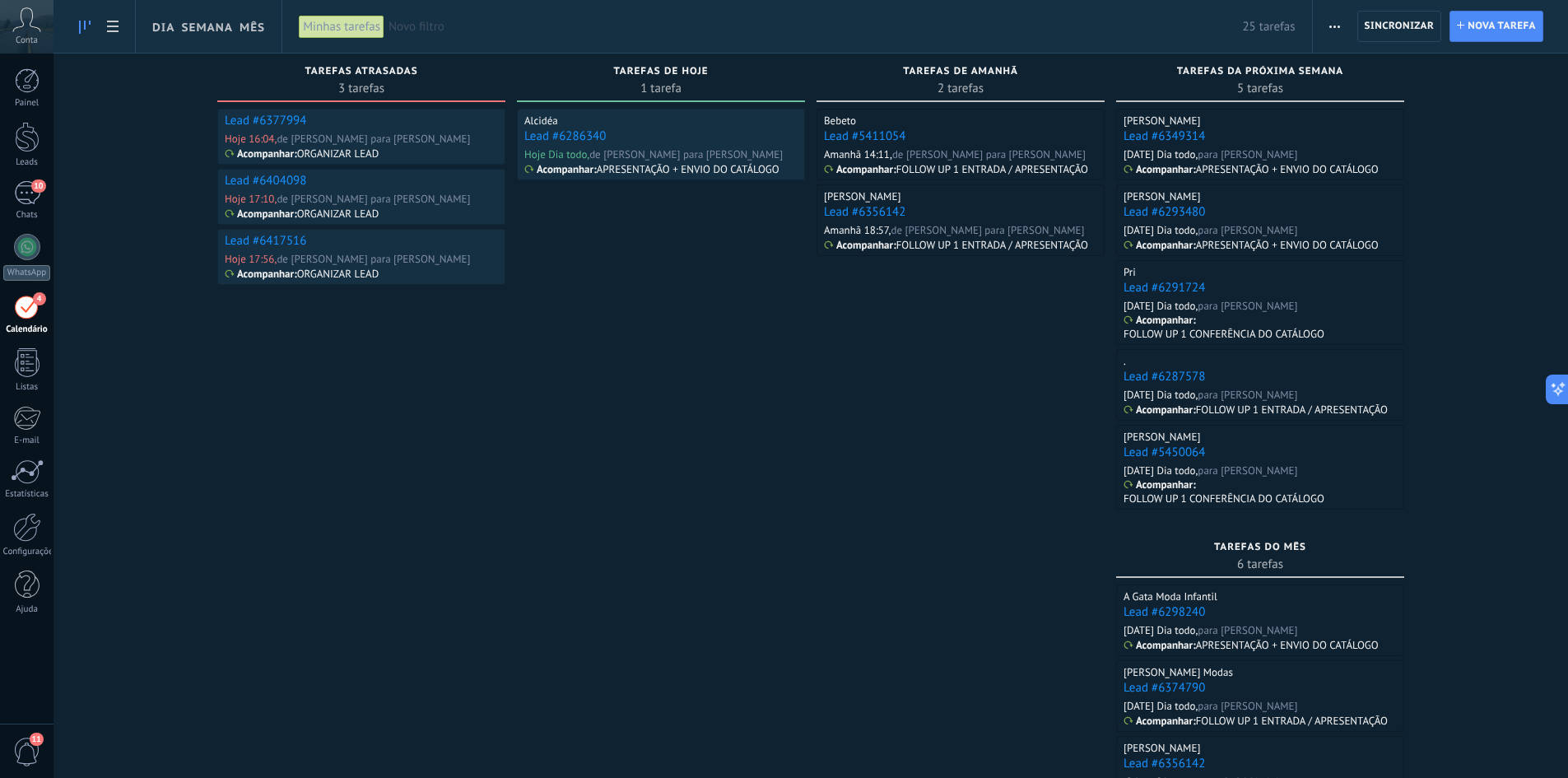
drag, startPoint x: 668, startPoint y: 513, endPoint x: 811, endPoint y: 525, distance: 143.5
drag, startPoint x: 743, startPoint y: 516, endPoint x: 707, endPoint y: 509, distance: 36.7
